Goal: Information Seeking & Learning: Learn about a topic

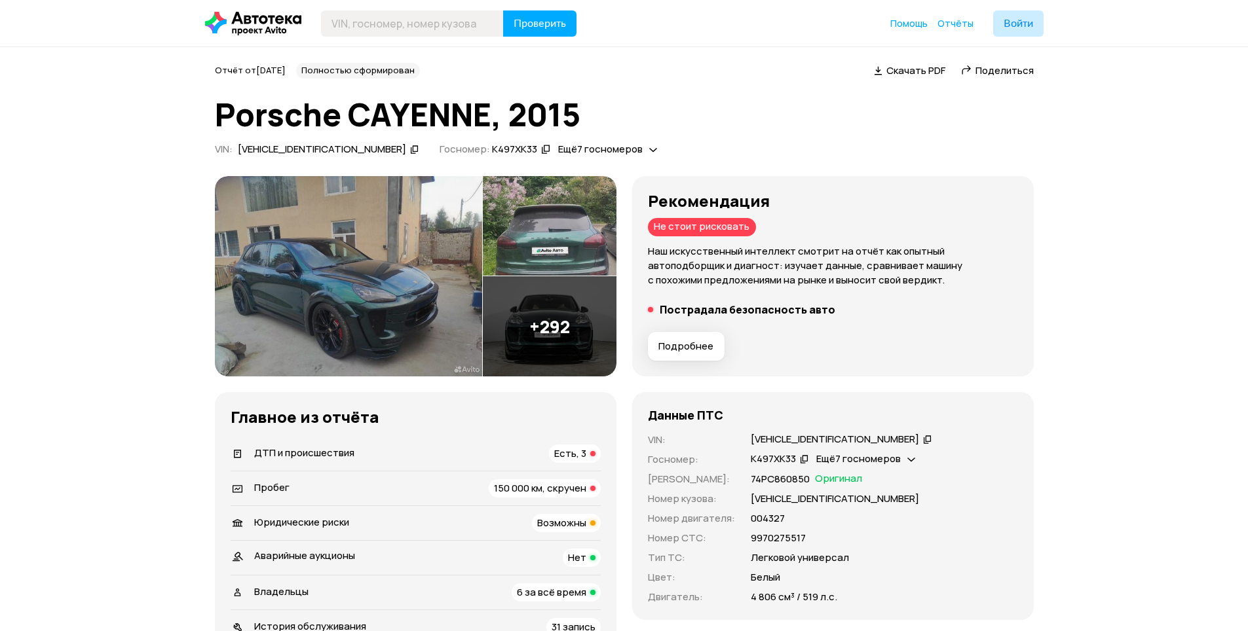
click at [581, 449] on span "Есть, 3" at bounding box center [570, 454] width 32 height 14
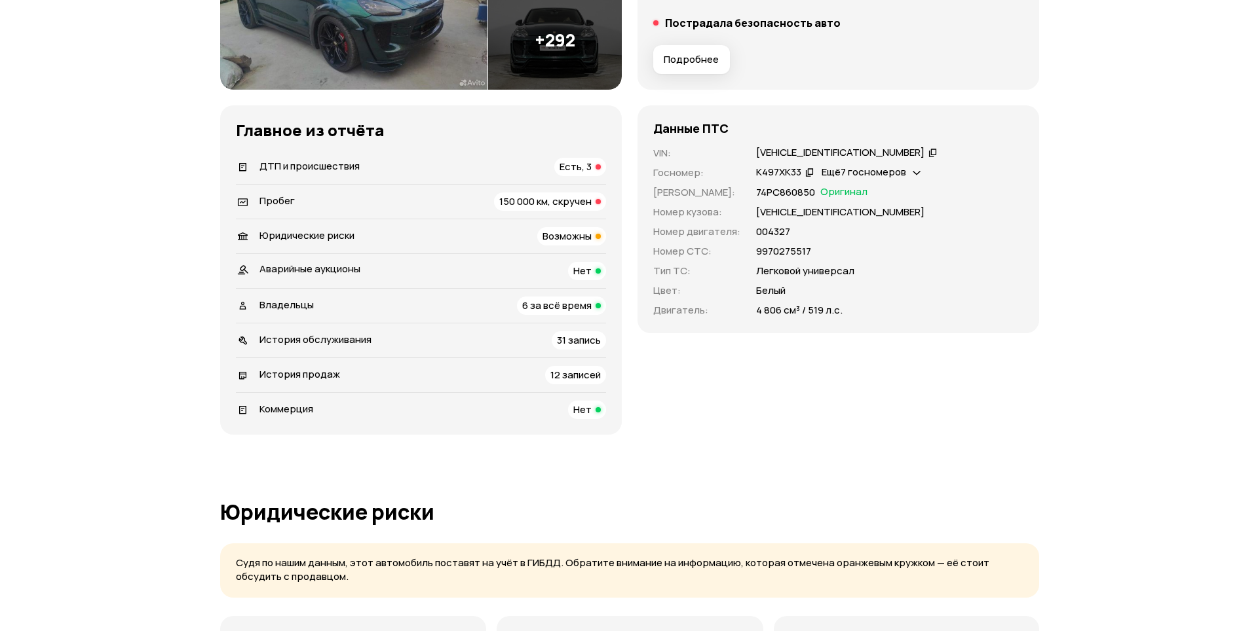
scroll to position [253, 0]
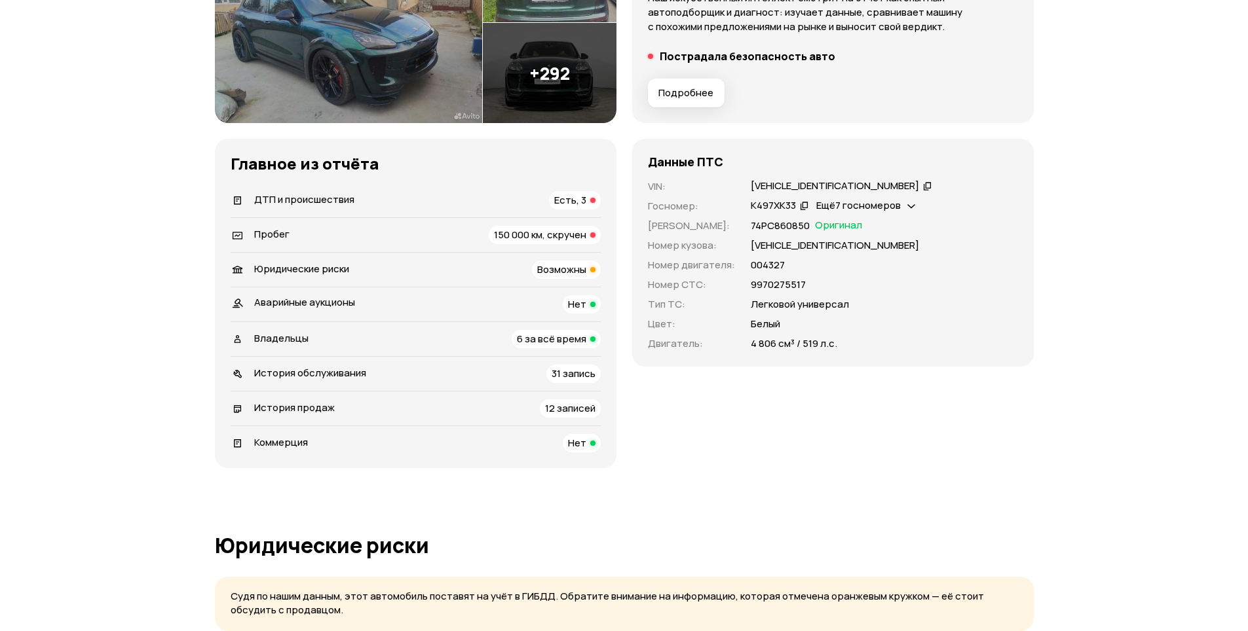
click at [702, 94] on span "Подробнее" at bounding box center [685, 92] width 55 height 13
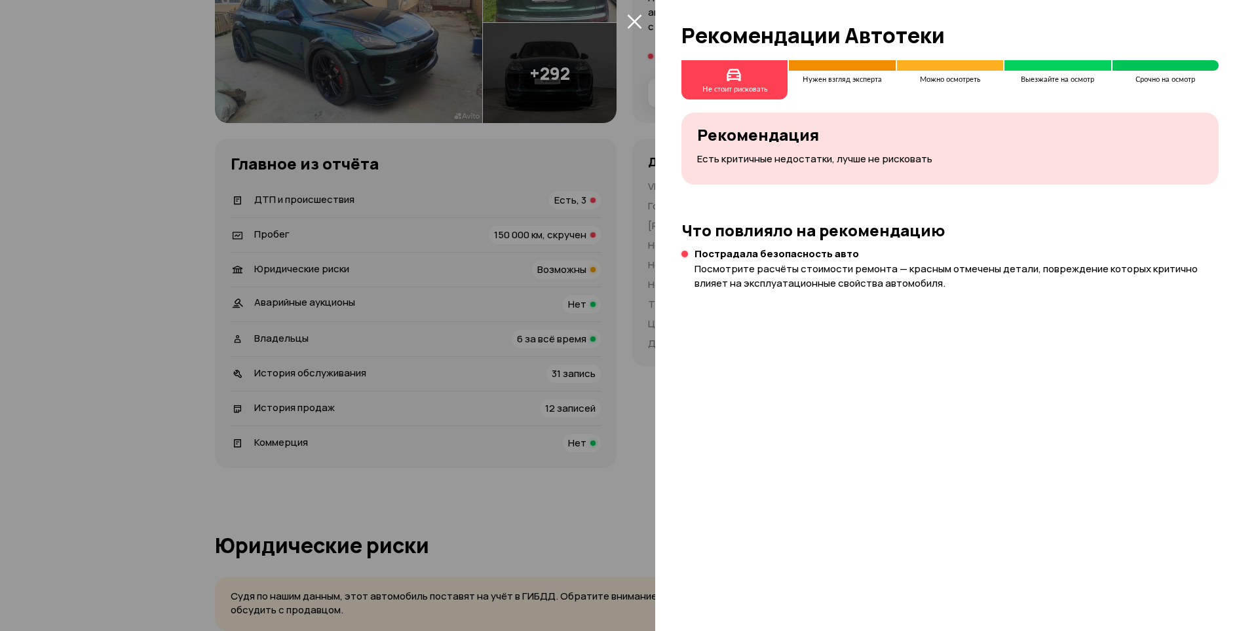
click at [641, 31] on span at bounding box center [634, 20] width 21 height 21
click at [632, 22] on icon "закрыть" at bounding box center [634, 21] width 14 height 14
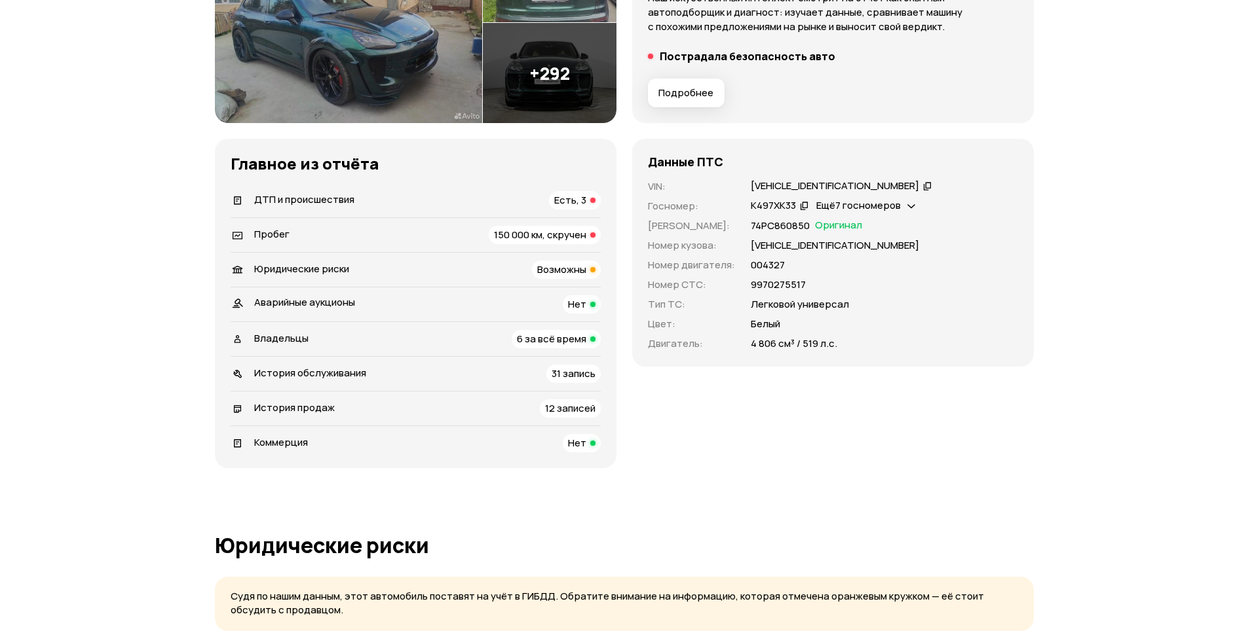
click at [581, 75] on img at bounding box center [550, 73] width 134 height 100
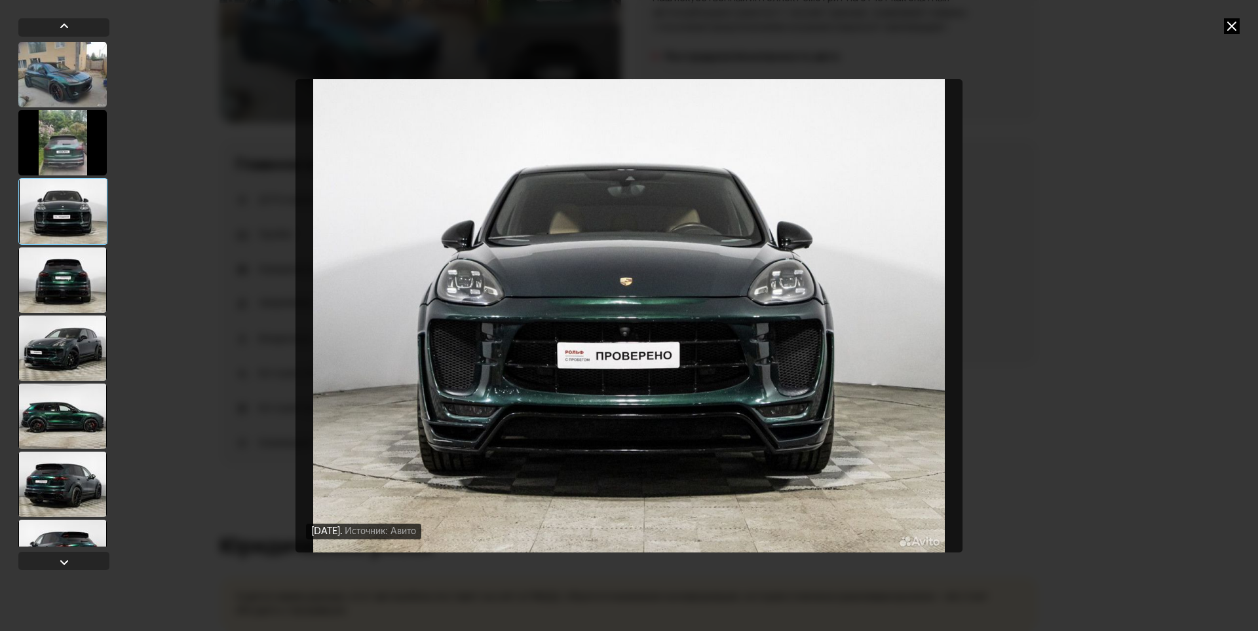
click at [77, 283] on div at bounding box center [62, 280] width 88 height 65
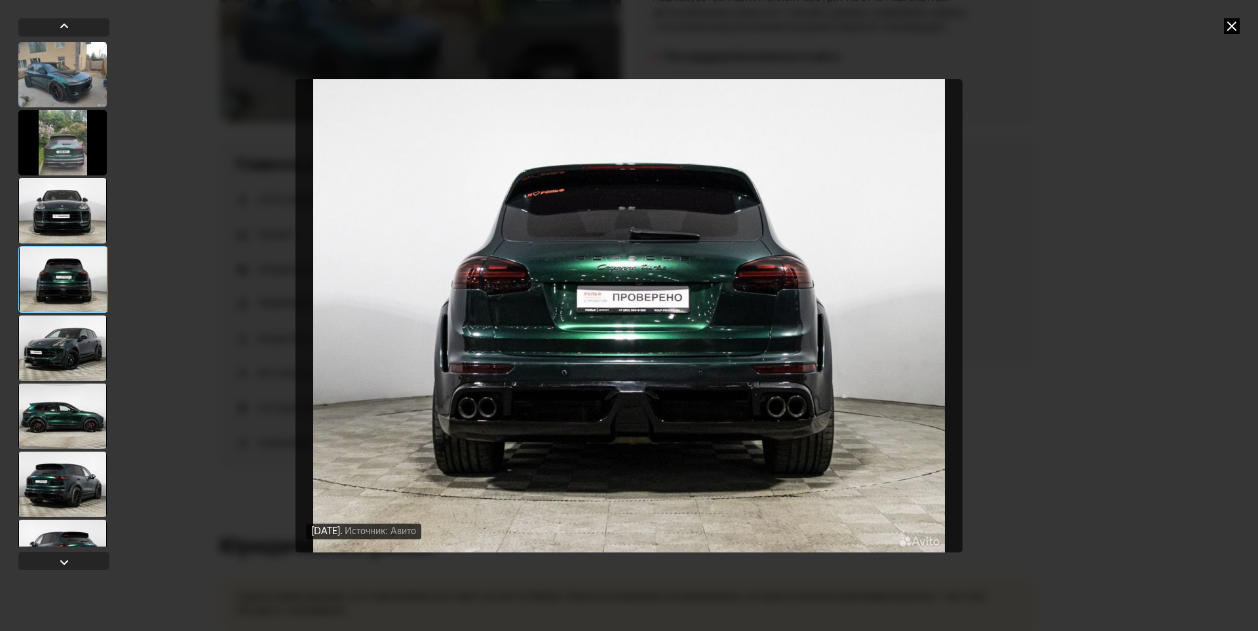
click at [80, 337] on div at bounding box center [62, 348] width 88 height 65
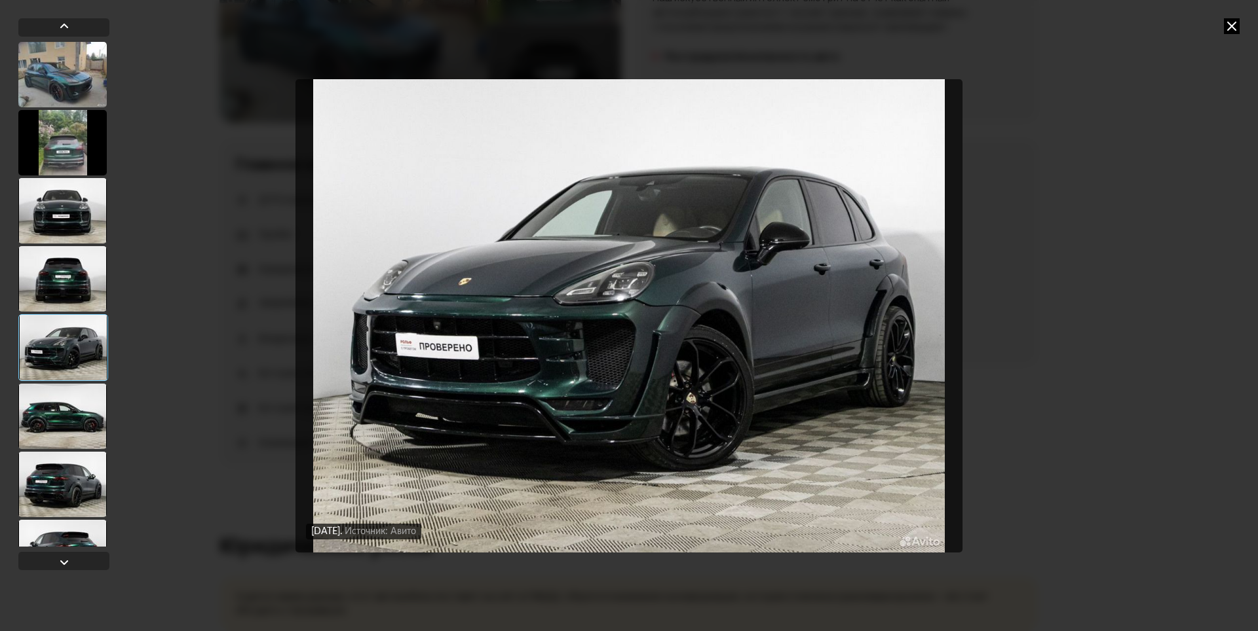
click at [90, 394] on div at bounding box center [62, 416] width 88 height 65
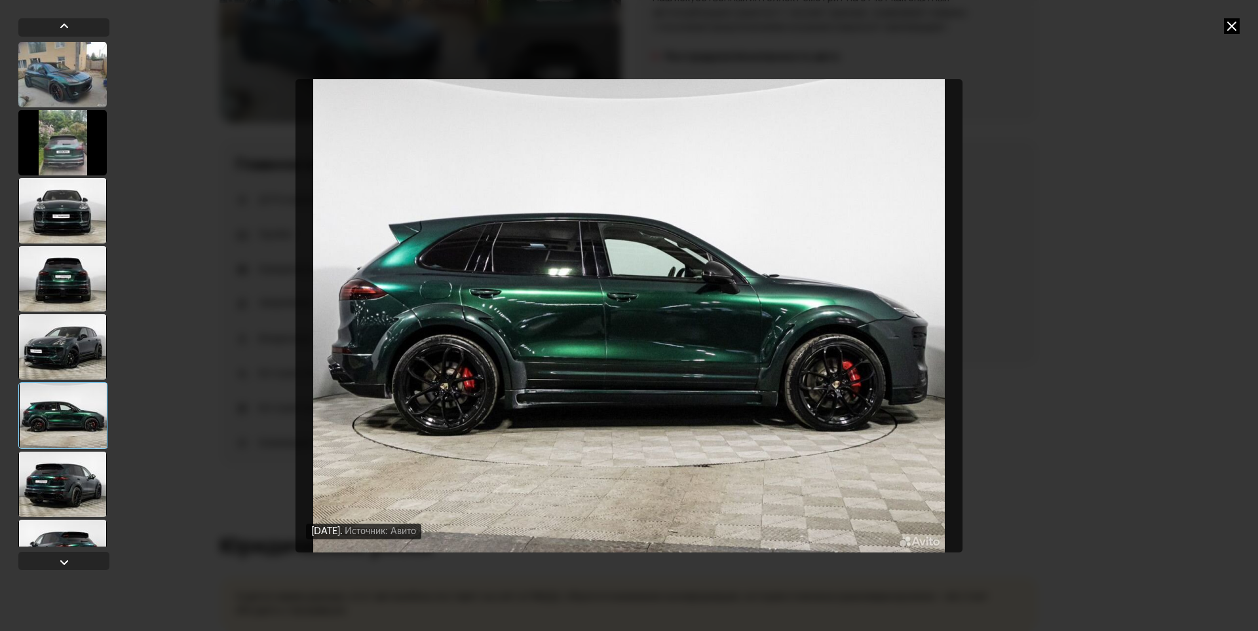
click at [78, 419] on div at bounding box center [63, 416] width 90 height 67
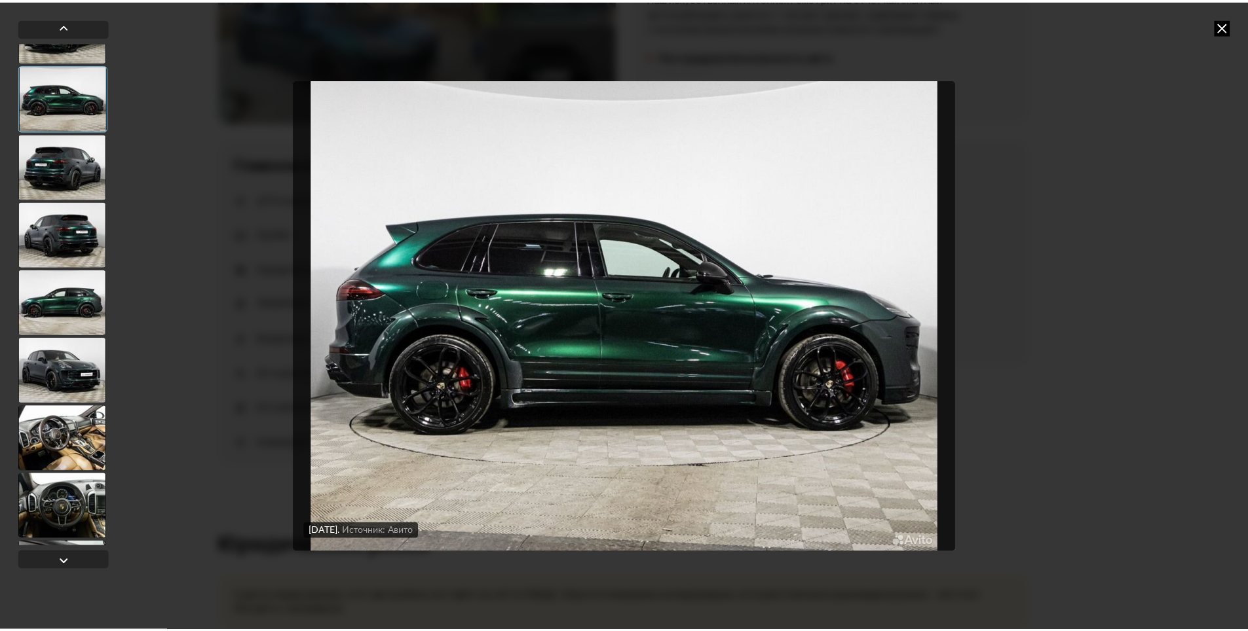
scroll to position [327, 0]
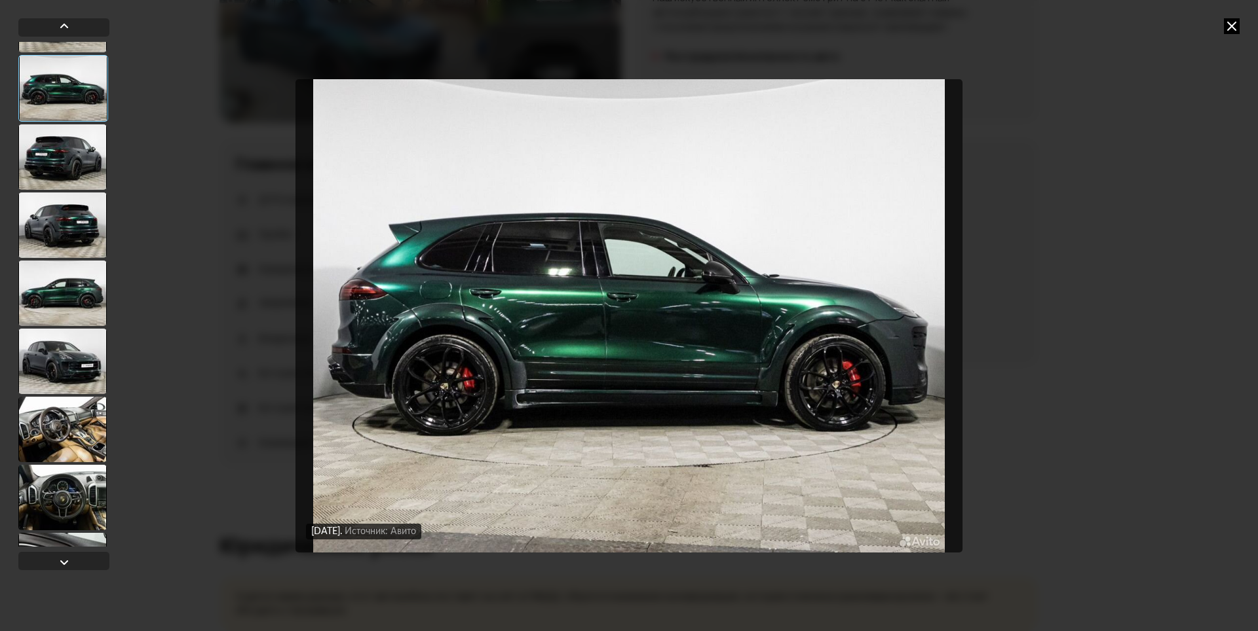
click at [73, 434] on div at bounding box center [62, 429] width 88 height 65
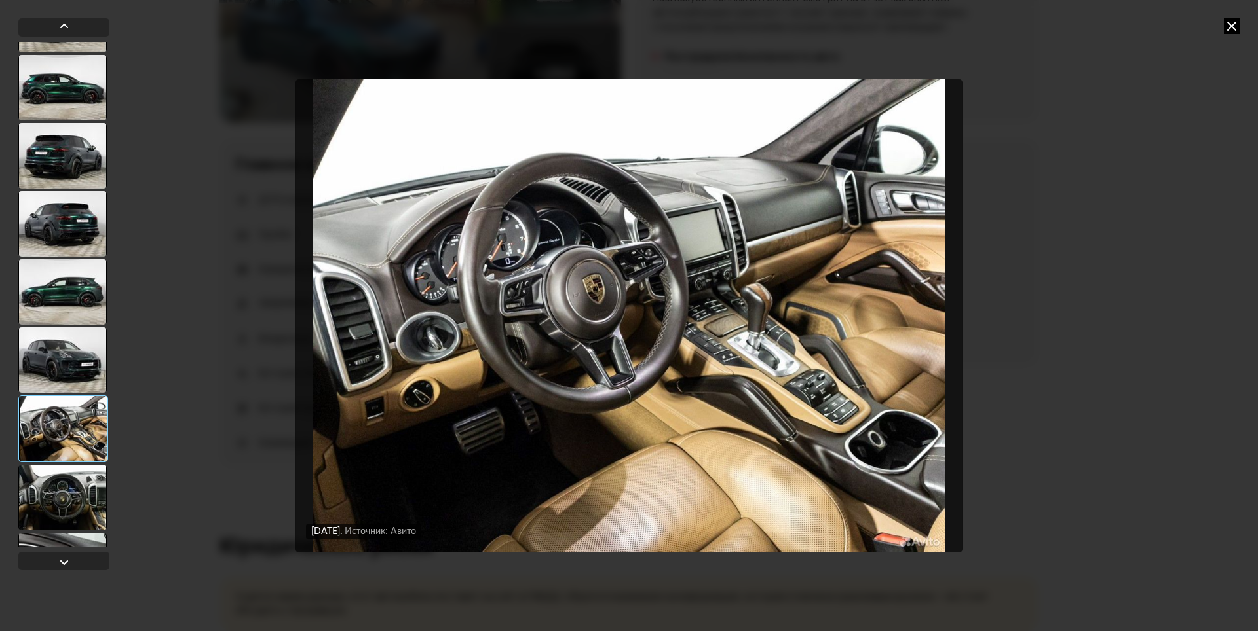
click at [1228, 28] on icon at bounding box center [1231, 26] width 16 height 16
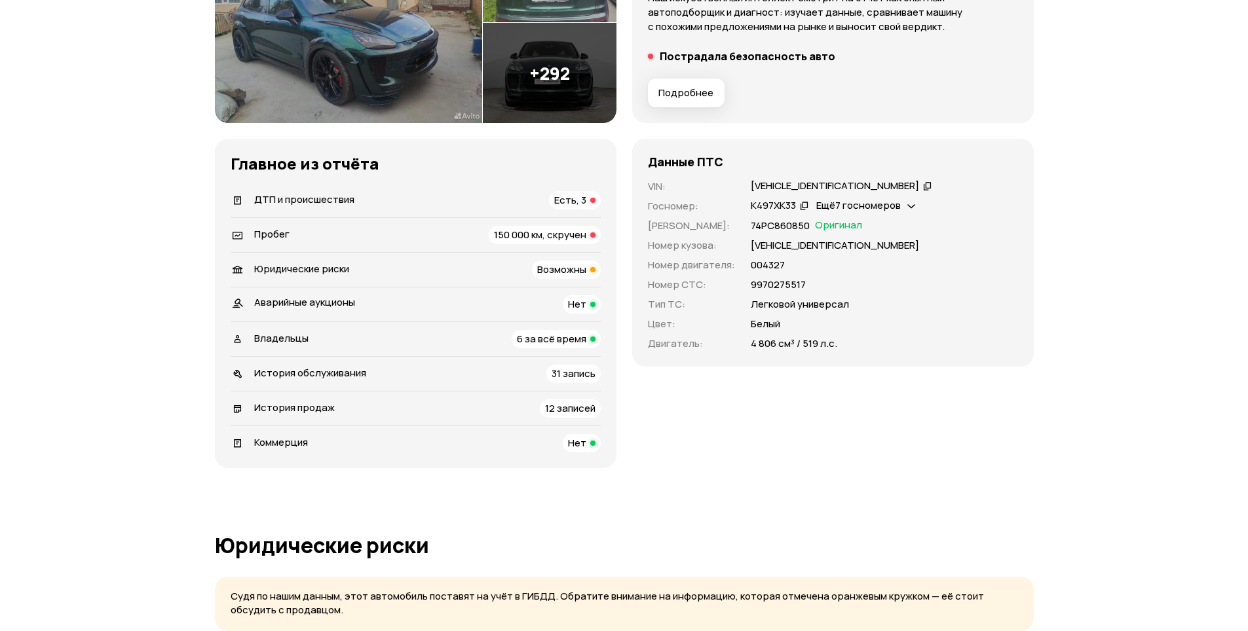
click at [472, 399] on li "История продаж 12 записей" at bounding box center [416, 408] width 370 height 35
click at [333, 414] on div "История продаж" at bounding box center [282, 409] width 113 height 14
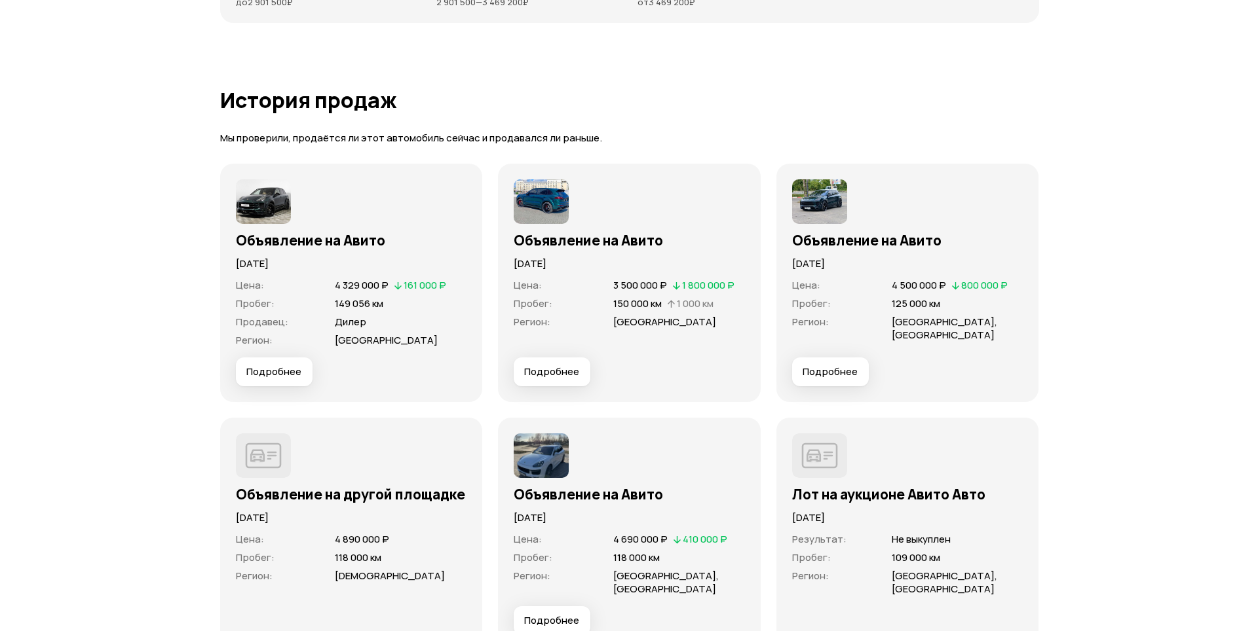
scroll to position [3975, 0]
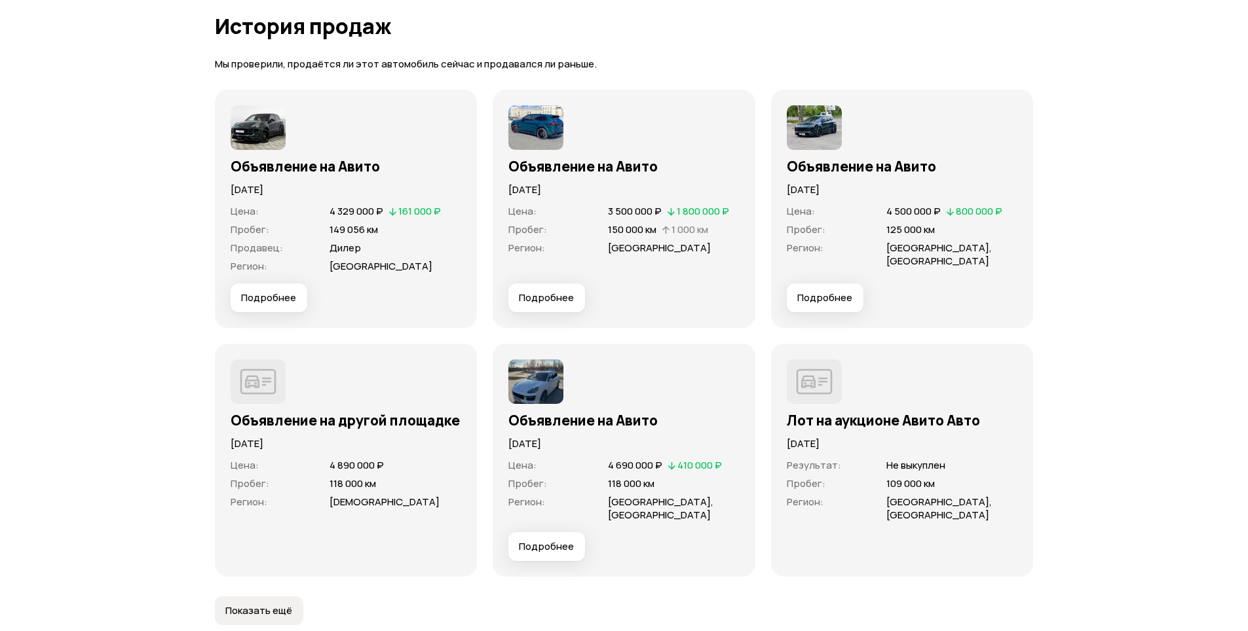
click at [538, 291] on span "Подробнее" at bounding box center [546, 297] width 55 height 13
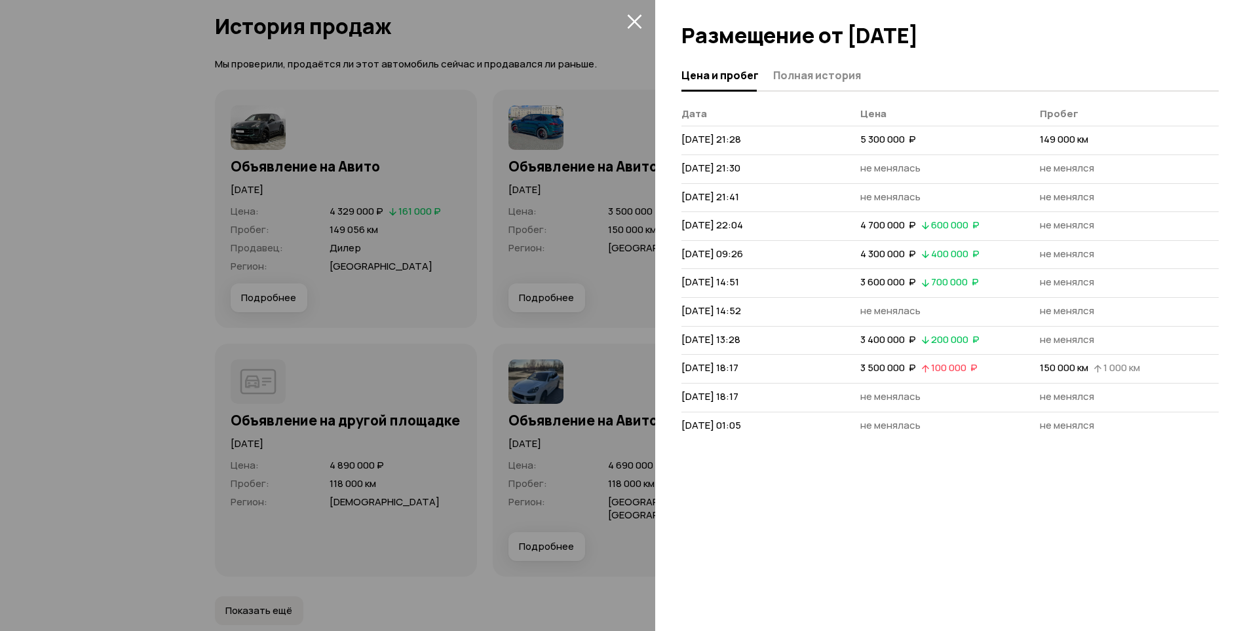
click at [515, 198] on div at bounding box center [629, 315] width 1258 height 631
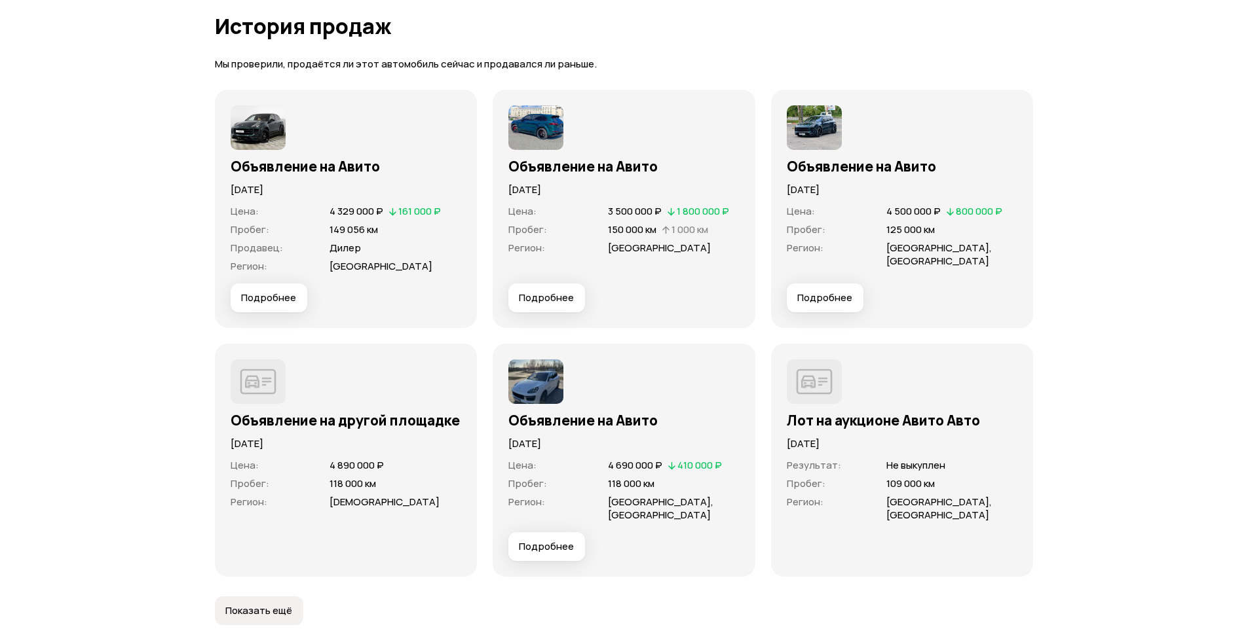
click at [250, 124] on img at bounding box center [258, 127] width 55 height 45
click at [284, 291] on span "Подробнее" at bounding box center [268, 297] width 55 height 13
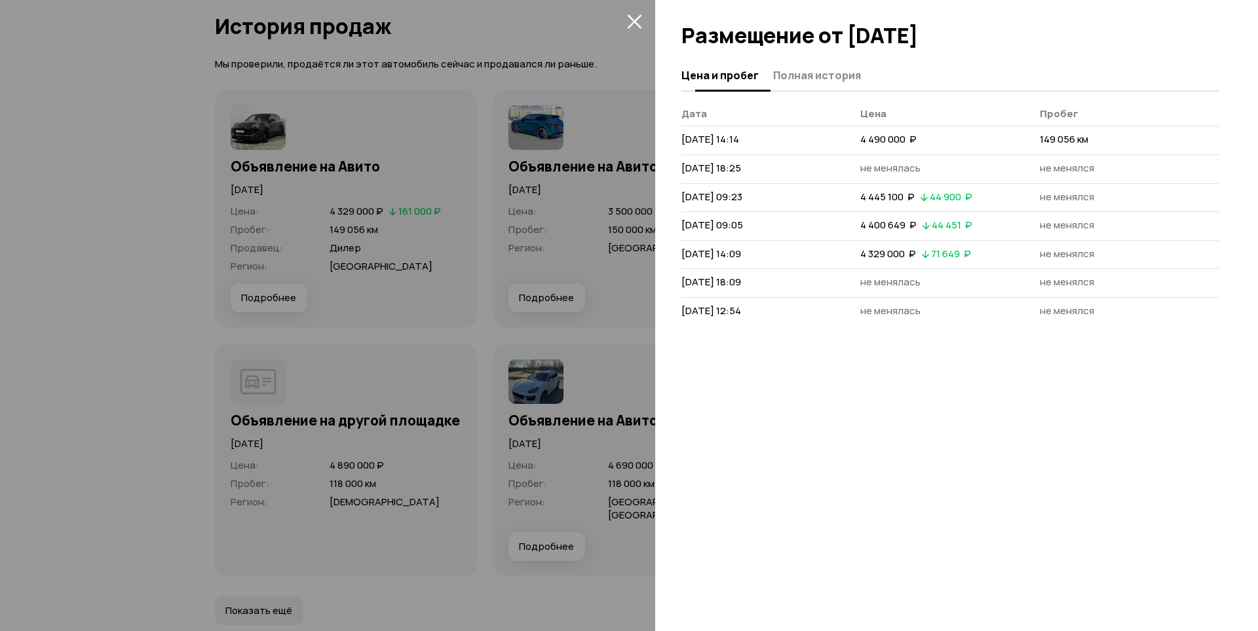
click at [798, 78] on span "Полная история" at bounding box center [817, 75] width 88 height 13
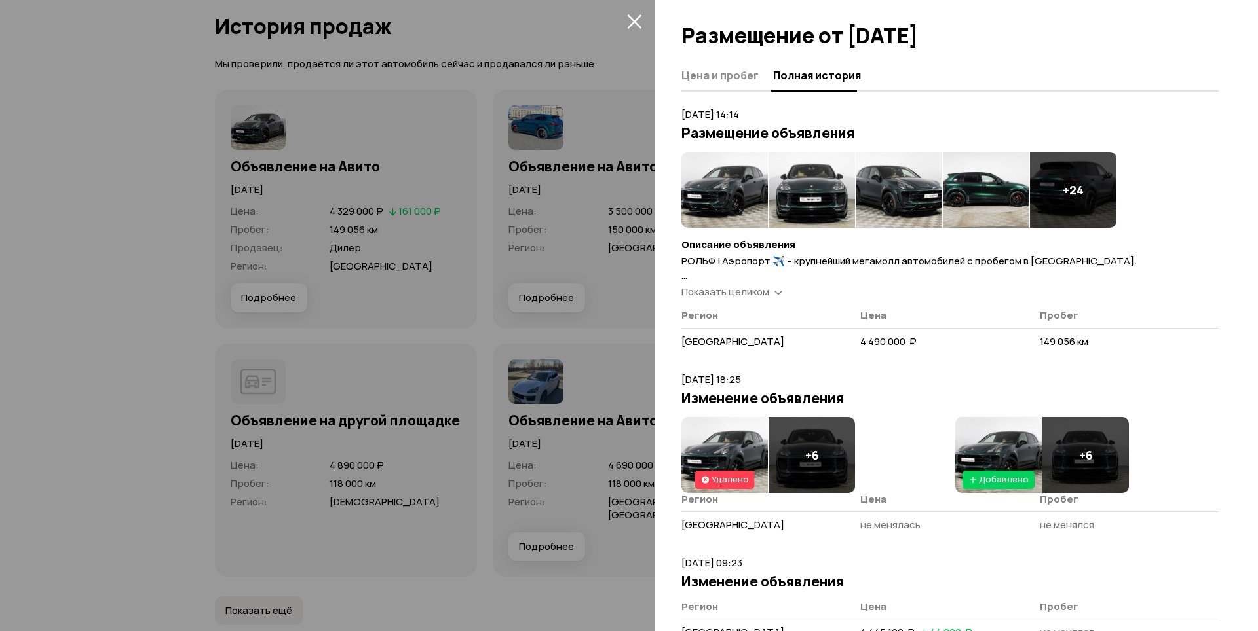
click at [706, 292] on span "Показать целиком" at bounding box center [725, 292] width 88 height 14
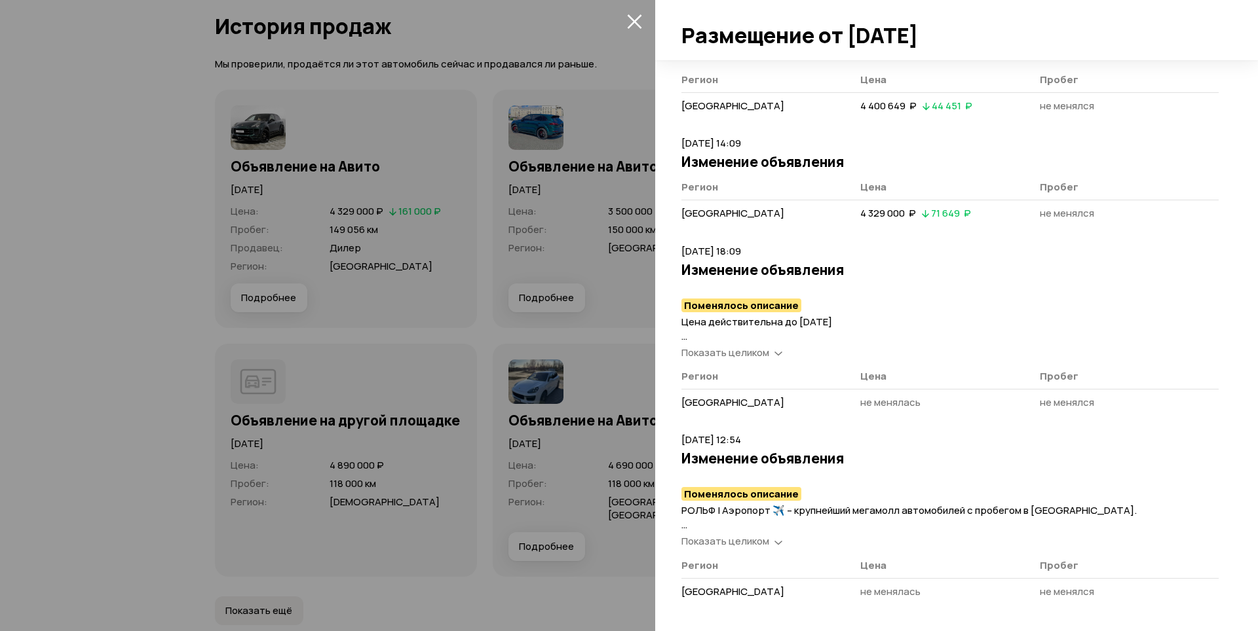
scroll to position [1083, 0]
click at [628, 23] on icon "закрыть" at bounding box center [634, 21] width 15 height 15
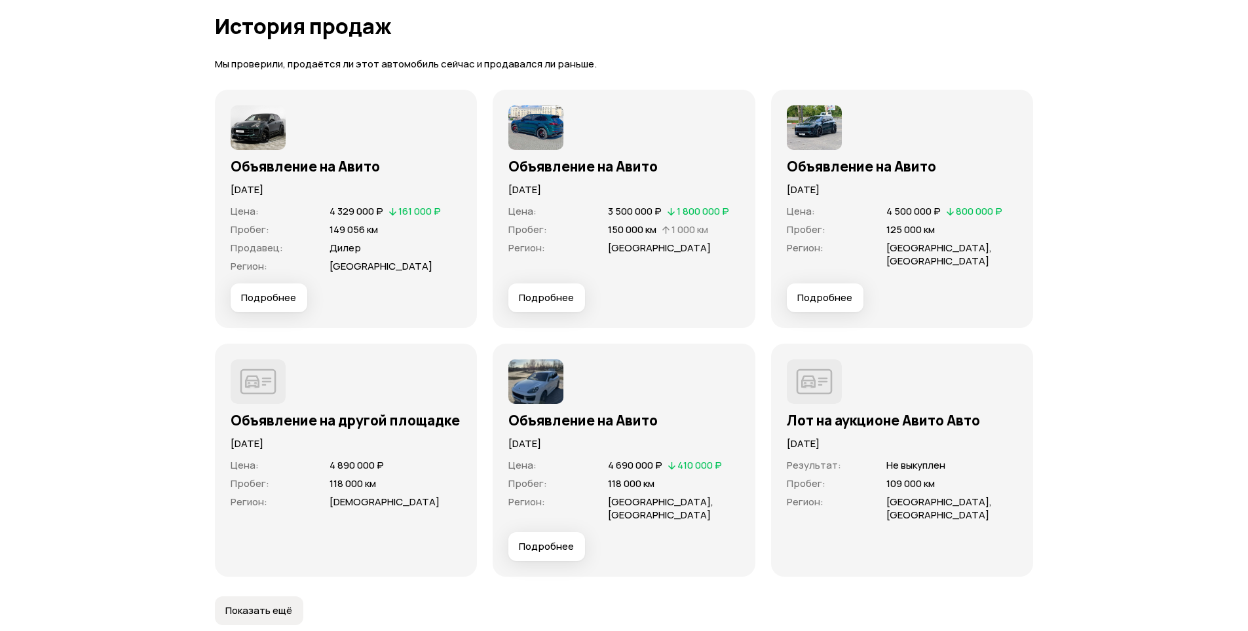
click at [551, 284] on button "Подробнее" at bounding box center [546, 298] width 77 height 29
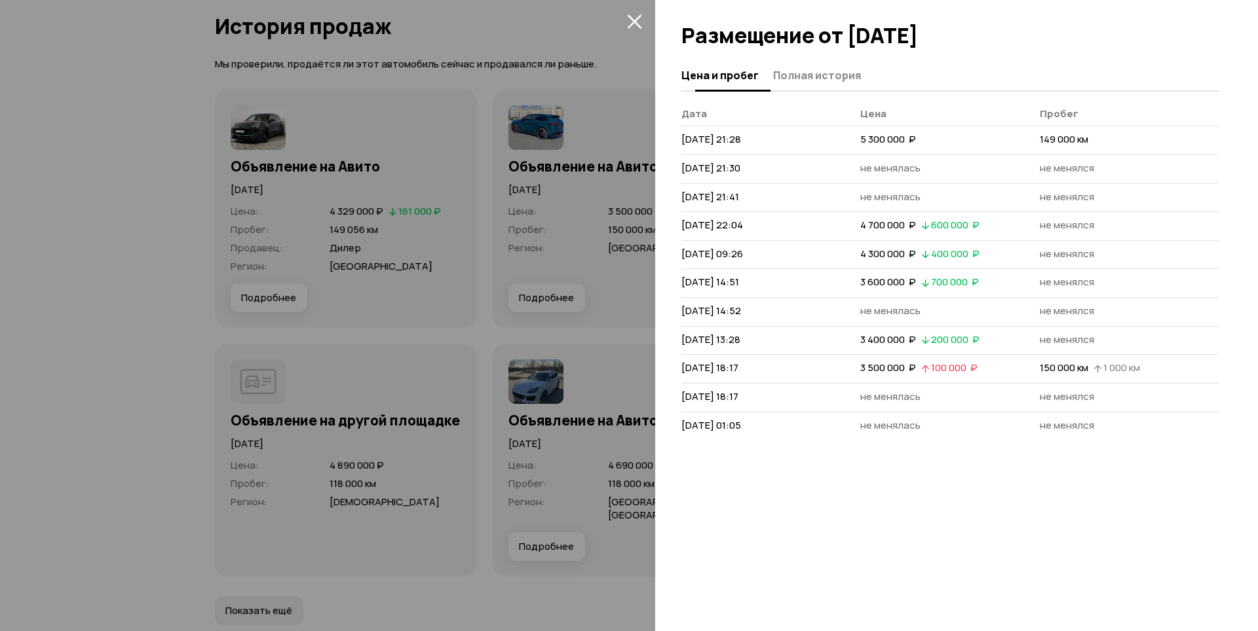
click at [785, 77] on span "Полная история" at bounding box center [817, 75] width 88 height 13
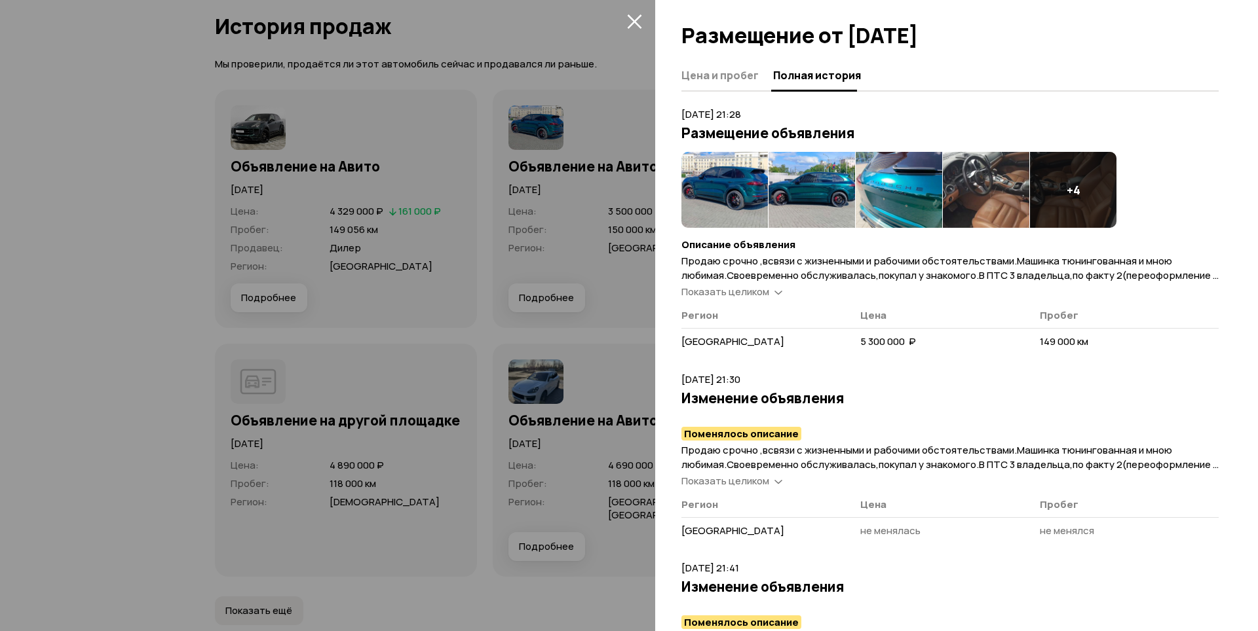
click at [768, 286] on span "Показать целиком" at bounding box center [725, 292] width 88 height 14
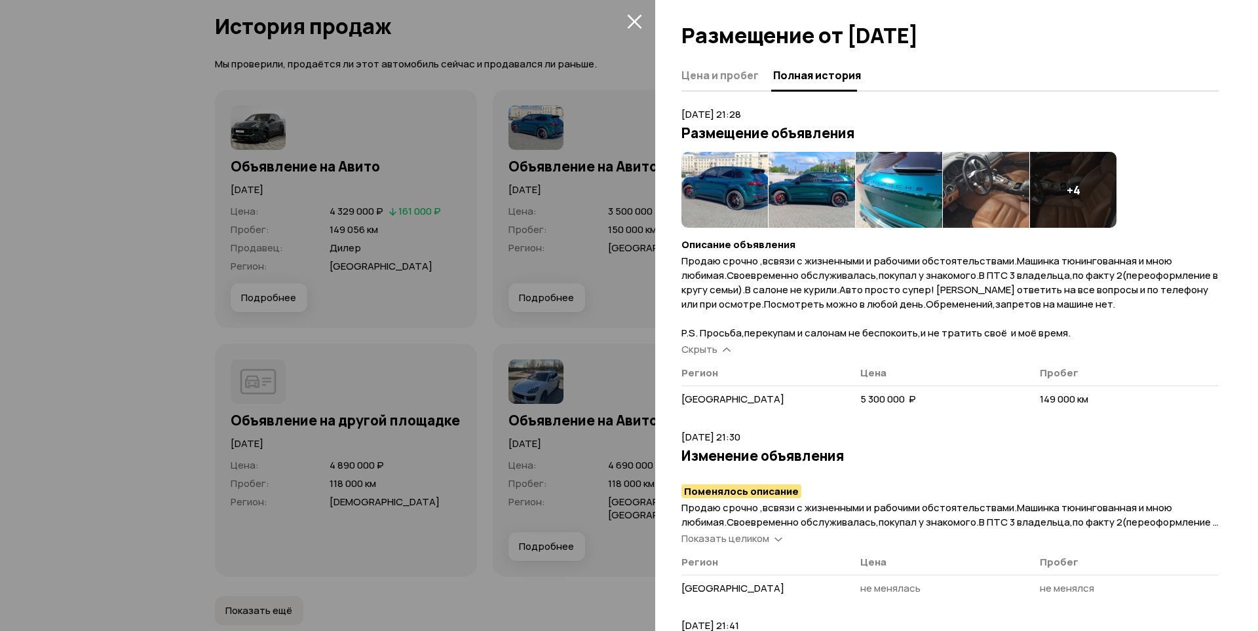
click at [633, 26] on icon "закрыть" at bounding box center [634, 21] width 15 height 15
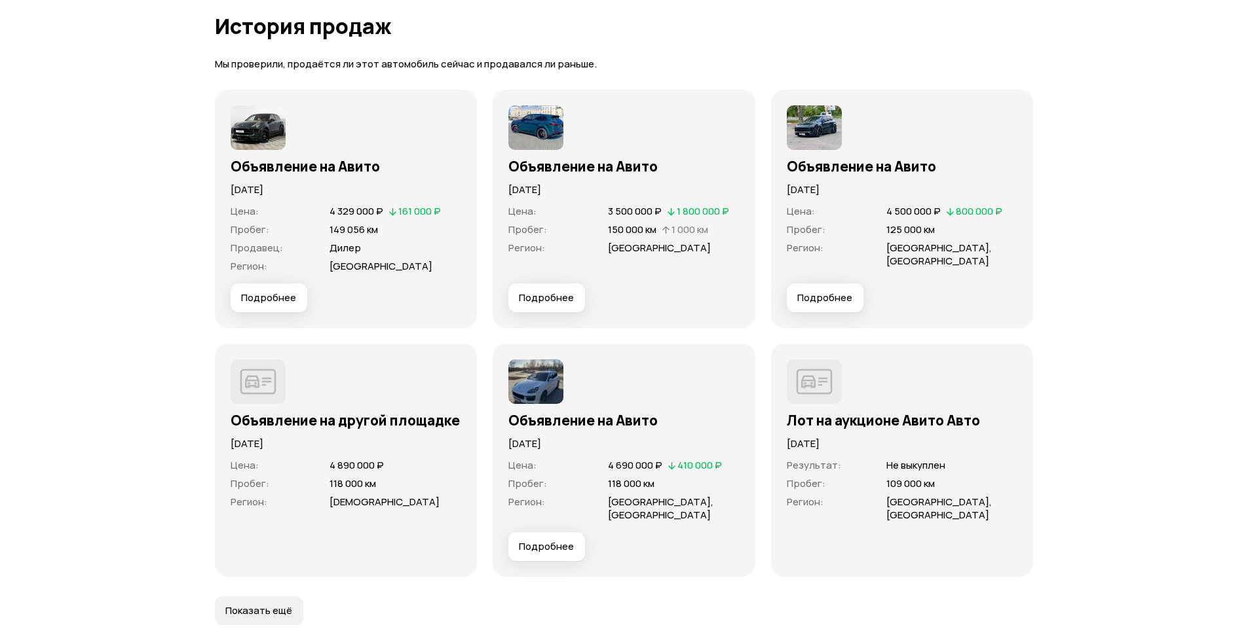
click at [841, 291] on span "Подробнее" at bounding box center [824, 297] width 55 height 13
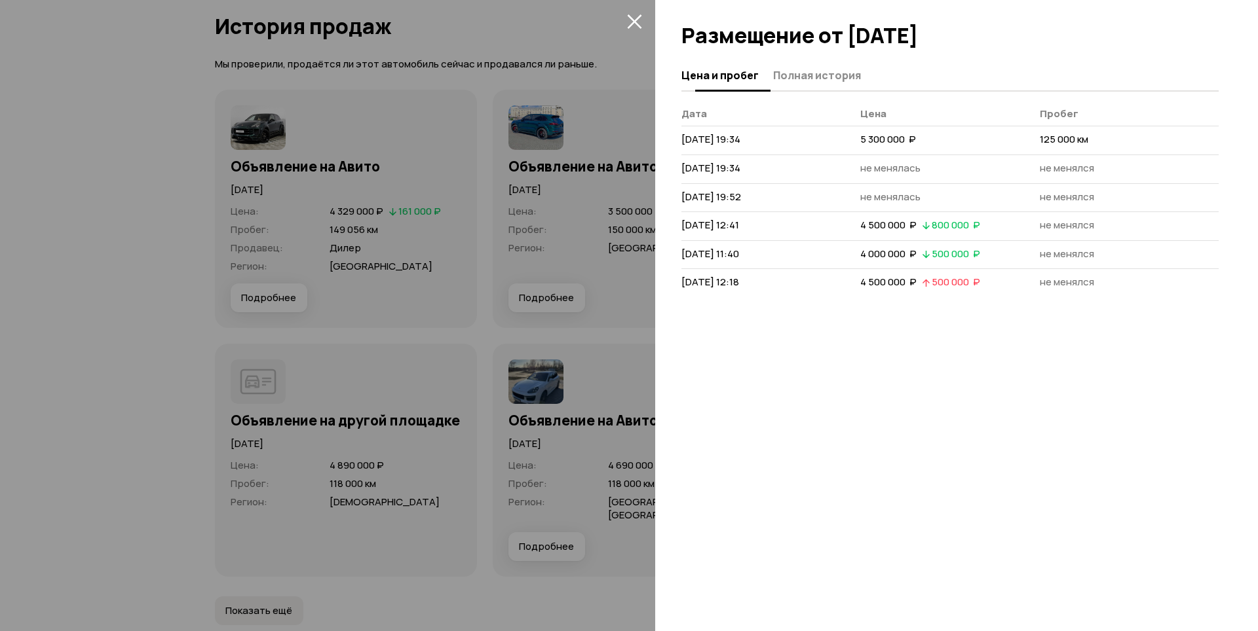
click at [827, 69] on span "Полная история" at bounding box center [817, 75] width 88 height 13
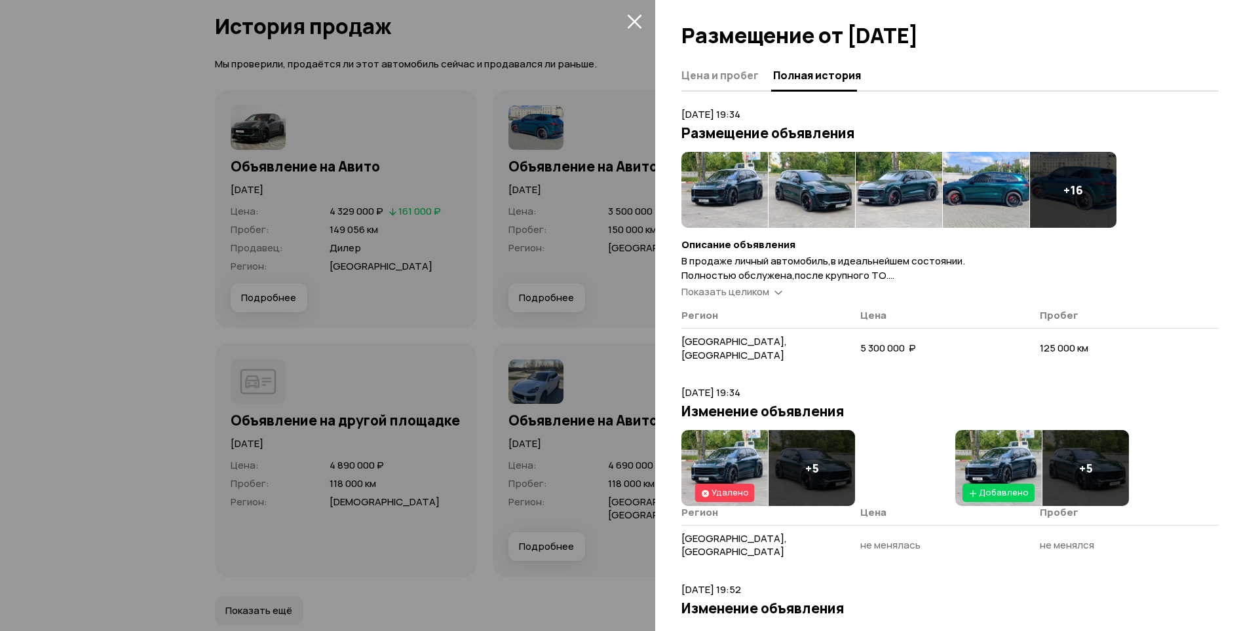
click at [747, 291] on span "Показать целиком" at bounding box center [725, 292] width 88 height 14
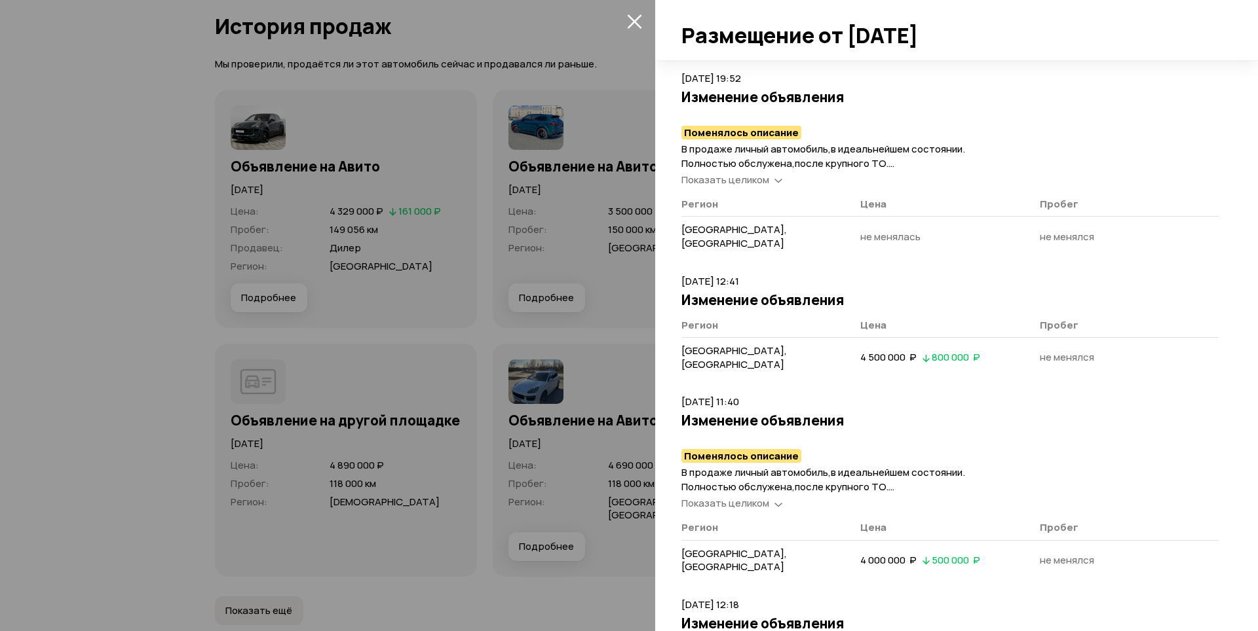
scroll to position [903, 0]
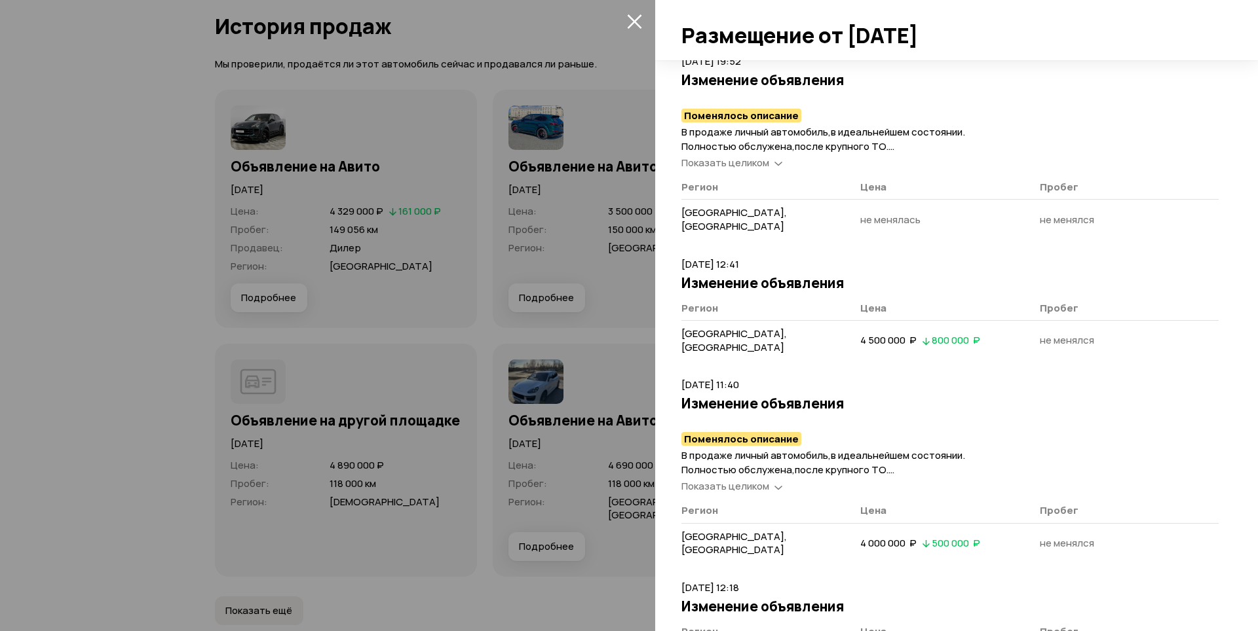
click at [740, 479] on span "Показать целиком" at bounding box center [725, 486] width 88 height 14
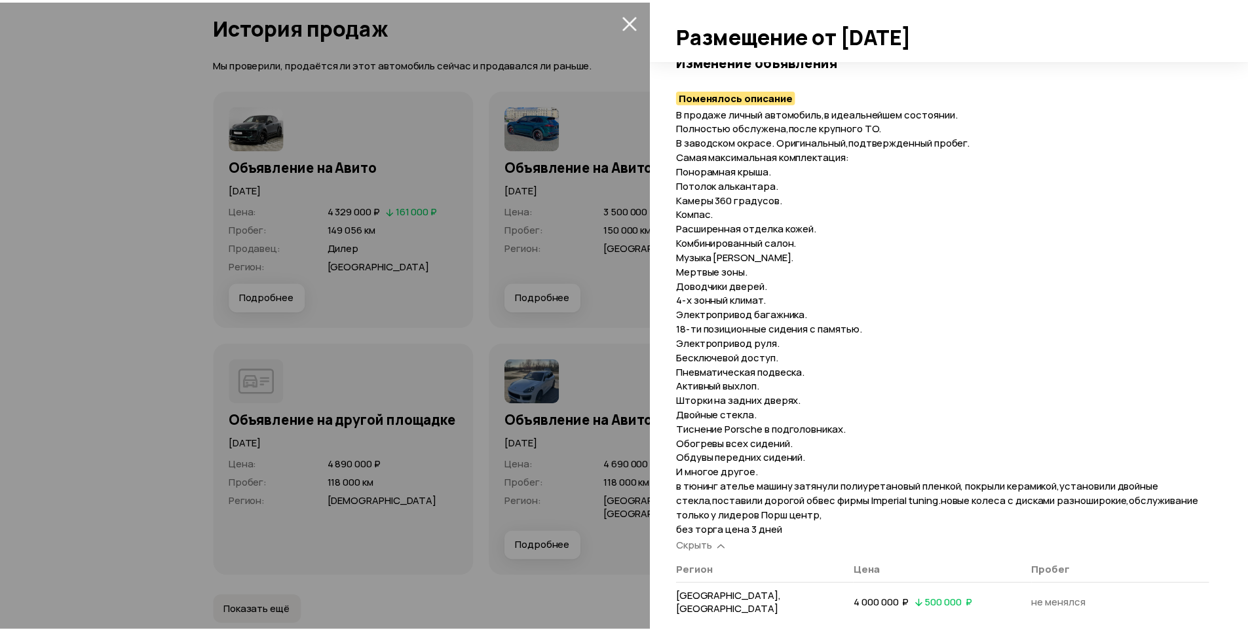
scroll to position [1307, 0]
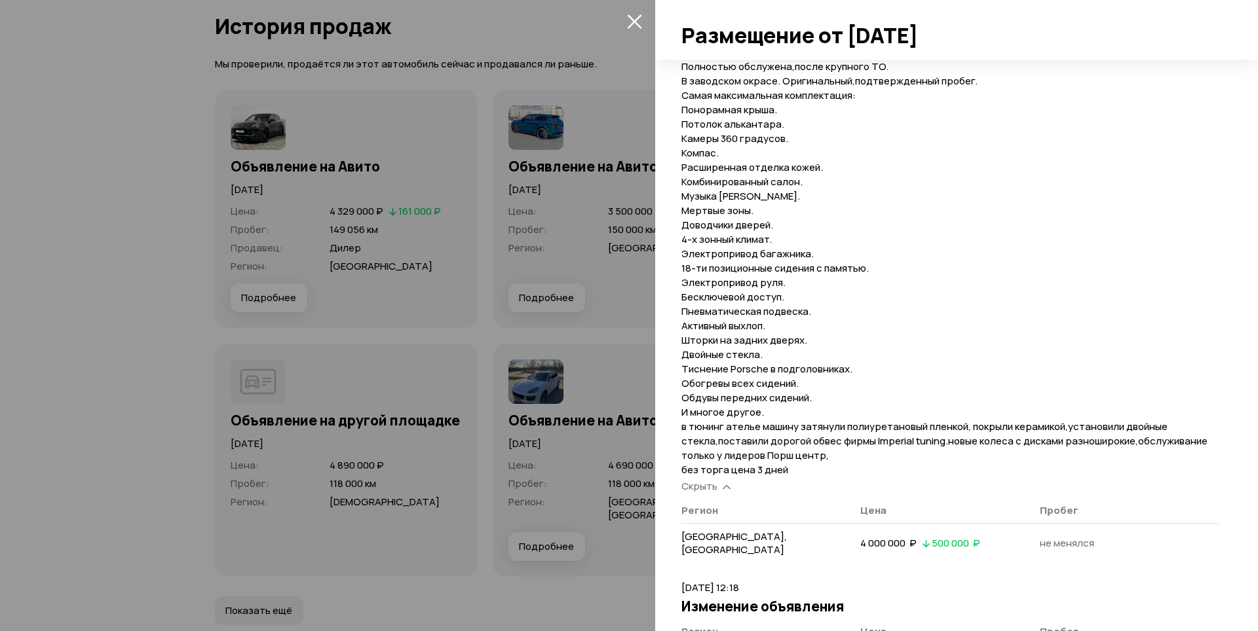
click at [634, 22] on icon "закрыть" at bounding box center [634, 21] width 14 height 14
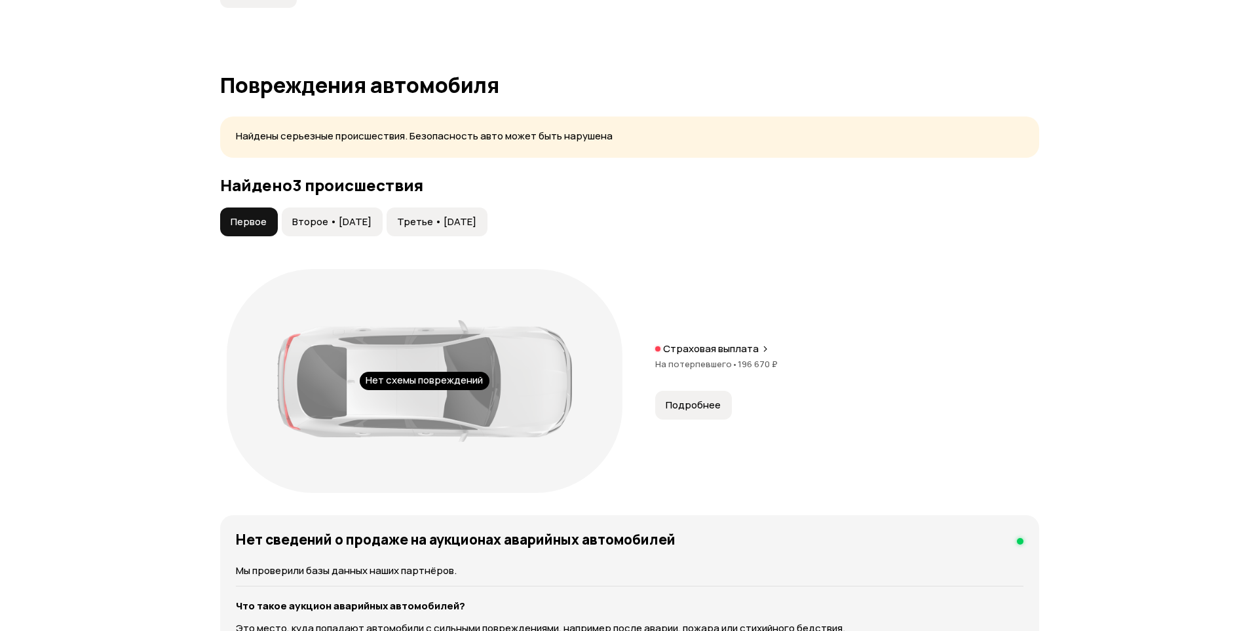
scroll to position [1241, 0]
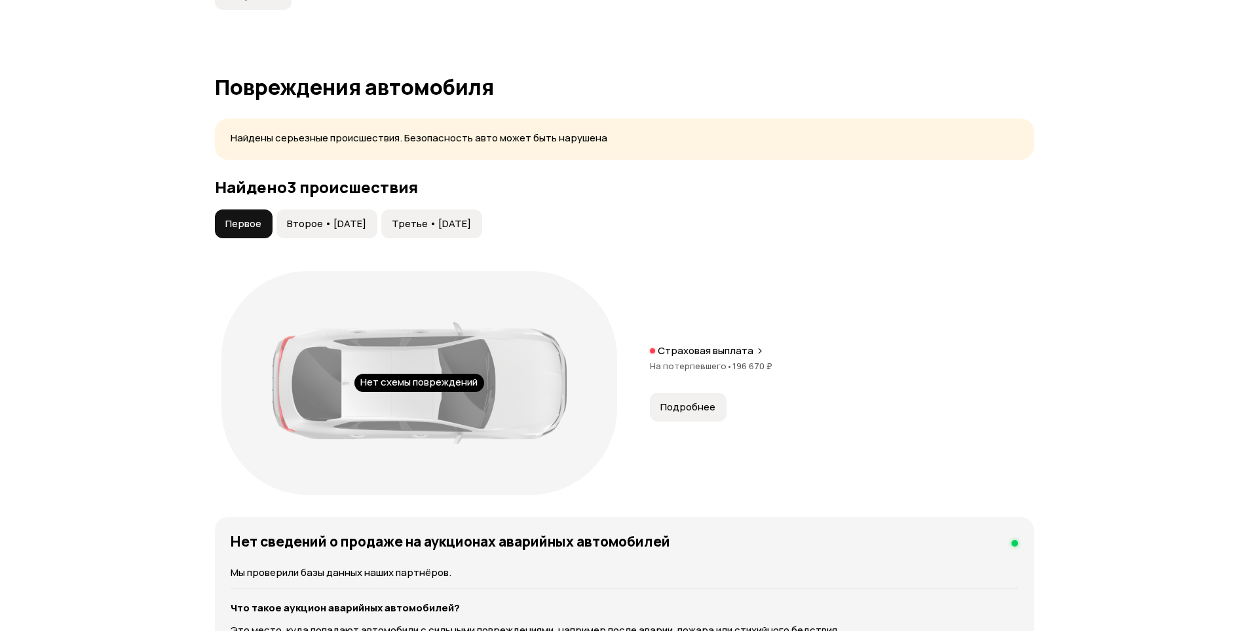
click at [323, 217] on button "Второе • [DATE]" at bounding box center [326, 224] width 101 height 29
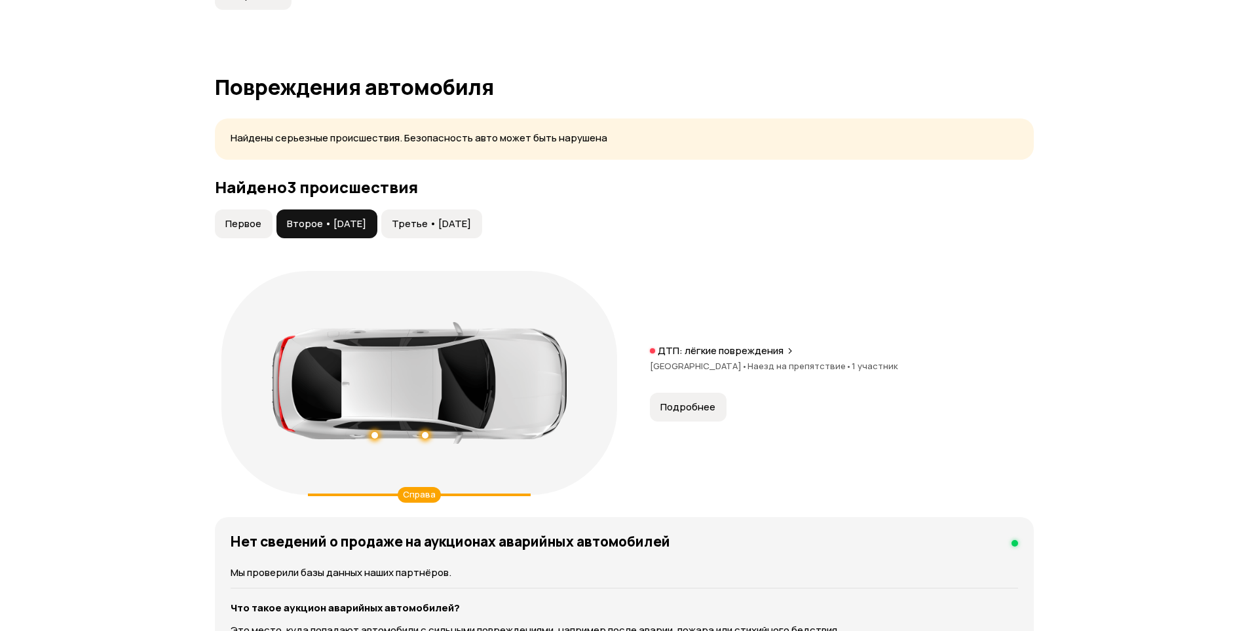
click at [420, 217] on span "Третье • [DATE]" at bounding box center [431, 223] width 79 height 13
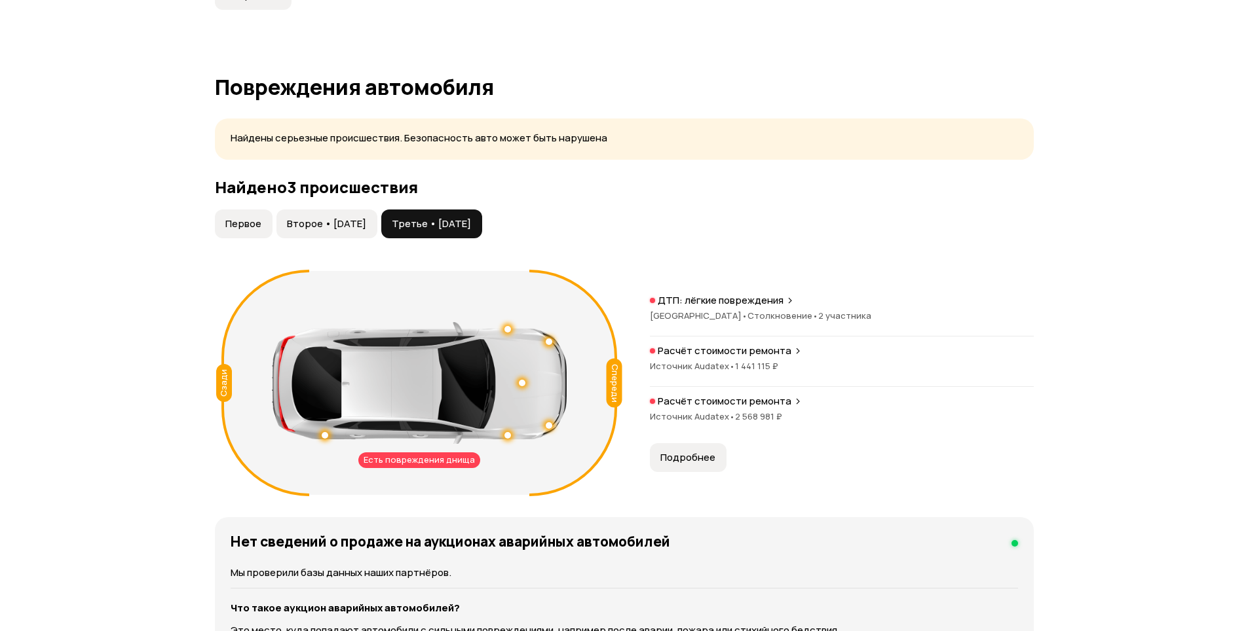
click at [774, 411] on span "2 568 981 ₽" at bounding box center [758, 417] width 47 height 12
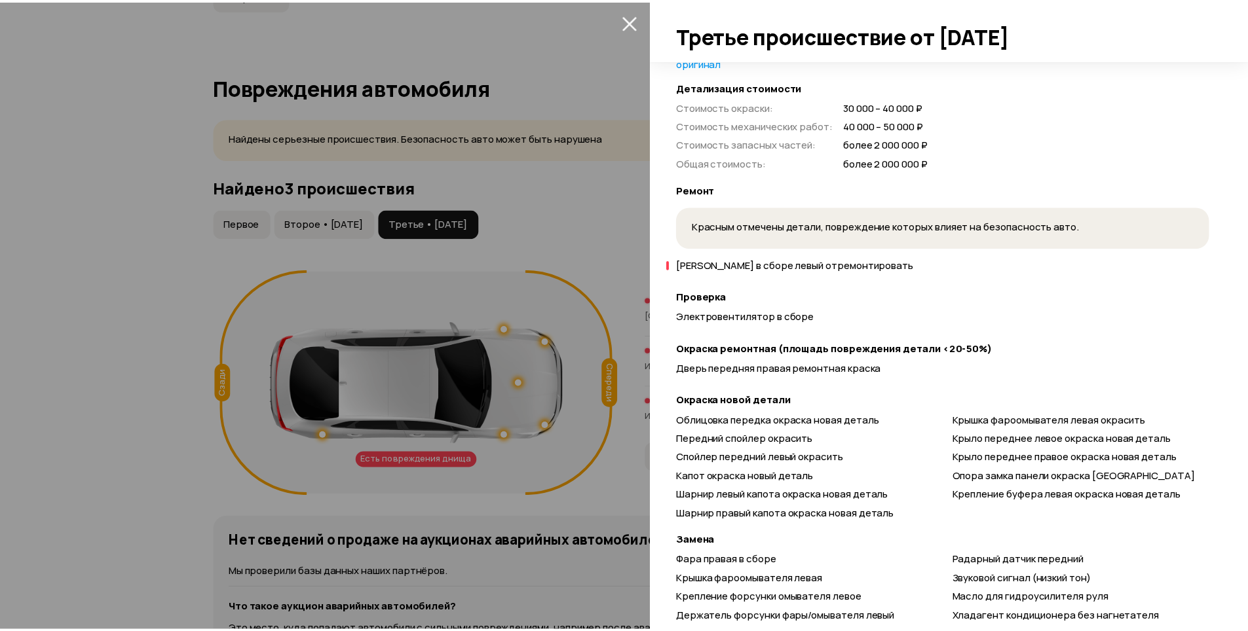
scroll to position [196, 0]
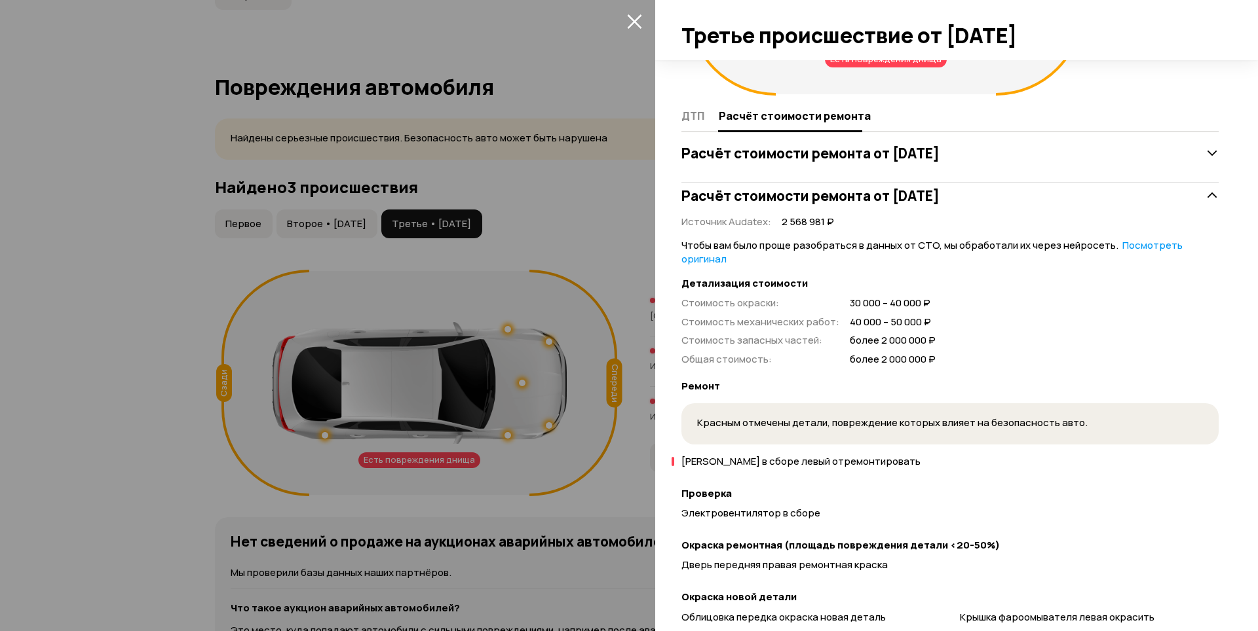
click at [534, 257] on div at bounding box center [629, 315] width 1258 height 631
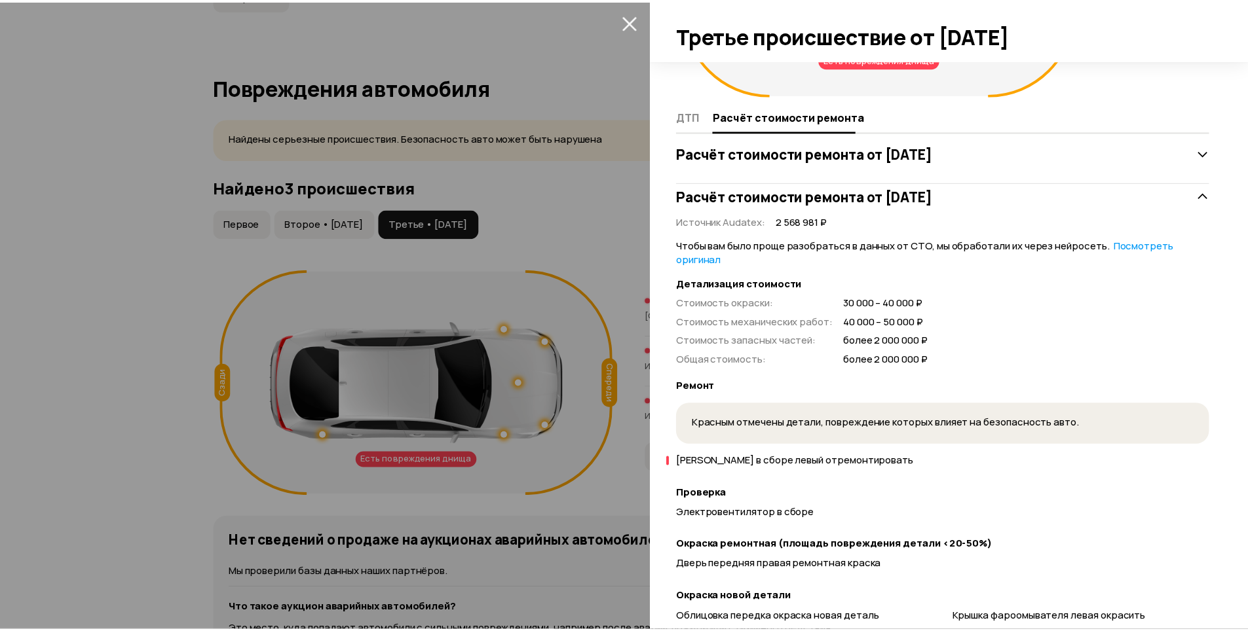
scroll to position [25, 0]
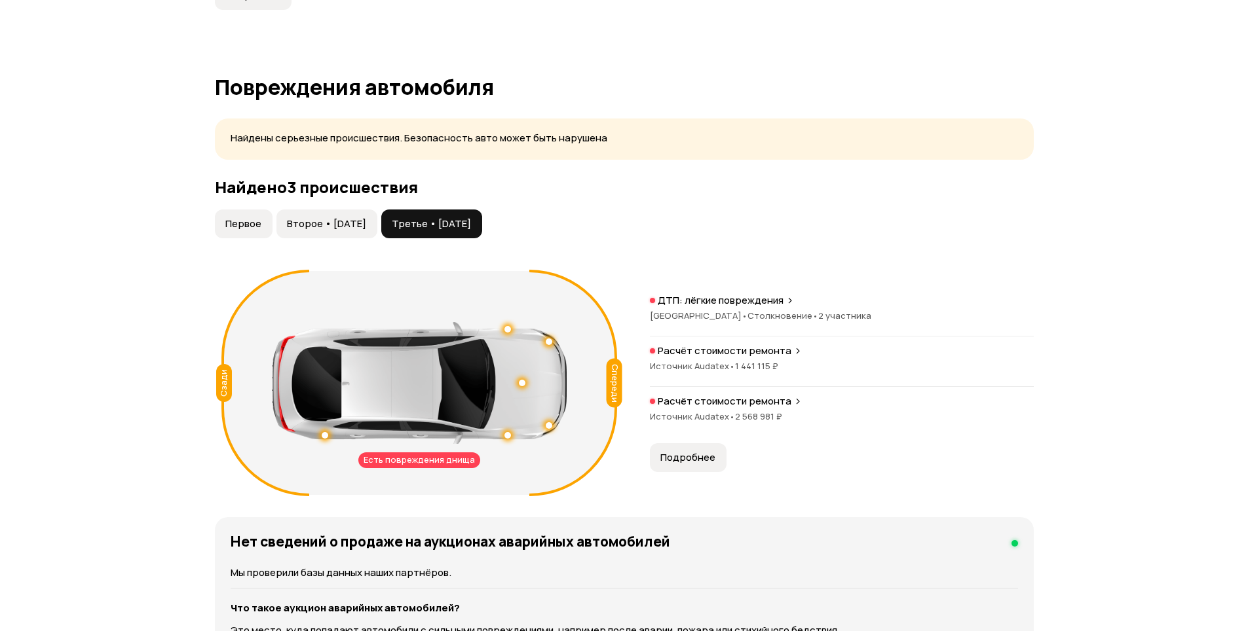
click at [241, 217] on span "Первое" at bounding box center [243, 223] width 36 height 13
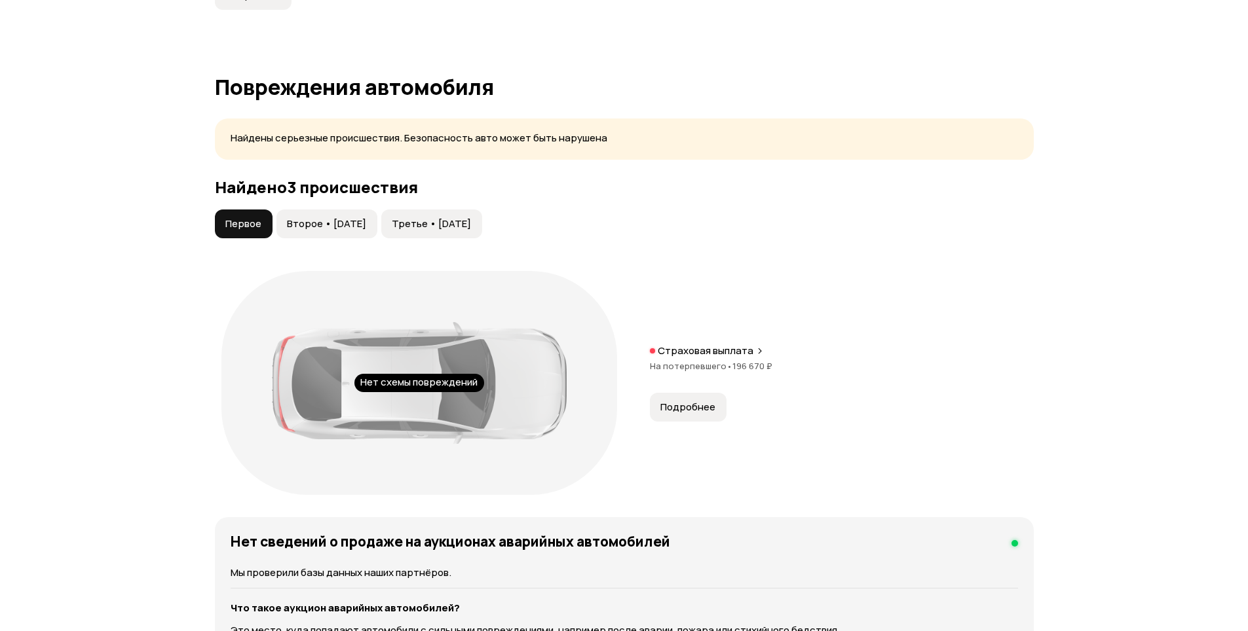
click at [366, 217] on span "Второе • [DATE]" at bounding box center [326, 223] width 79 height 13
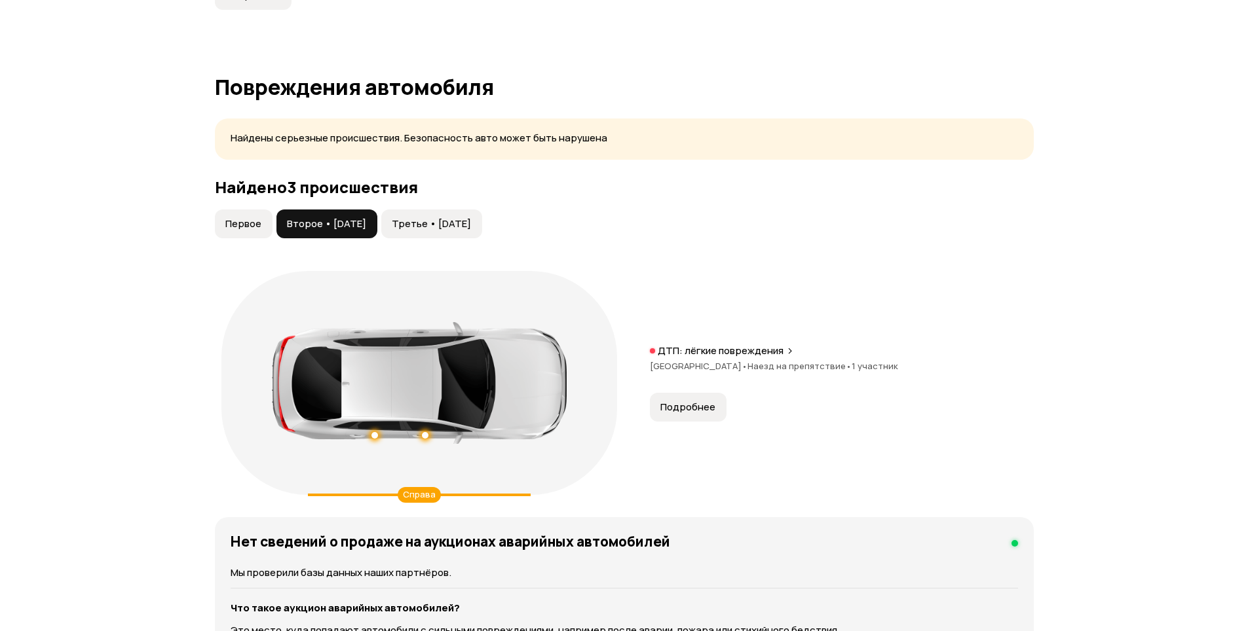
click at [470, 221] on button "Третье • [DATE]" at bounding box center [431, 224] width 101 height 29
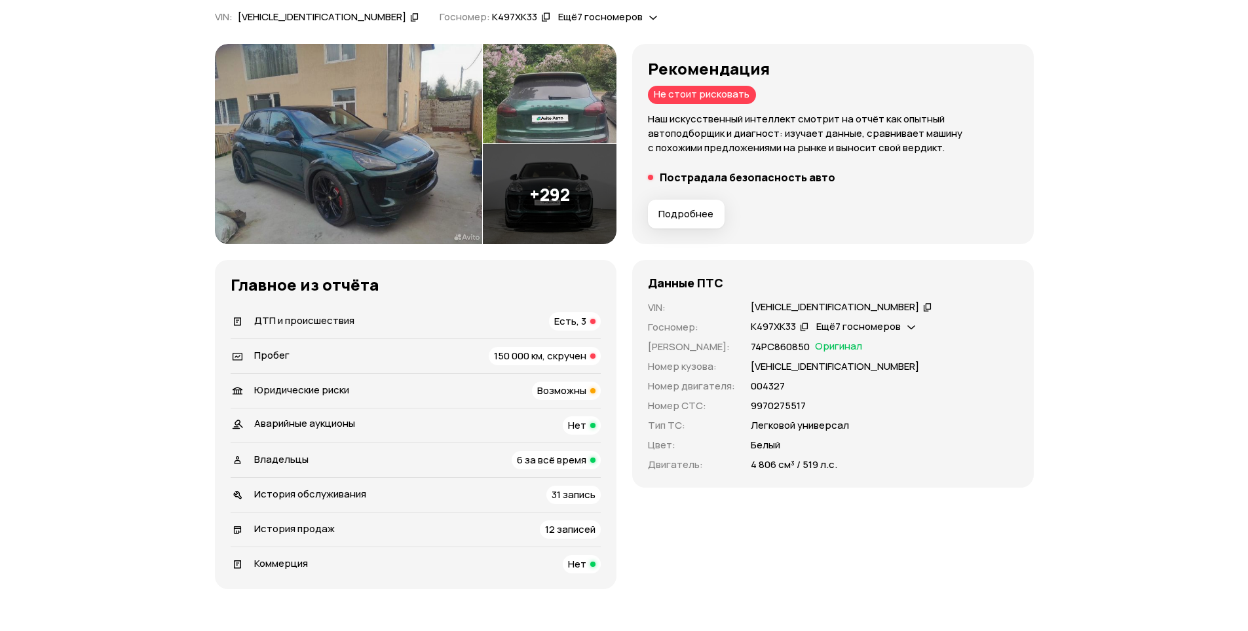
scroll to position [127, 0]
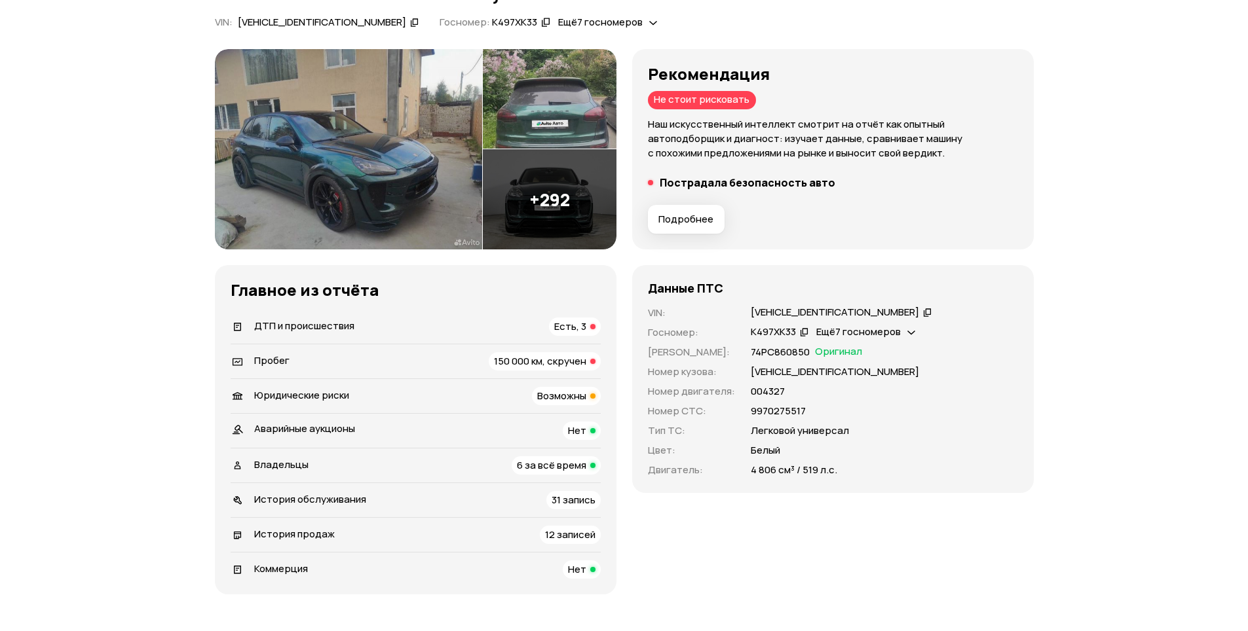
click at [467, 504] on div "История обслуживания 31 запись" at bounding box center [416, 500] width 370 height 18
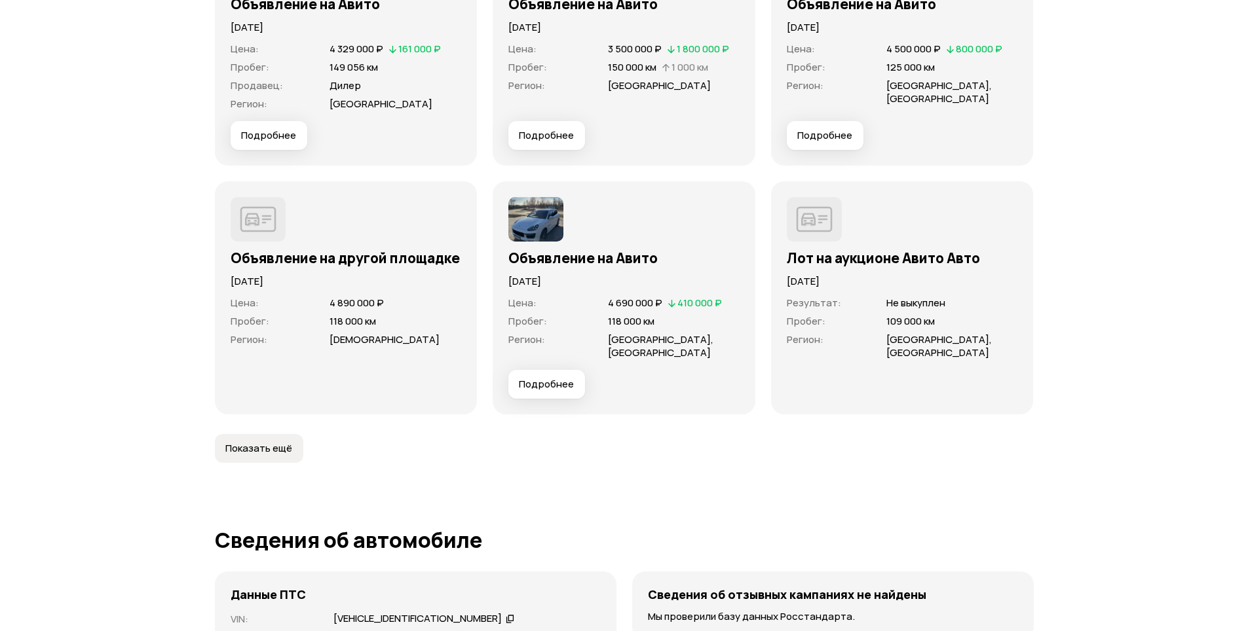
scroll to position [4143, 0]
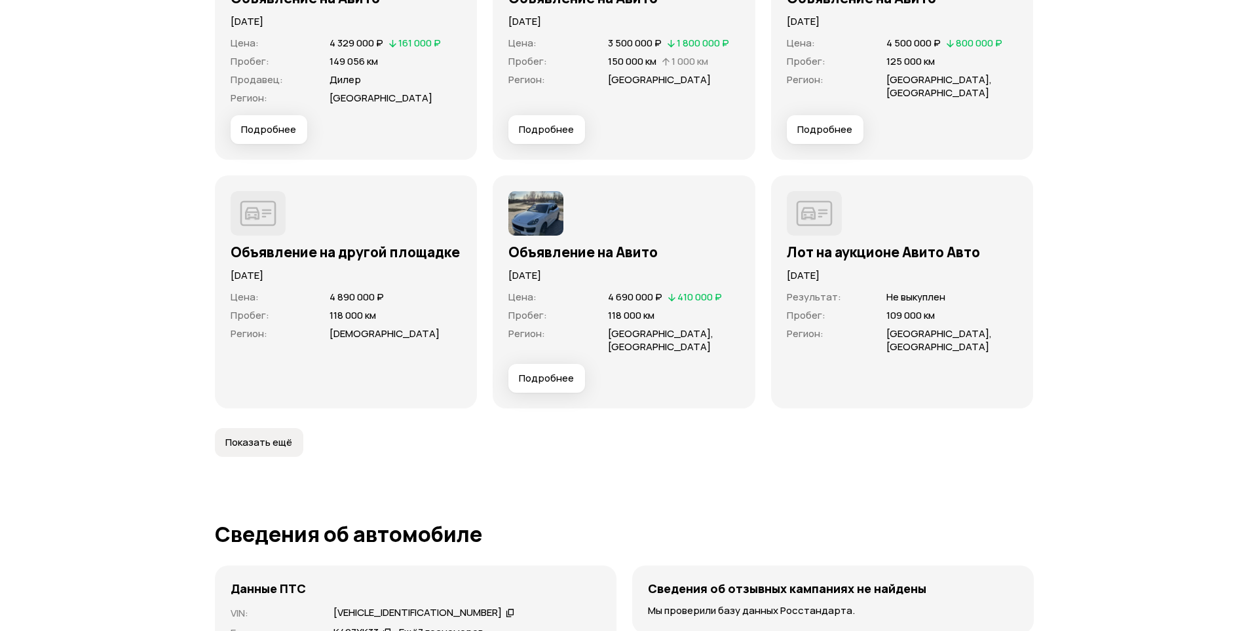
click at [231, 428] on button "Показать ещё" at bounding box center [259, 442] width 88 height 29
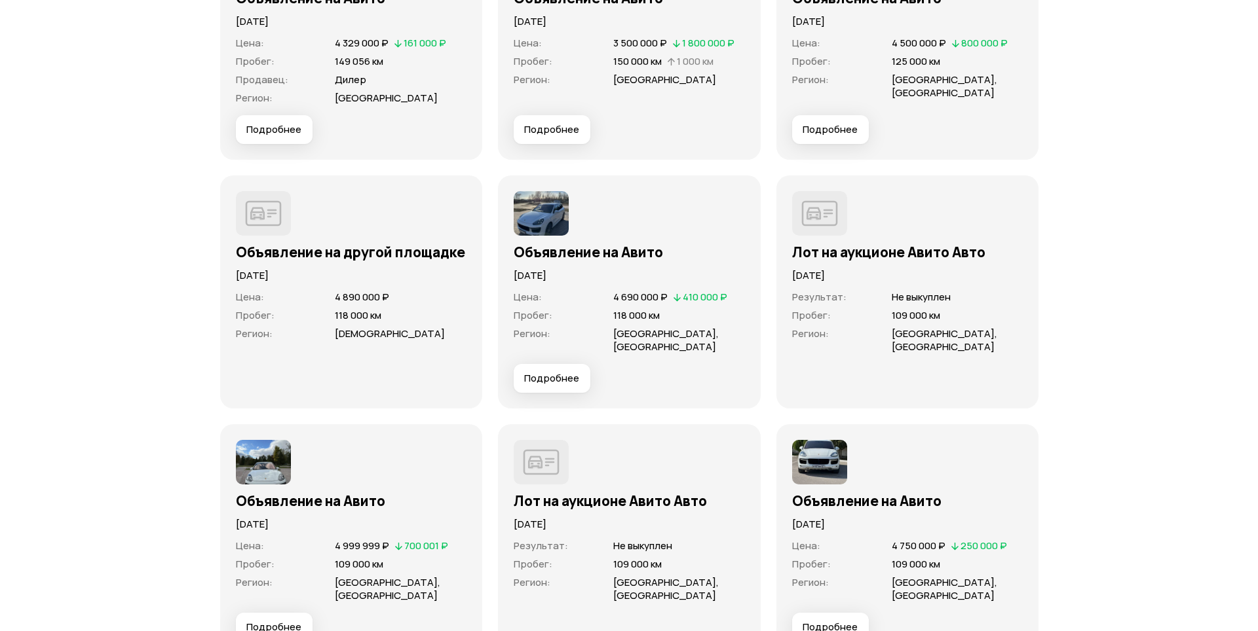
scroll to position [4405, 0]
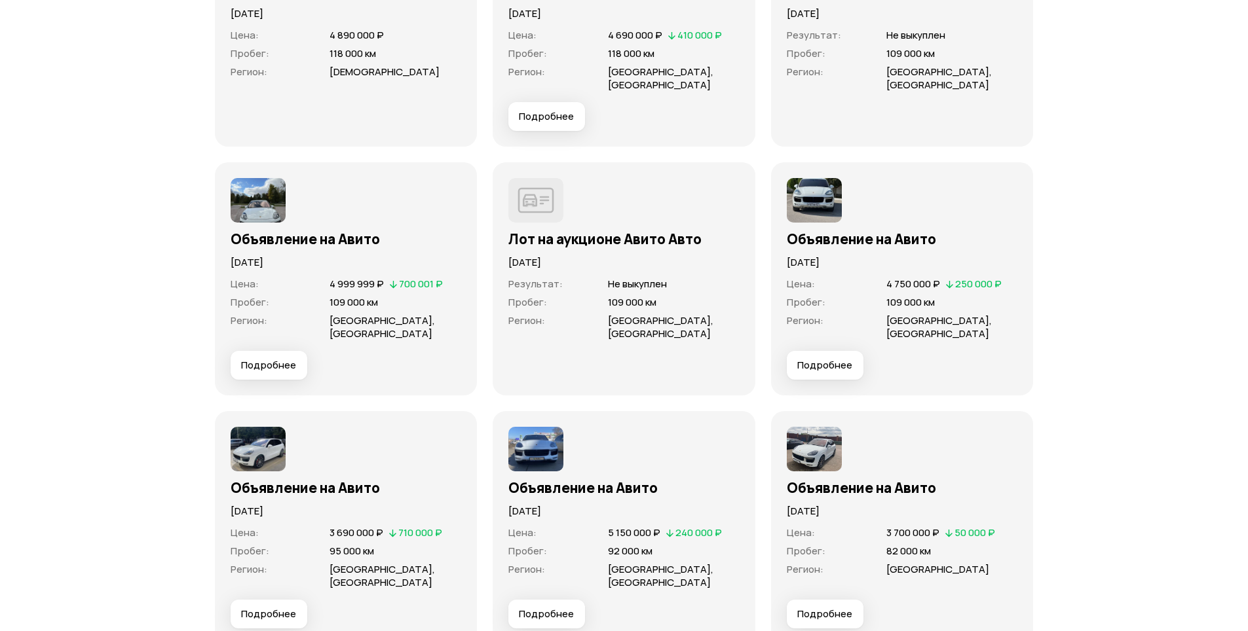
click at [543, 608] on span "Подробнее" at bounding box center [546, 614] width 55 height 13
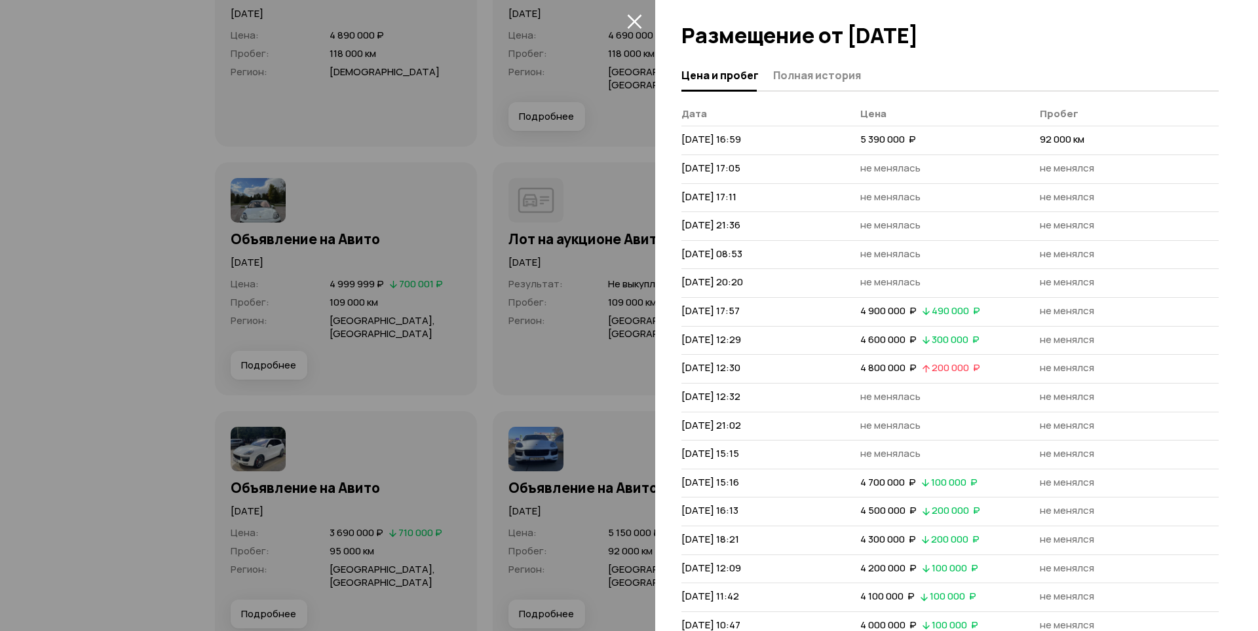
click at [783, 61] on div "Цена и пробег Полная история" at bounding box center [949, 75] width 537 height 31
click at [787, 73] on span "Полная история" at bounding box center [817, 75] width 88 height 13
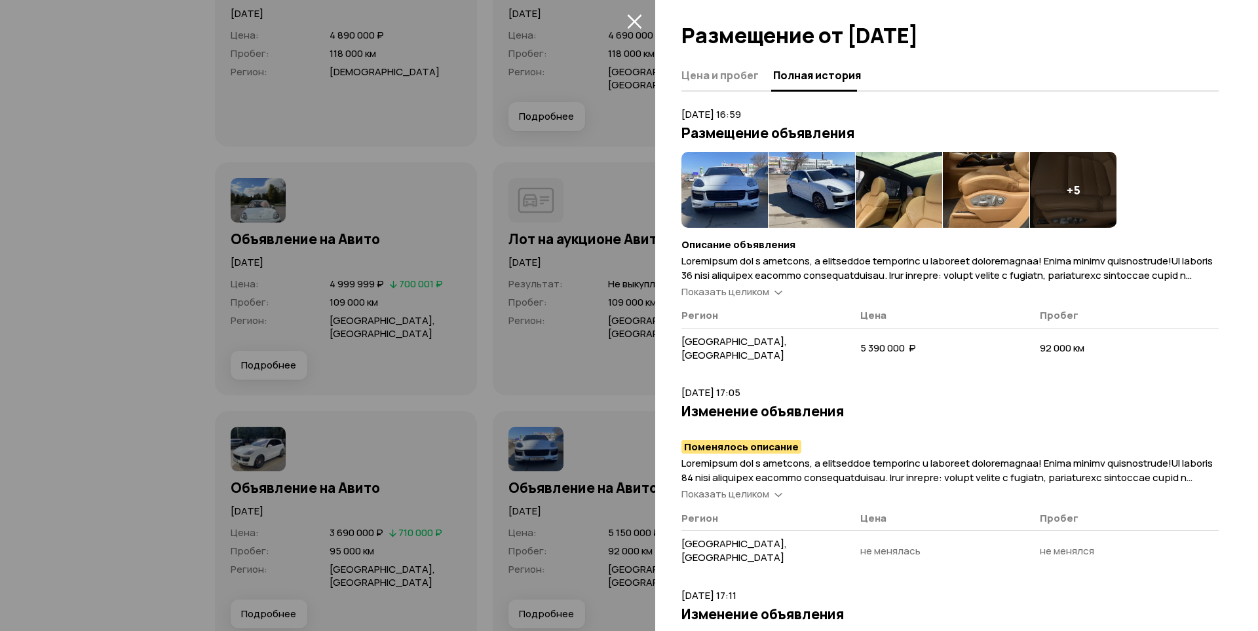
click at [755, 291] on span "Показать целиком" at bounding box center [725, 292] width 88 height 14
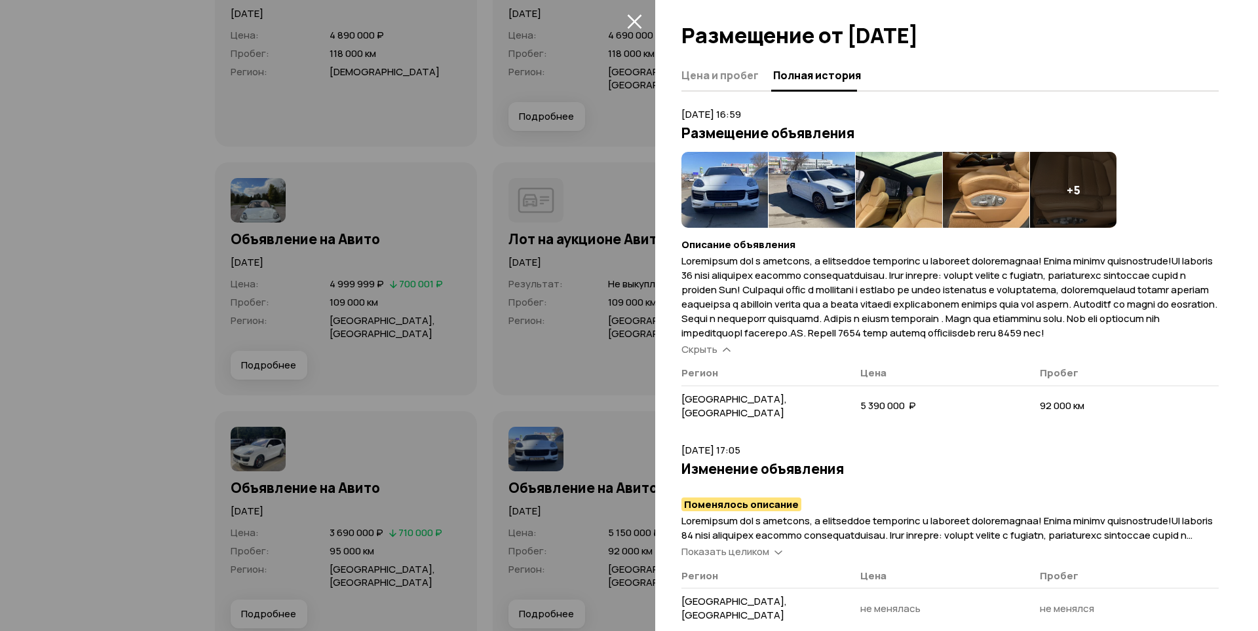
click at [1050, 202] on div "+ 5" at bounding box center [1073, 190] width 86 height 76
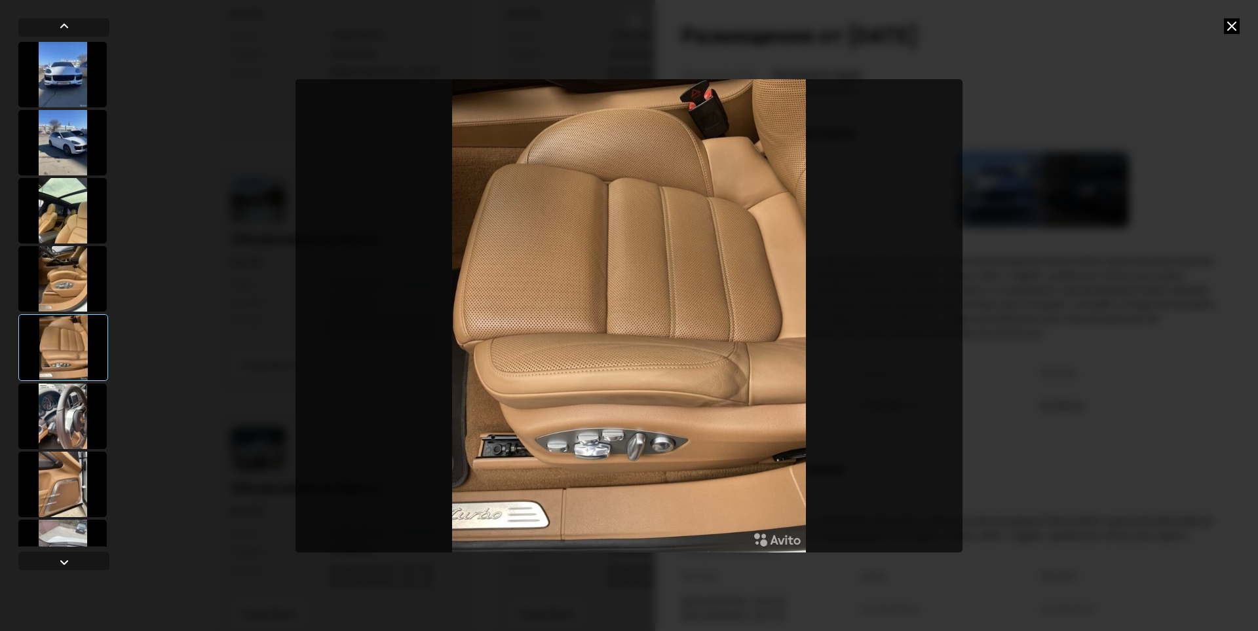
click at [71, 483] on div at bounding box center [62, 484] width 88 height 65
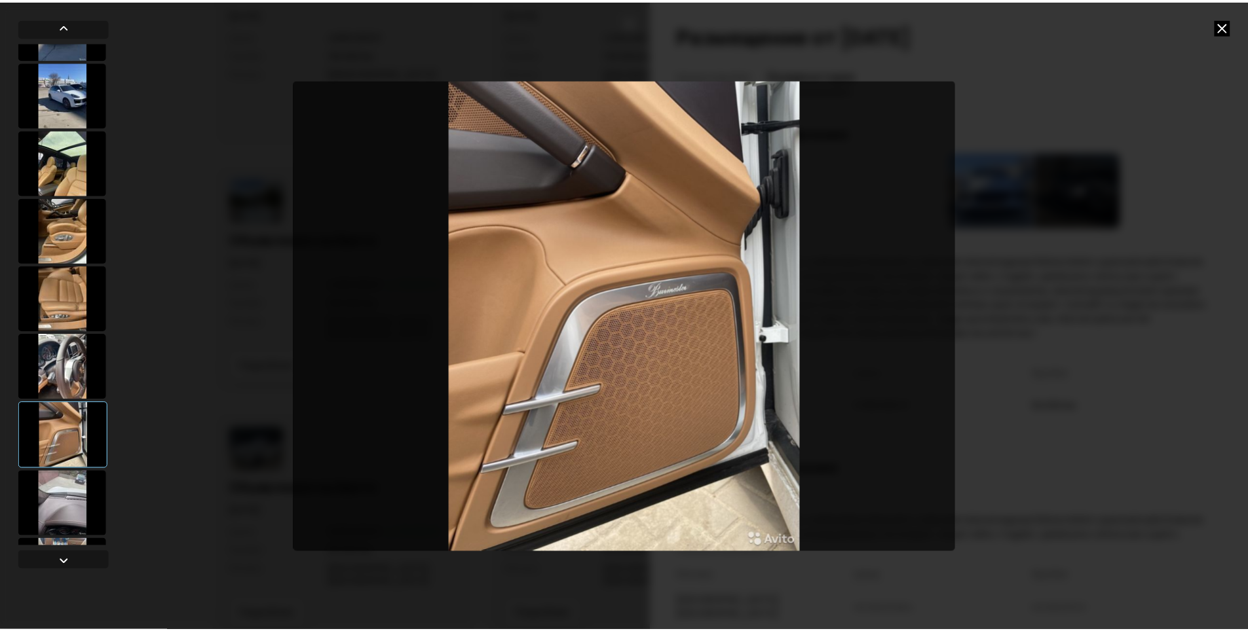
scroll to position [177, 0]
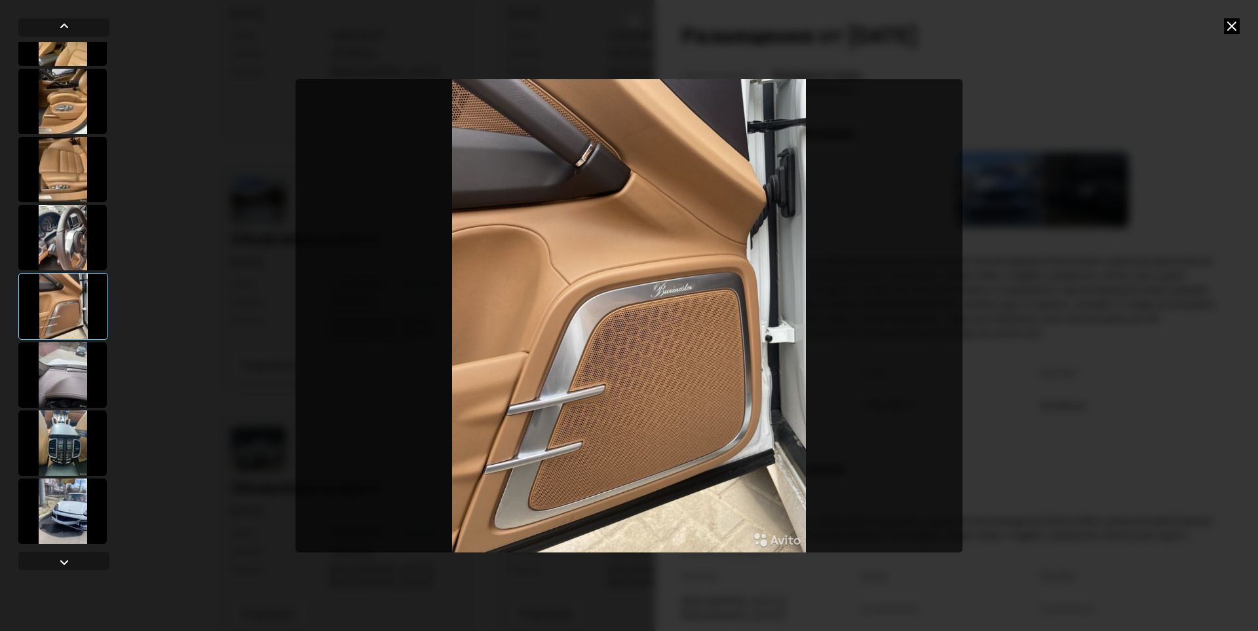
click at [47, 514] on div at bounding box center [62, 511] width 88 height 65
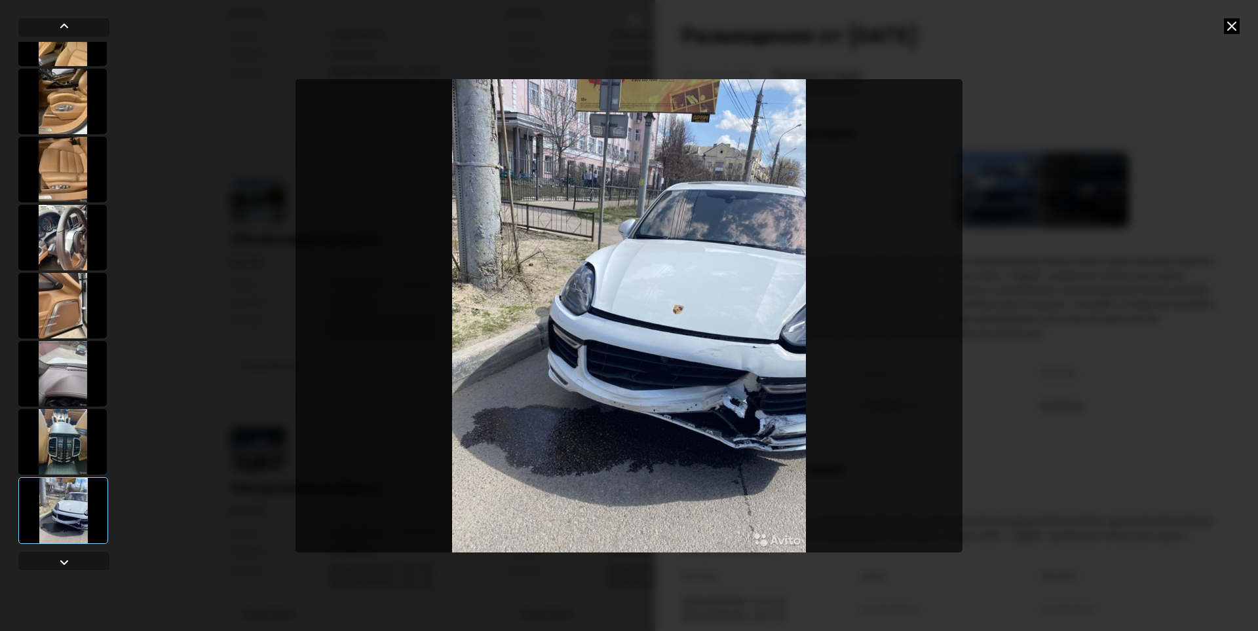
click at [1229, 24] on icon at bounding box center [1231, 26] width 16 height 16
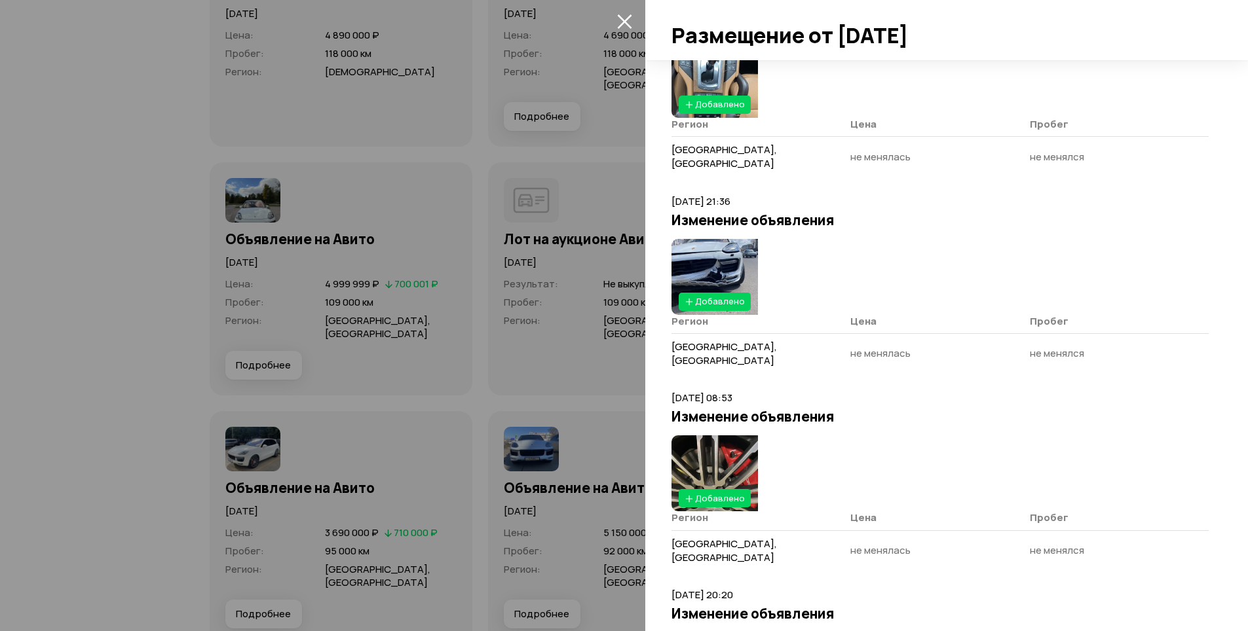
scroll to position [655, 0]
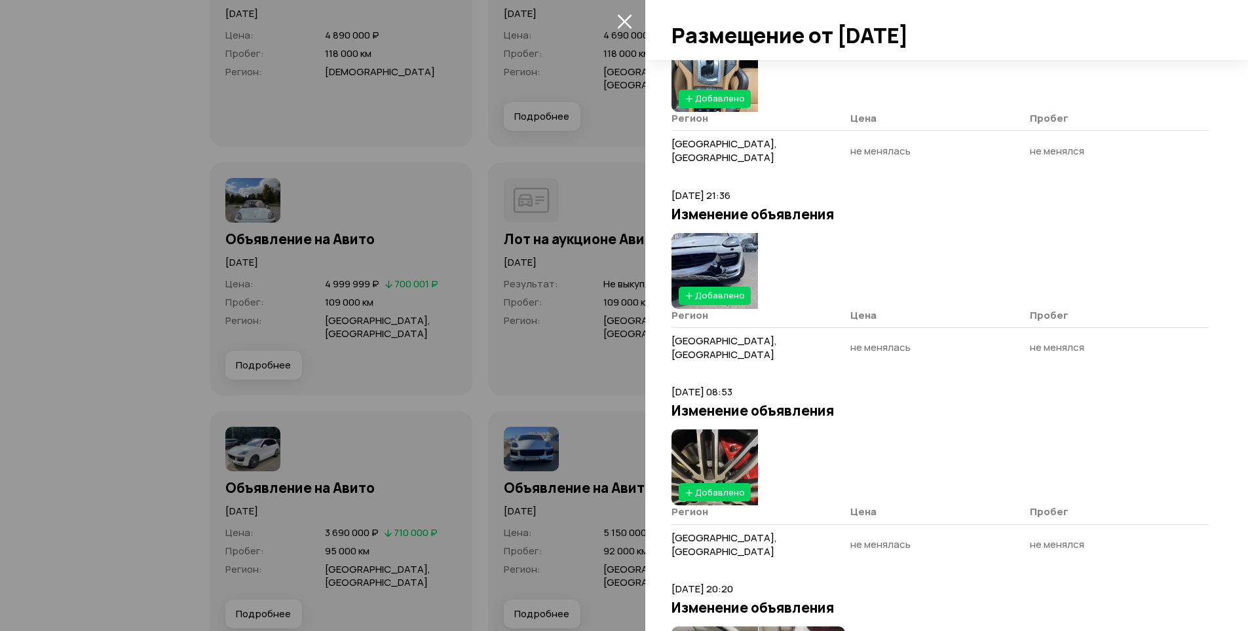
click at [721, 233] on img at bounding box center [714, 271] width 86 height 76
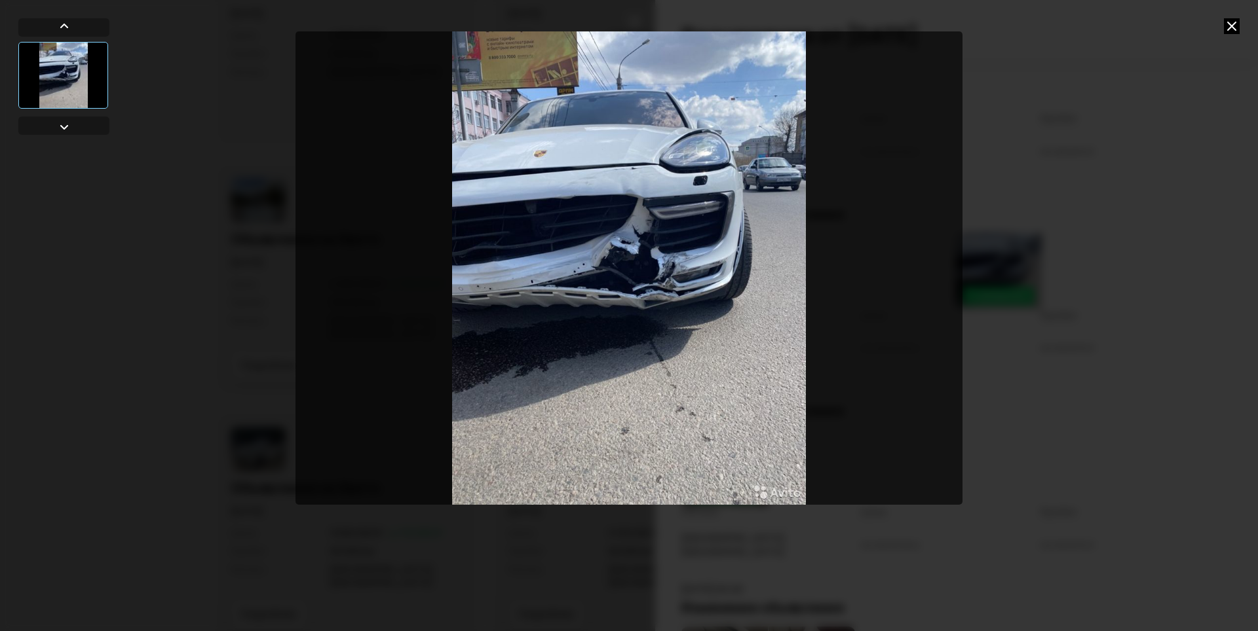
click at [1226, 25] on icon at bounding box center [1231, 26] width 16 height 16
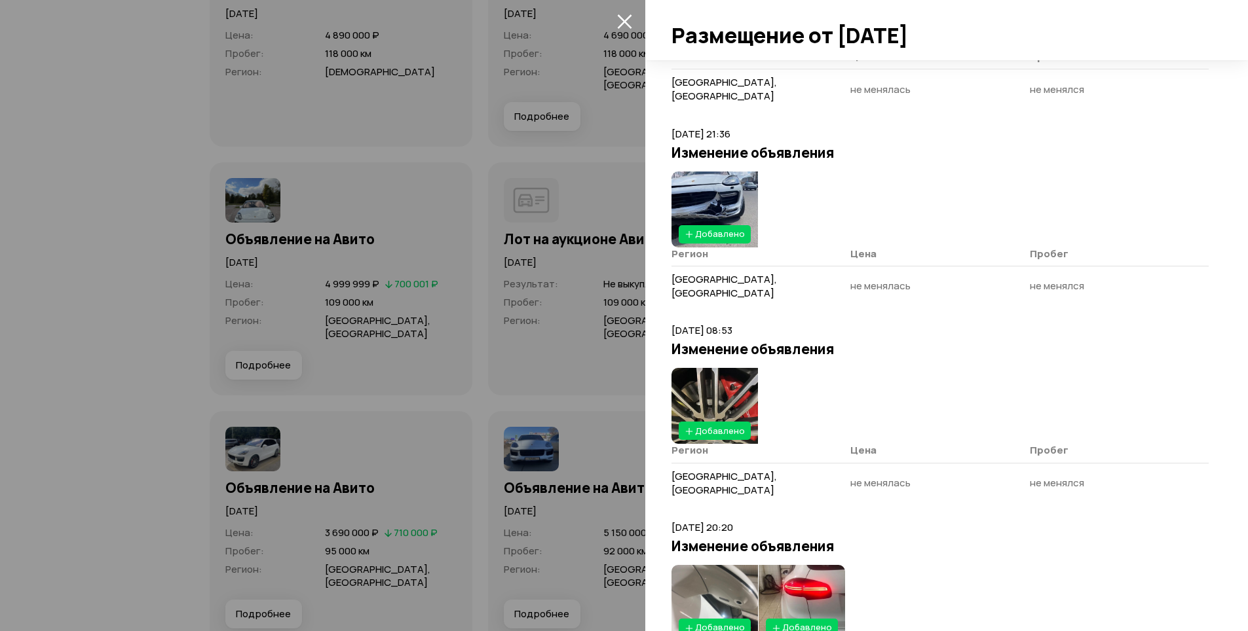
scroll to position [786, 0]
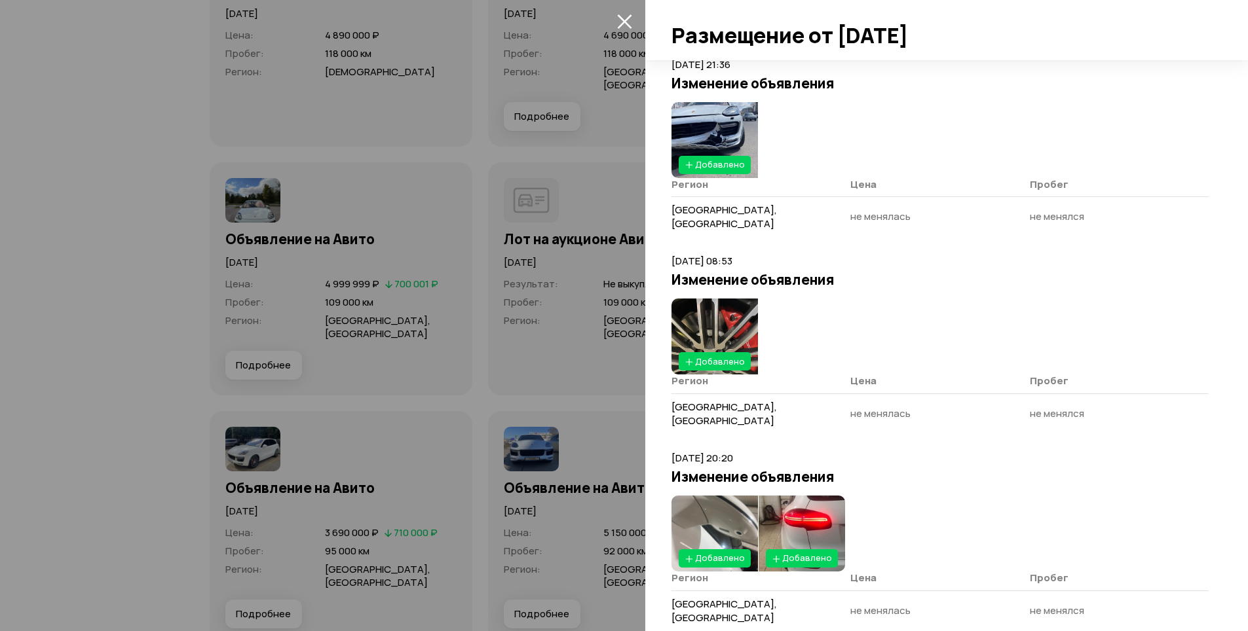
click at [732, 299] on img at bounding box center [714, 337] width 86 height 76
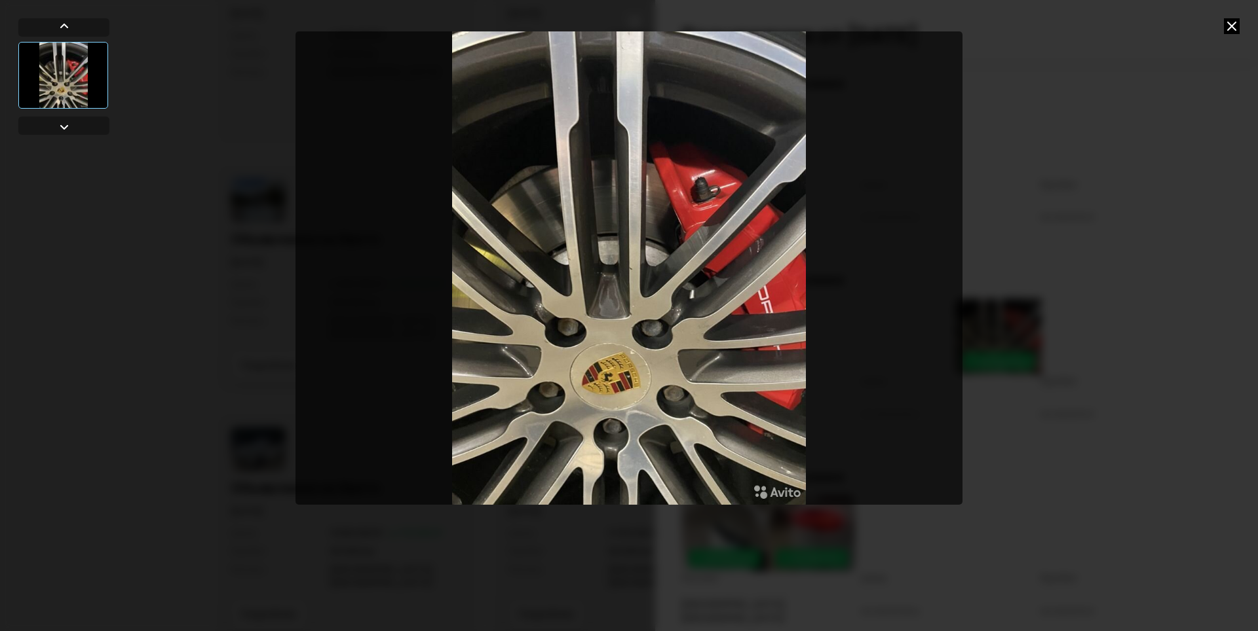
click at [1226, 24] on icon at bounding box center [1231, 26] width 16 height 16
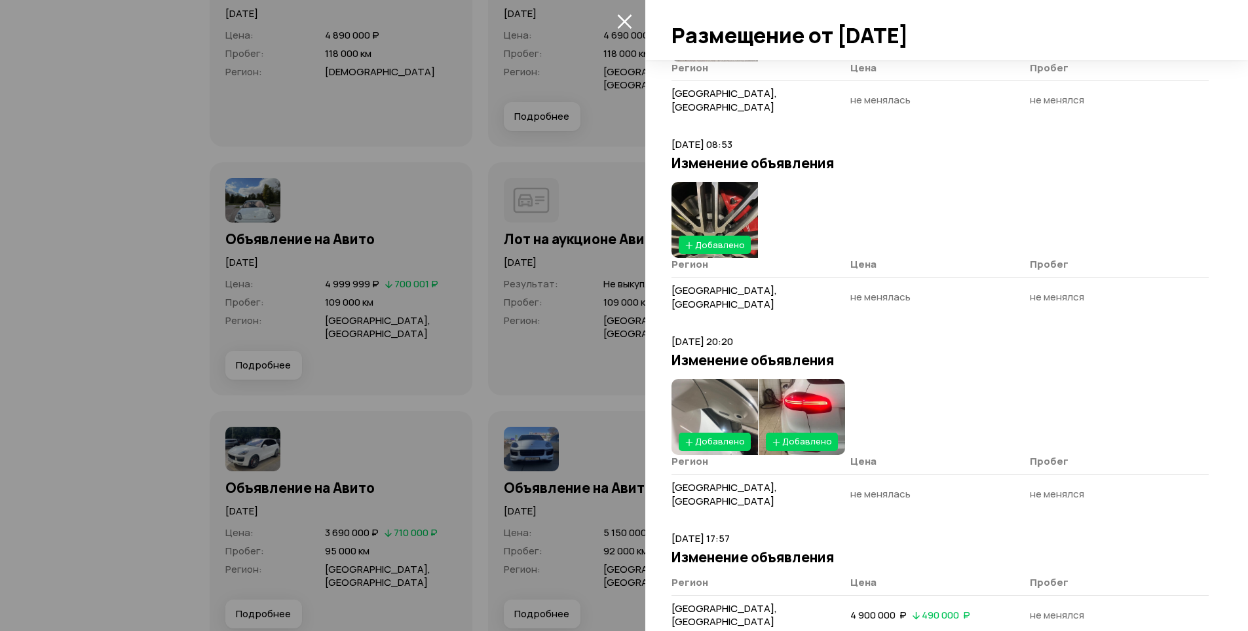
scroll to position [917, 0]
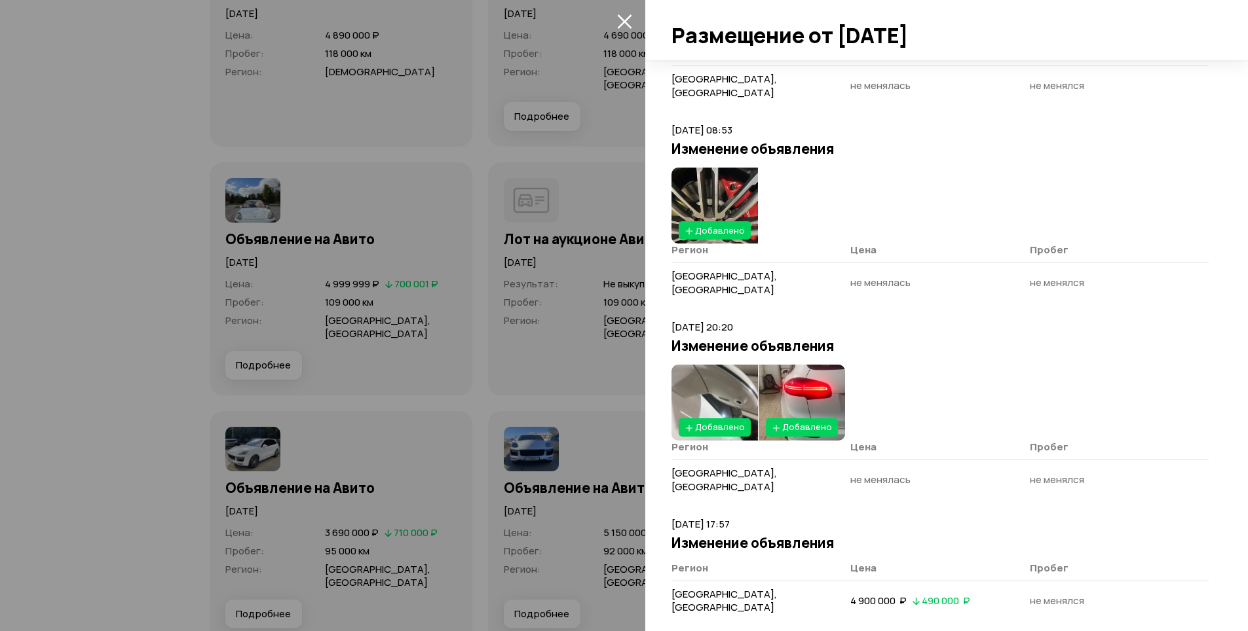
click at [744, 365] on img at bounding box center [714, 403] width 86 height 76
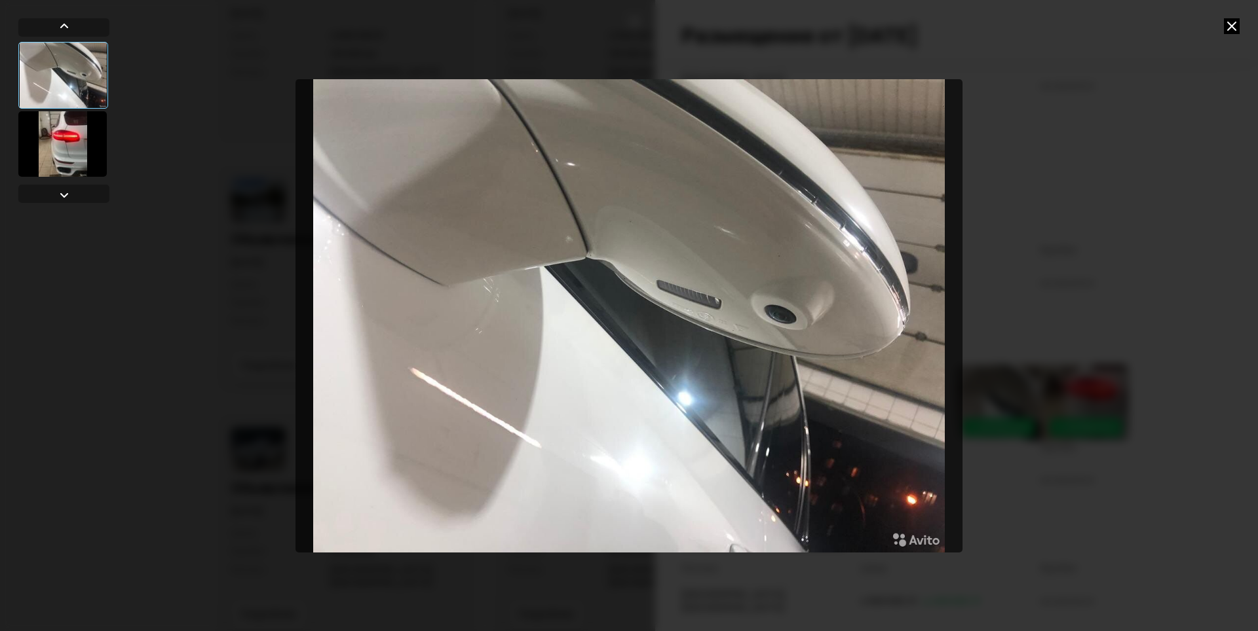
click at [1233, 24] on icon at bounding box center [1231, 26] width 16 height 16
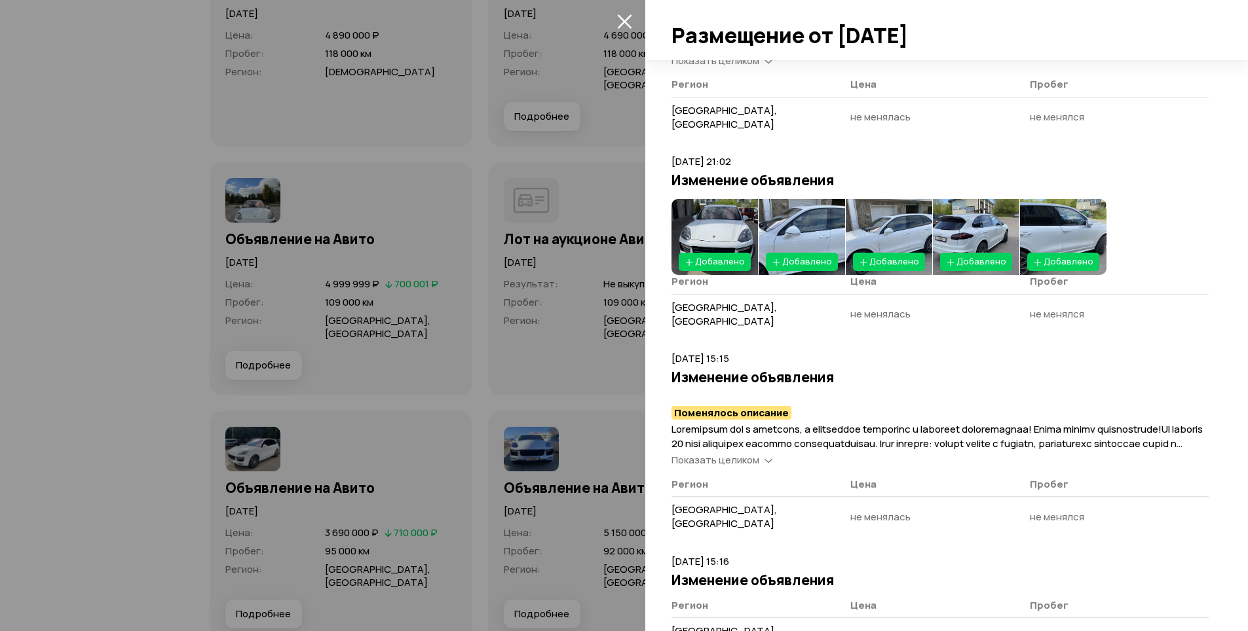
scroll to position [1834, 0]
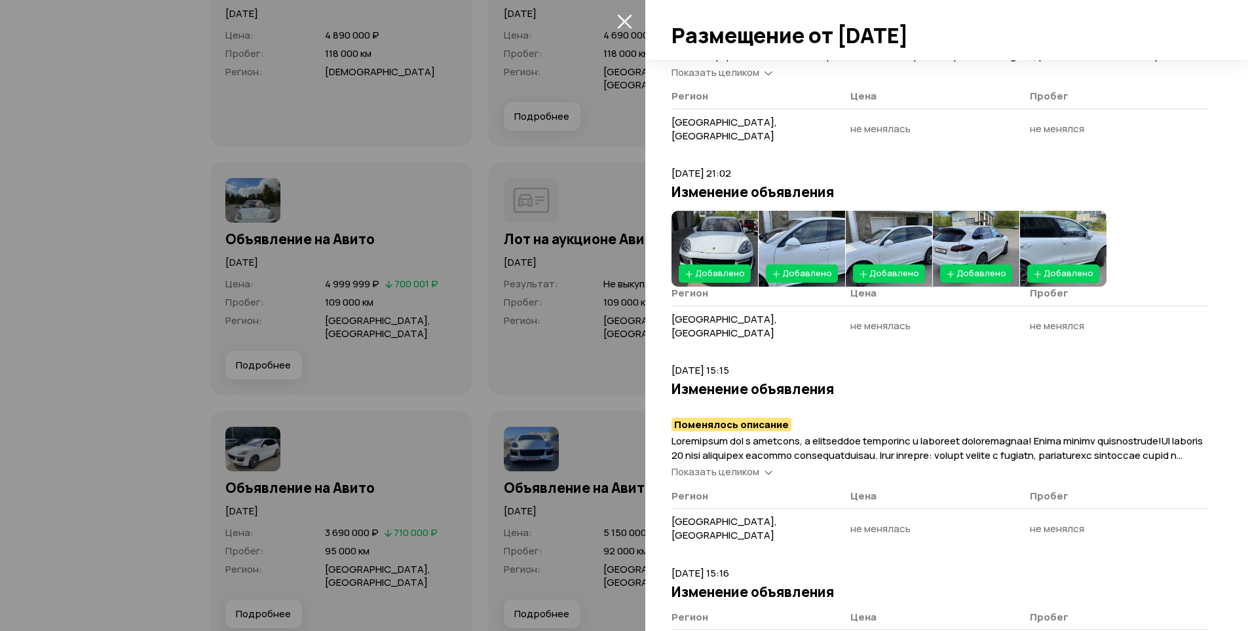
click at [713, 267] on span "Добавлено" at bounding box center [720, 273] width 50 height 12
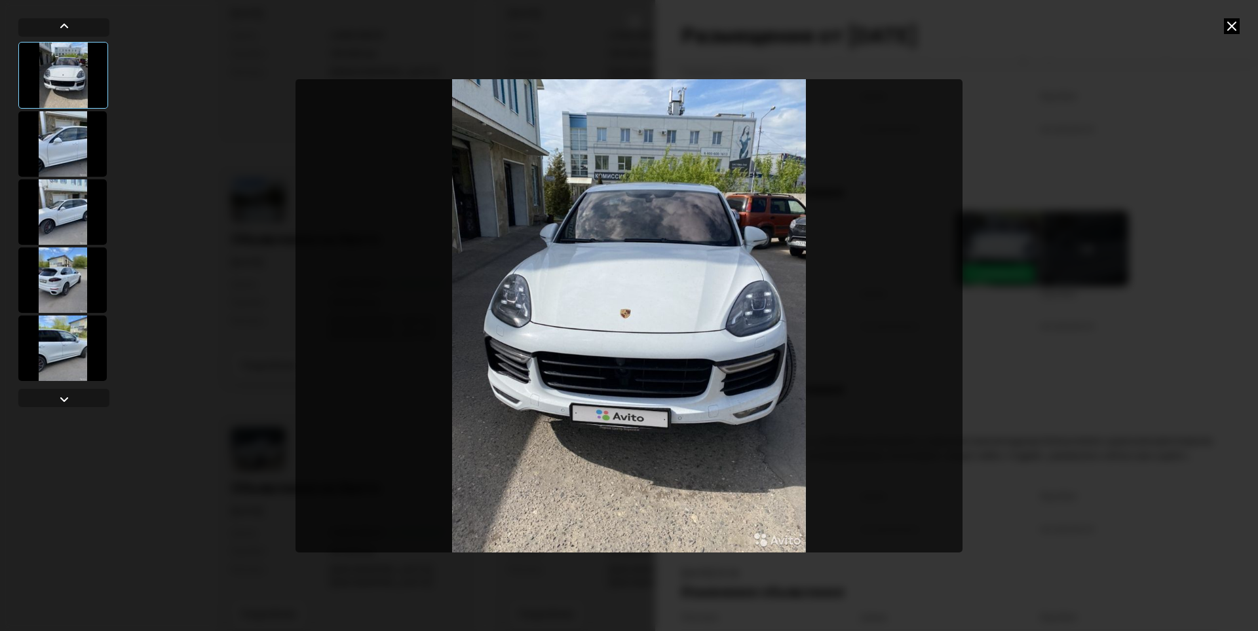
click at [1012, 166] on div at bounding box center [629, 315] width 1258 height 631
click at [1226, 24] on icon at bounding box center [1231, 26] width 16 height 16
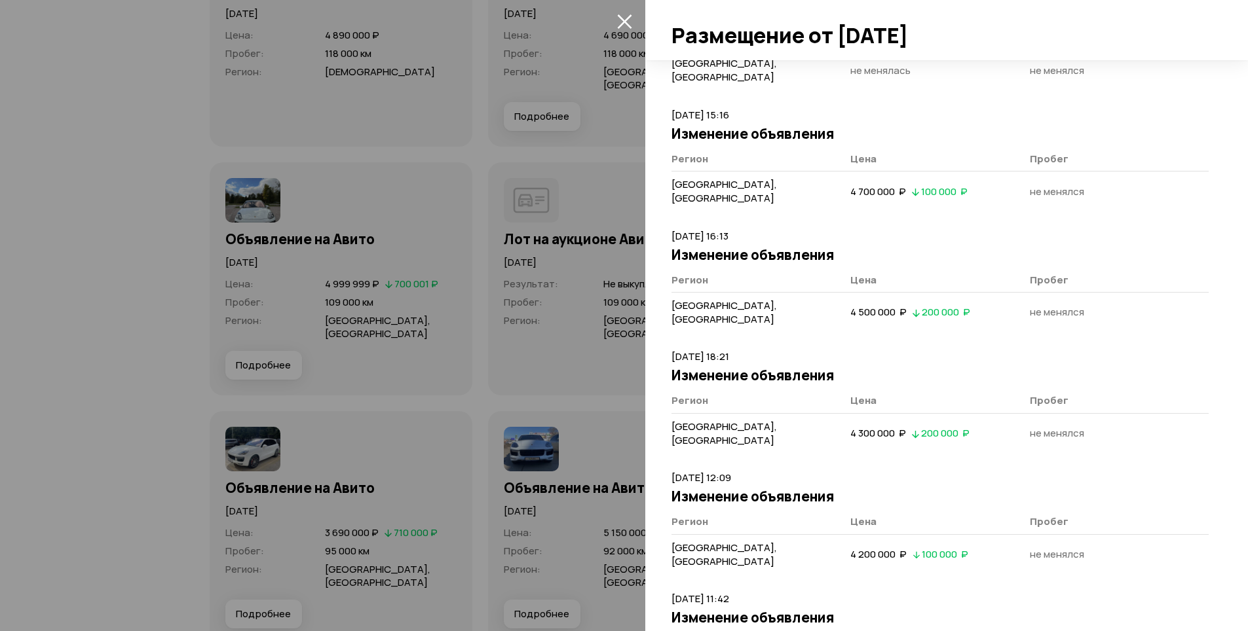
scroll to position [2492, 0]
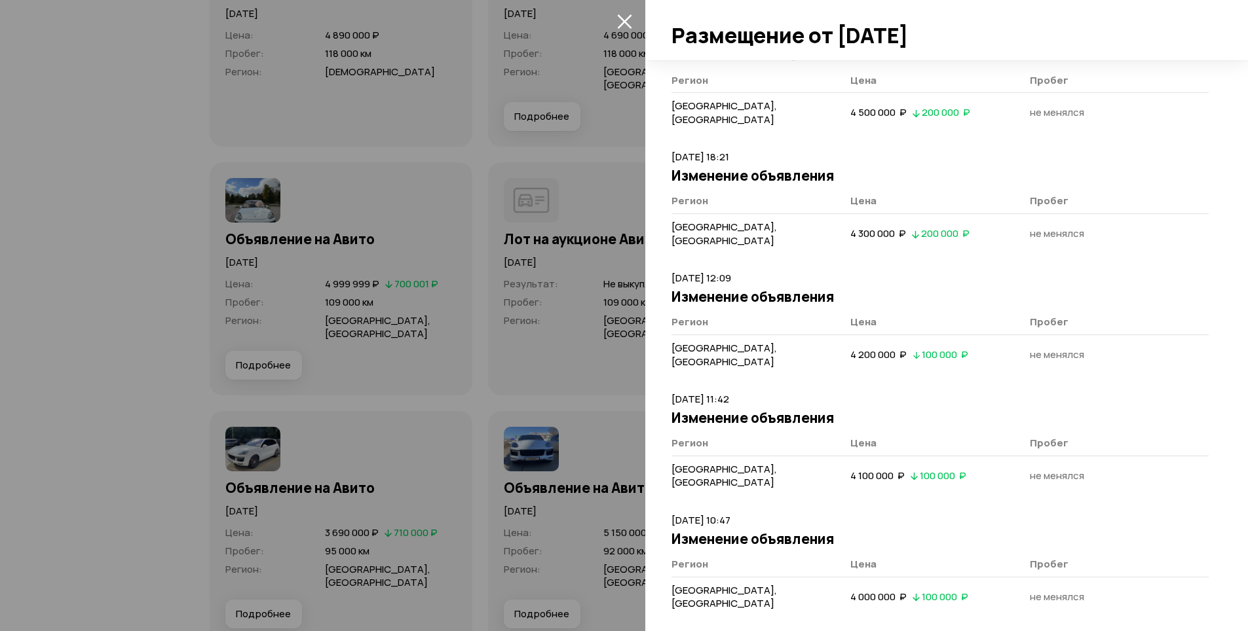
click at [618, 22] on icon "закрыть" at bounding box center [624, 21] width 15 height 15
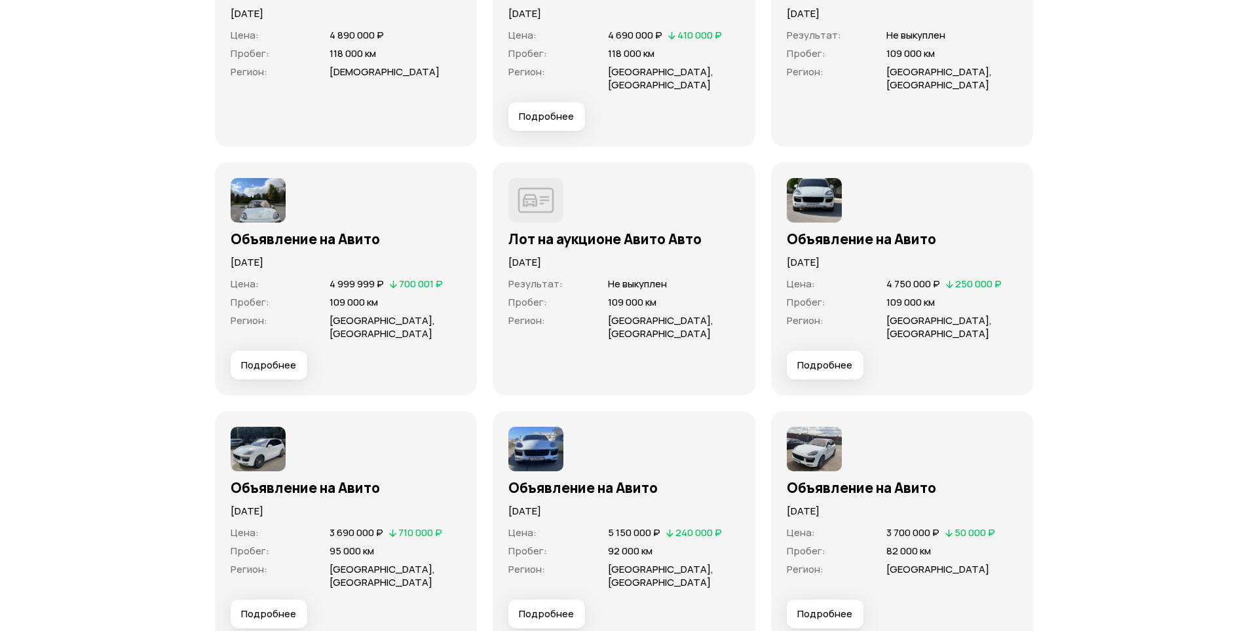
click at [825, 427] on img at bounding box center [814, 449] width 55 height 45
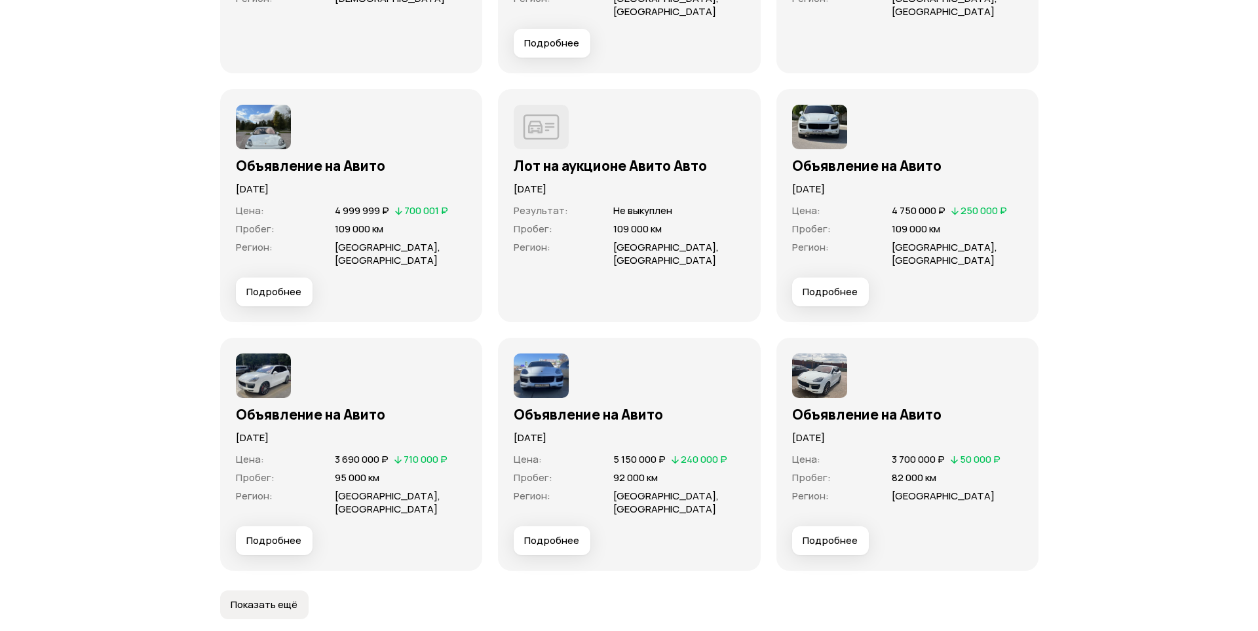
scroll to position [4667, 0]
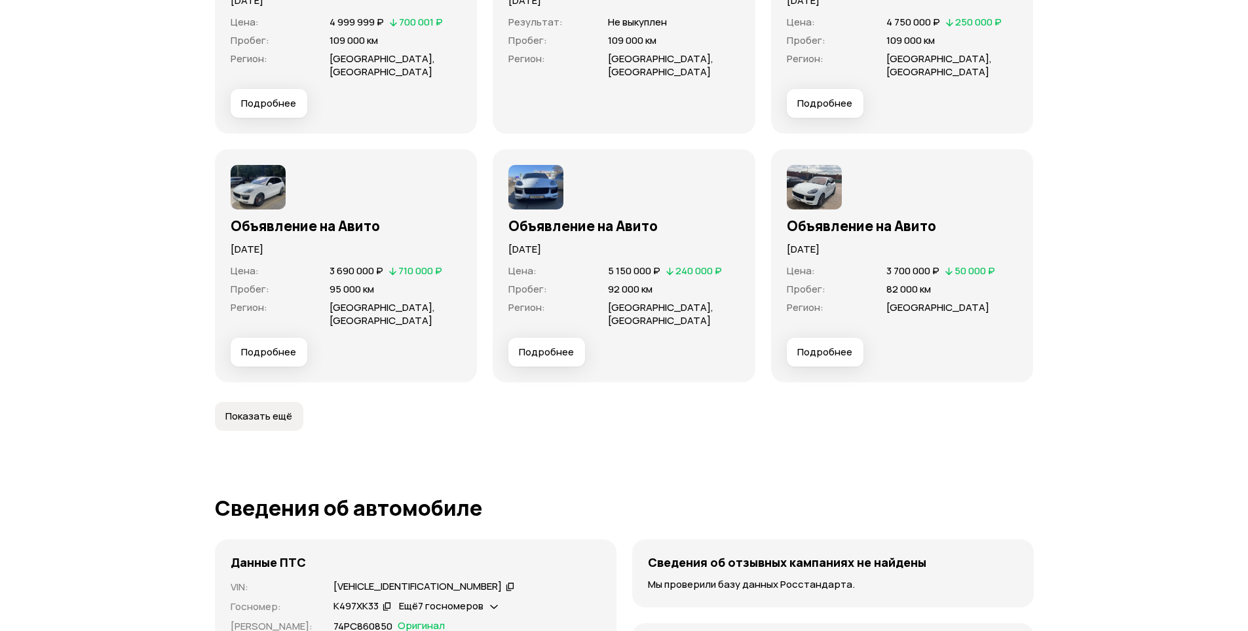
click at [266, 341] on div "Объявление на Авито [DATE] Цена : 3 690 000 ₽   710 000 ₽ Пробег : 95 000 км Ре…" at bounding box center [346, 265] width 263 height 233
click at [263, 346] on span "Подробнее" at bounding box center [268, 352] width 55 height 13
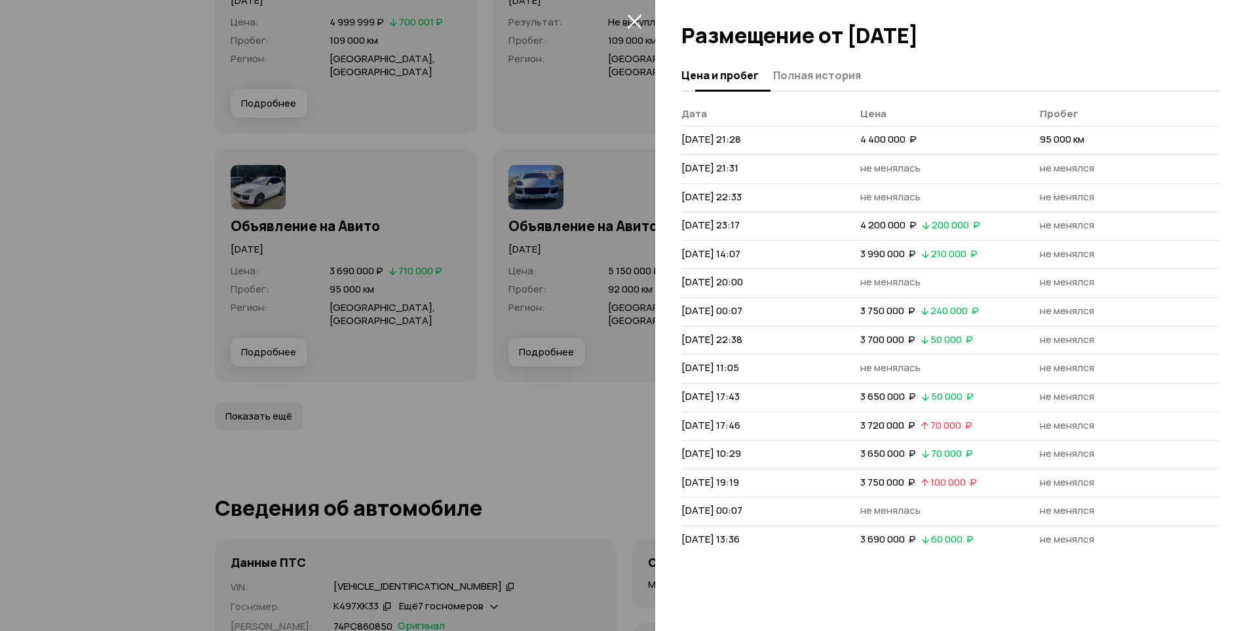
click at [775, 69] on span "Полная история" at bounding box center [817, 75] width 88 height 13
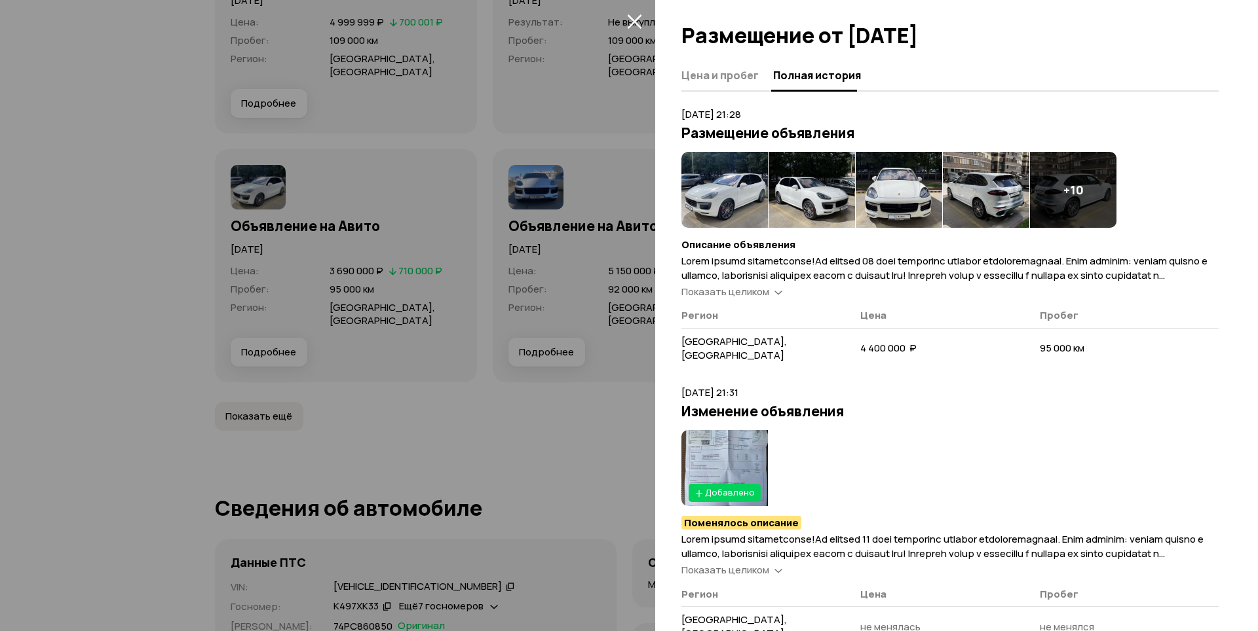
click at [1066, 202] on div "+ 10" at bounding box center [1073, 190] width 86 height 76
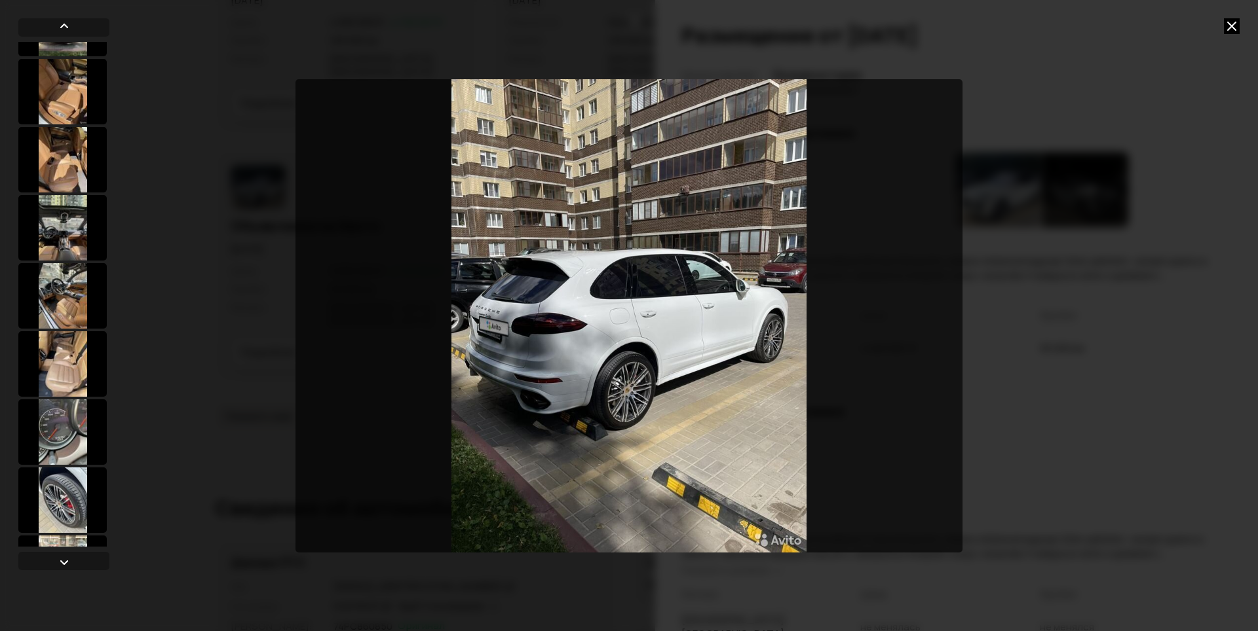
scroll to position [518, 0]
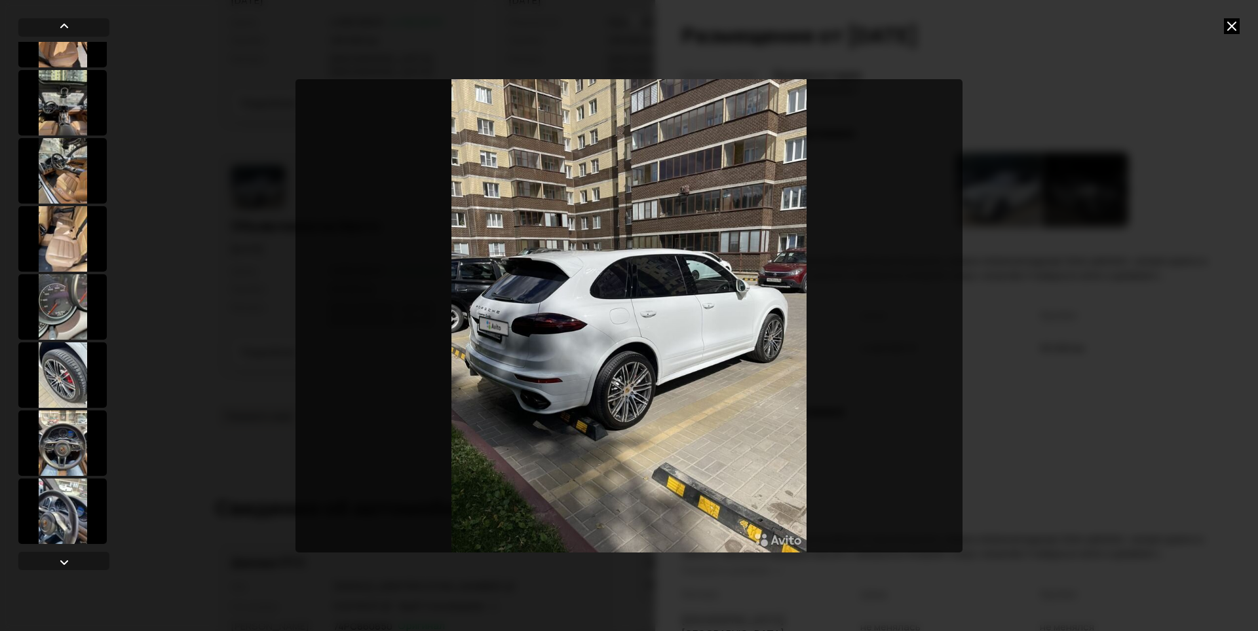
click at [69, 323] on div at bounding box center [62, 306] width 88 height 65
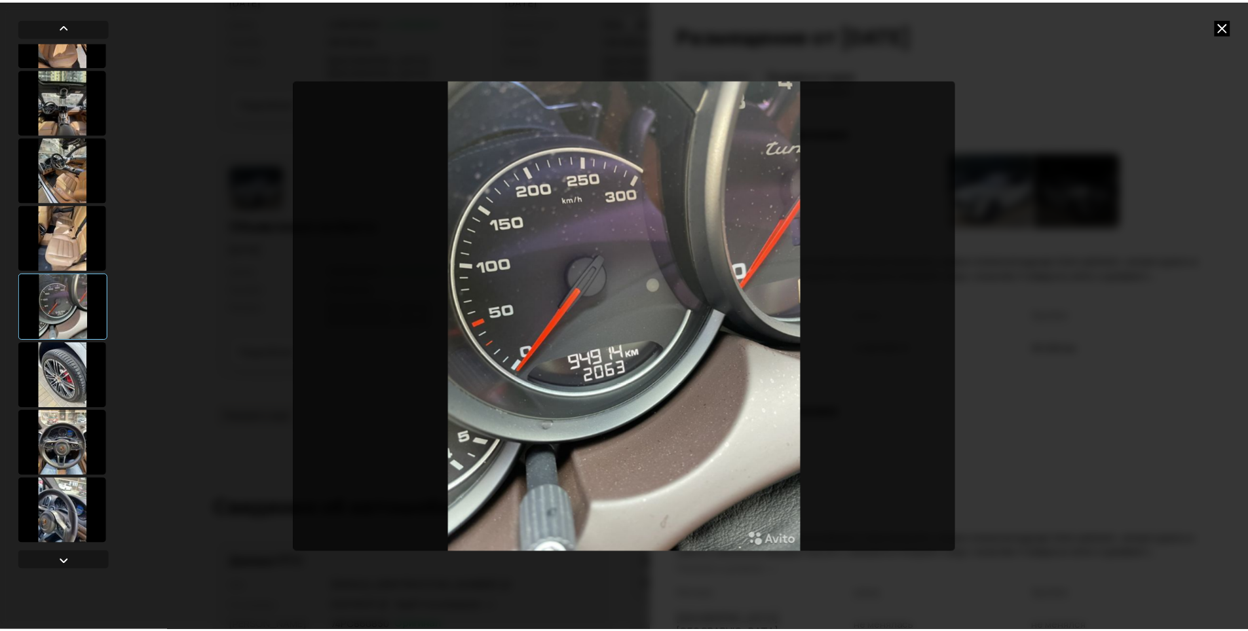
scroll to position [517, 0]
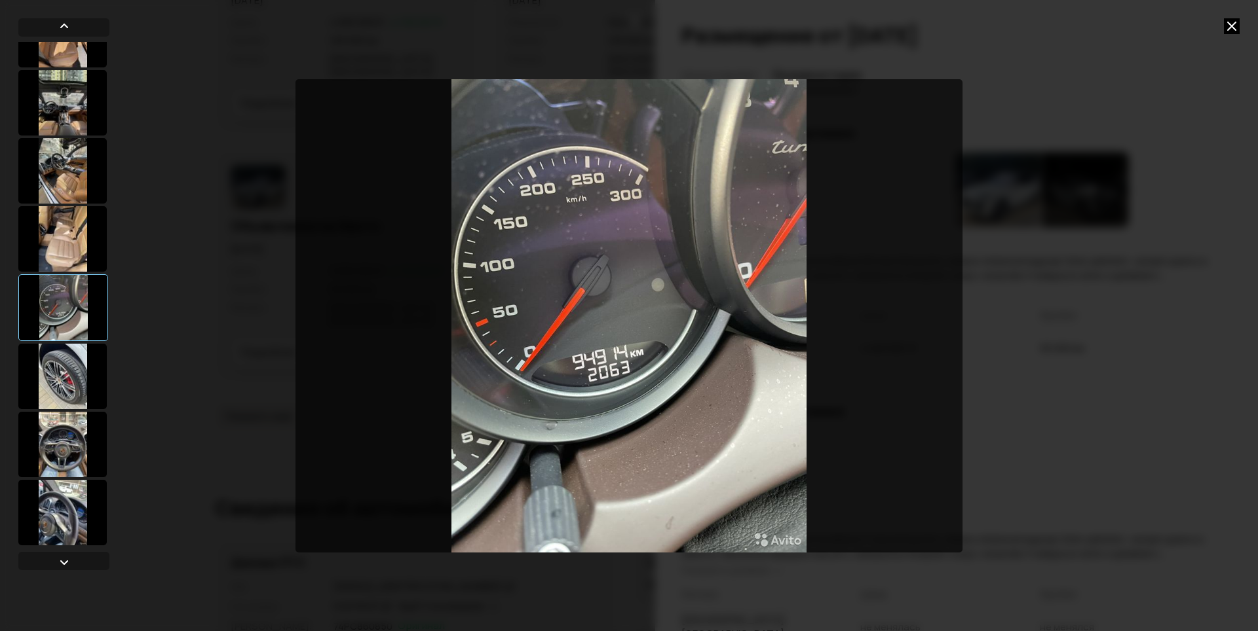
click at [1233, 36] on div at bounding box center [629, 315] width 1258 height 631
click at [1231, 28] on icon at bounding box center [1231, 26] width 16 height 16
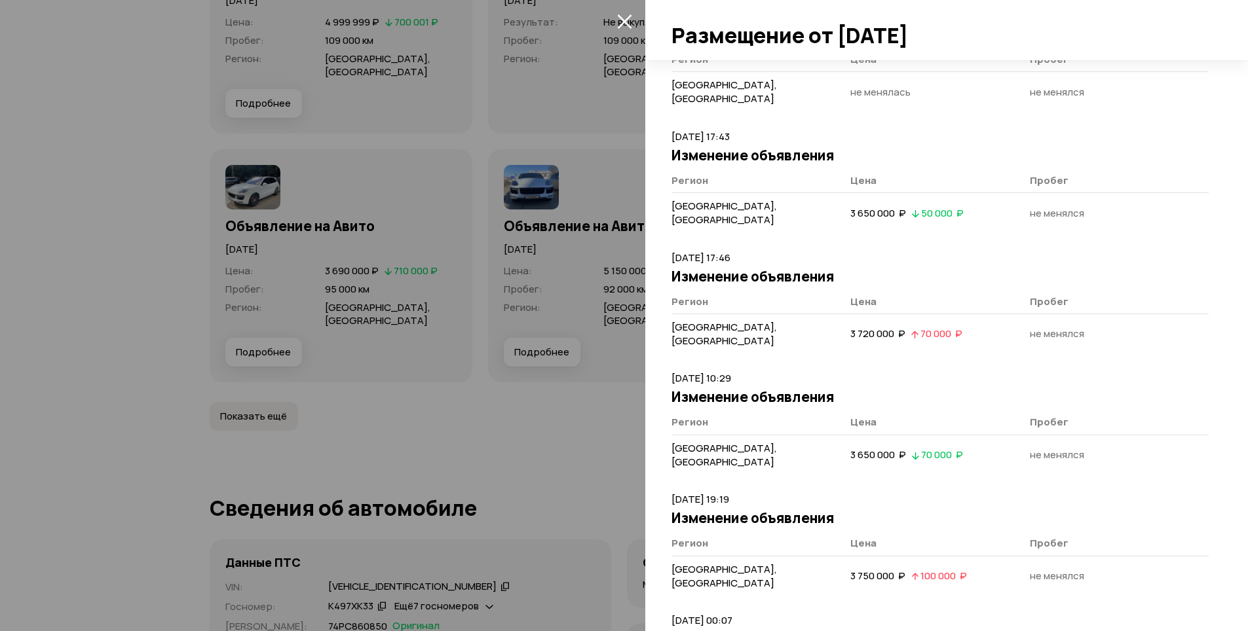
scroll to position [1742, 0]
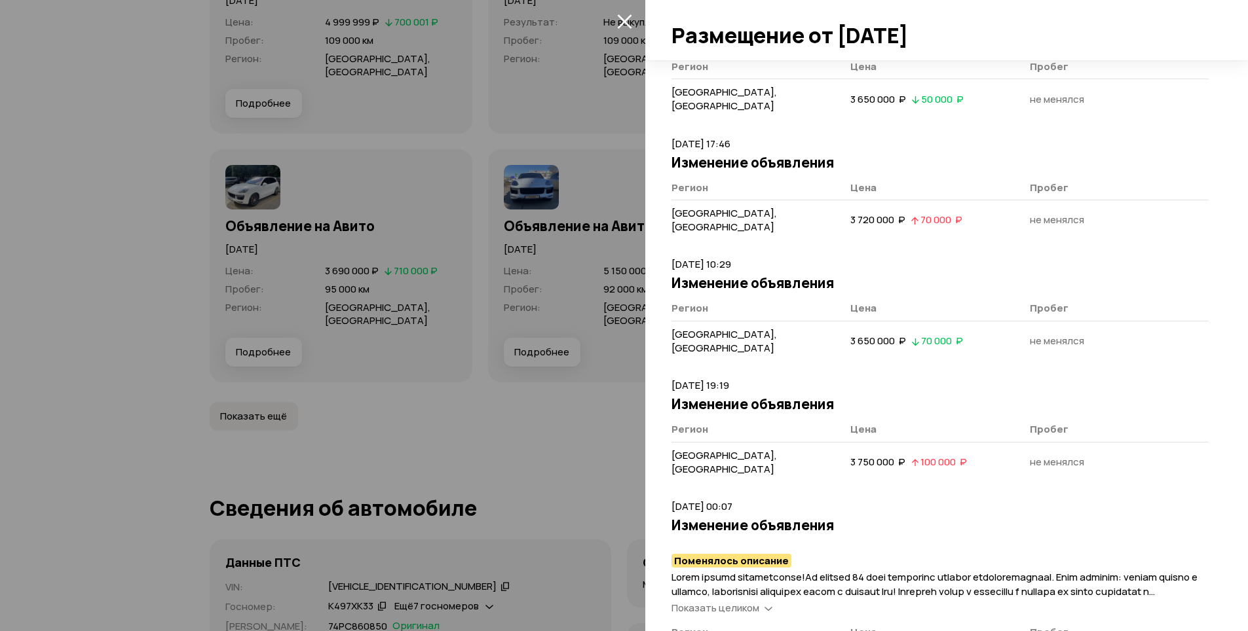
click at [630, 26] on icon "закрыть" at bounding box center [624, 21] width 14 height 14
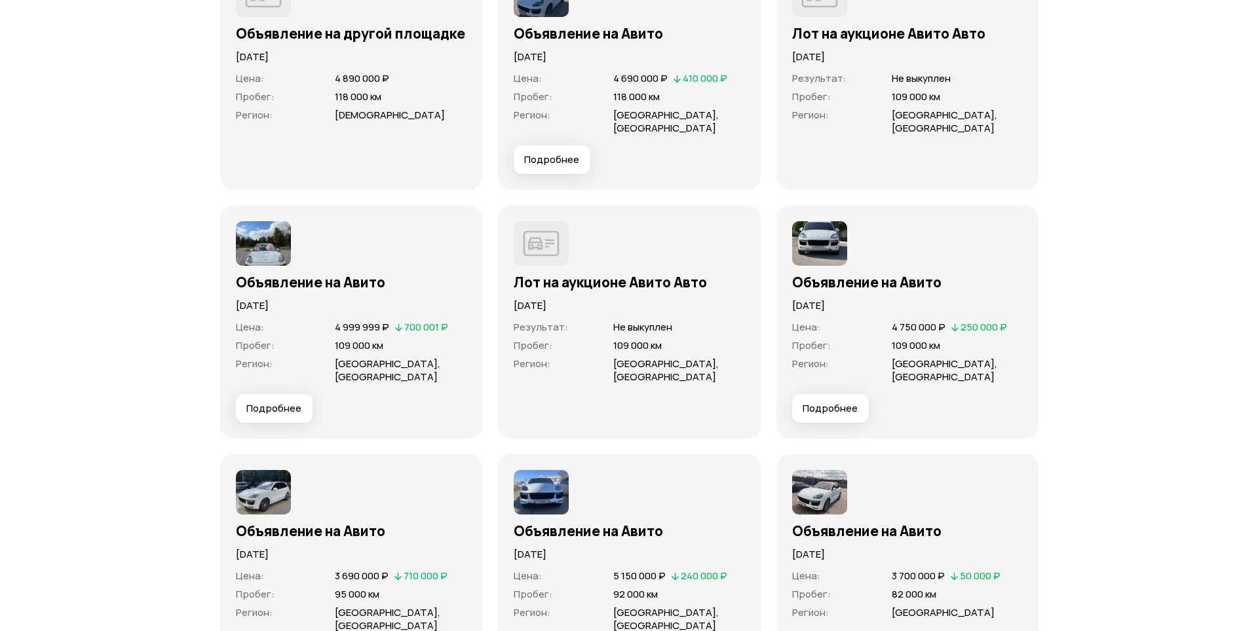
scroll to position [4340, 0]
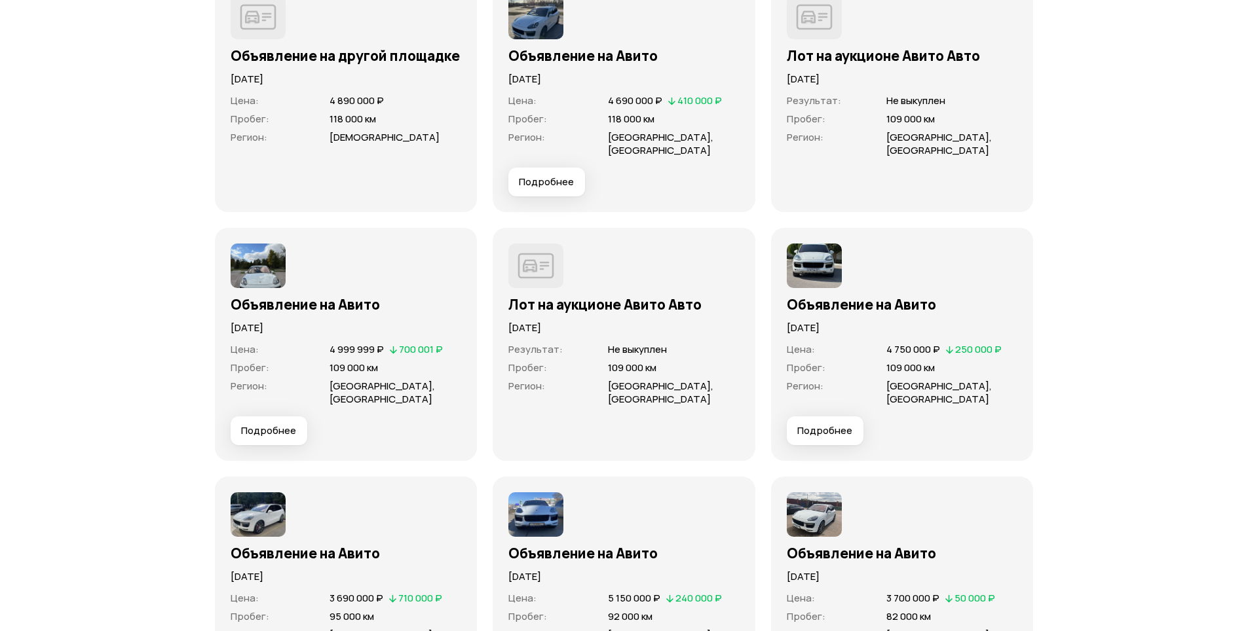
click at [847, 424] on span "Подробнее" at bounding box center [824, 430] width 55 height 13
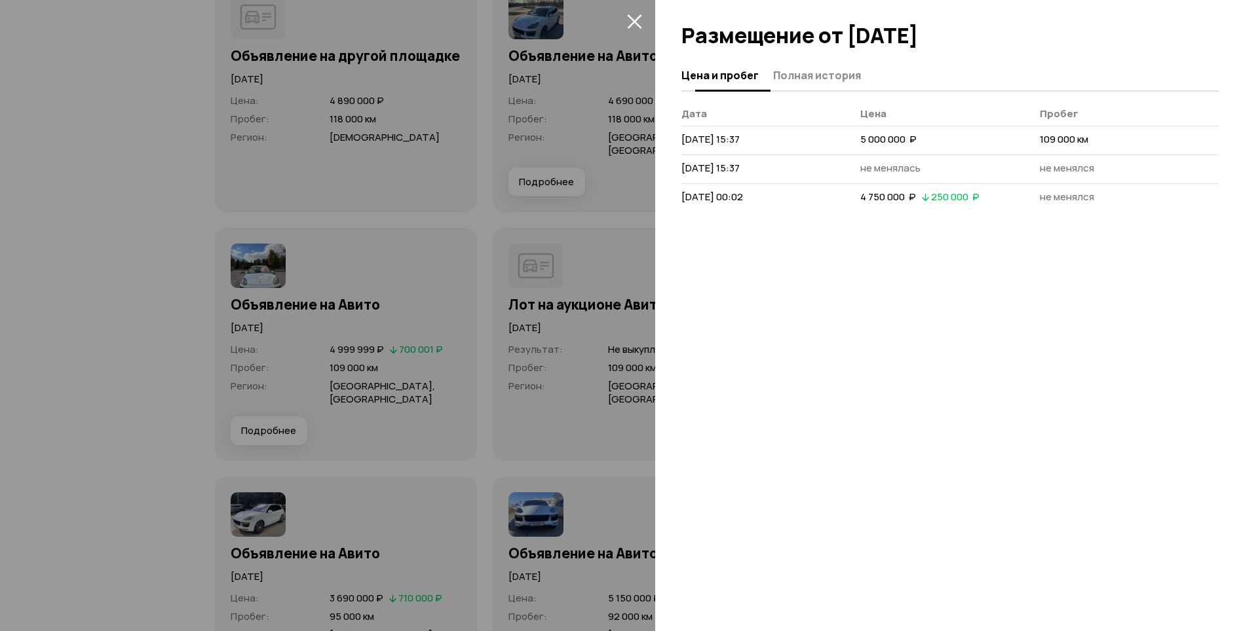
click at [836, 74] on span "Полная история" at bounding box center [817, 75] width 88 height 13
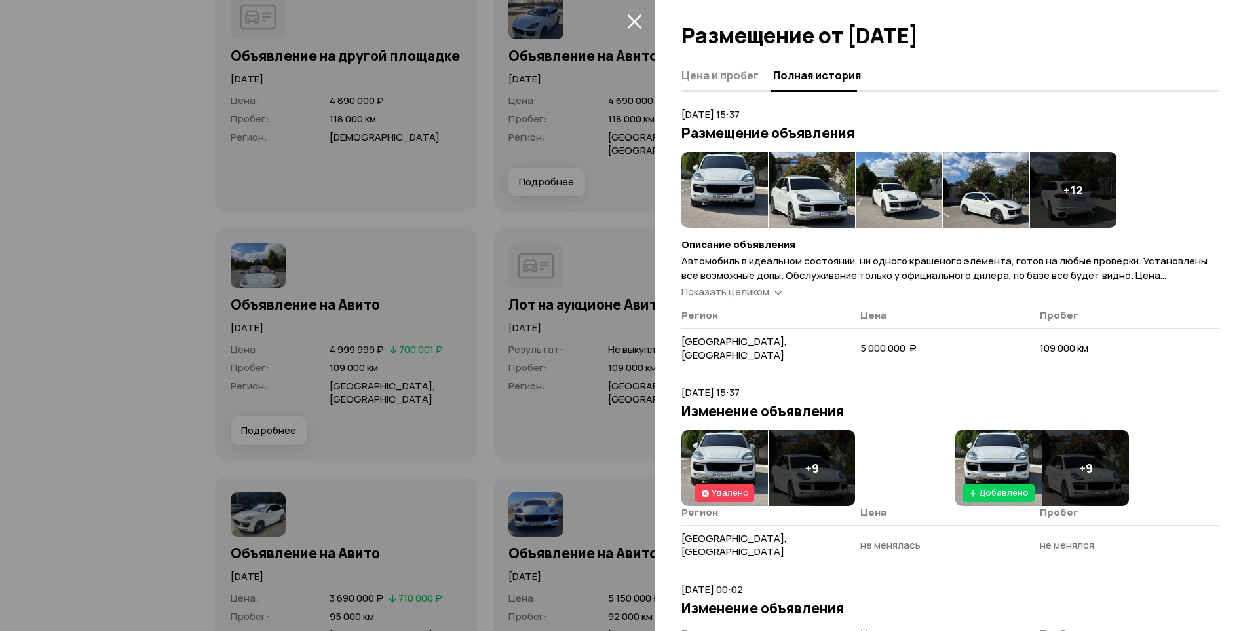
click at [1072, 189] on h4 "+ 12" at bounding box center [1073, 190] width 20 height 14
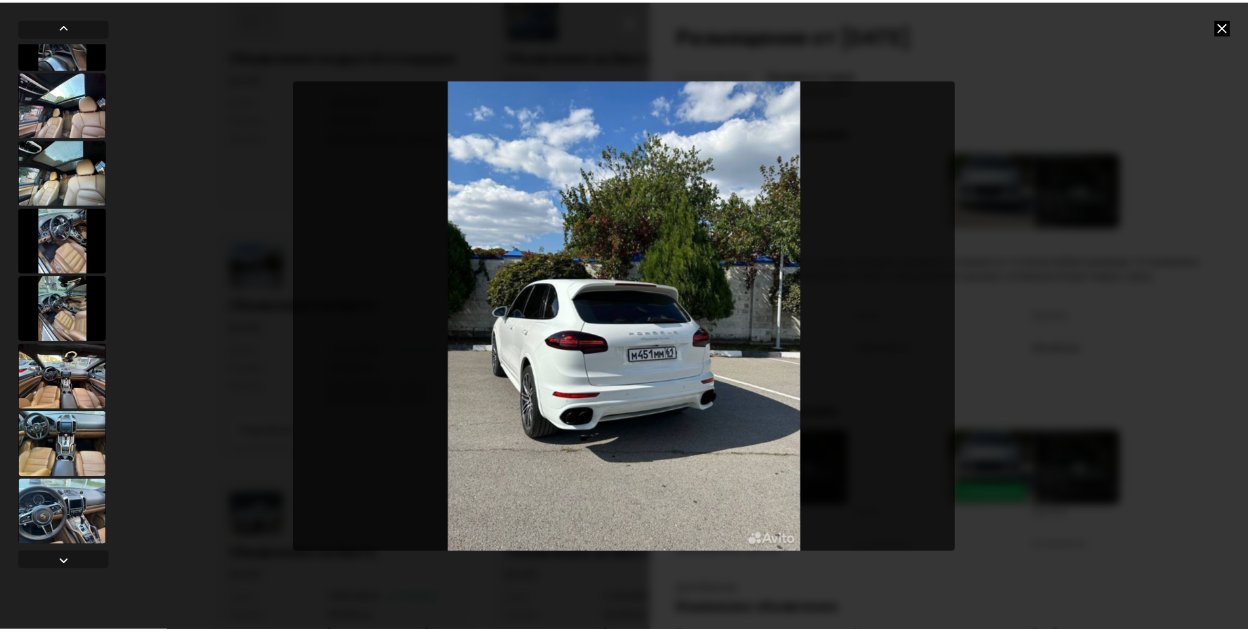
scroll to position [654, 0]
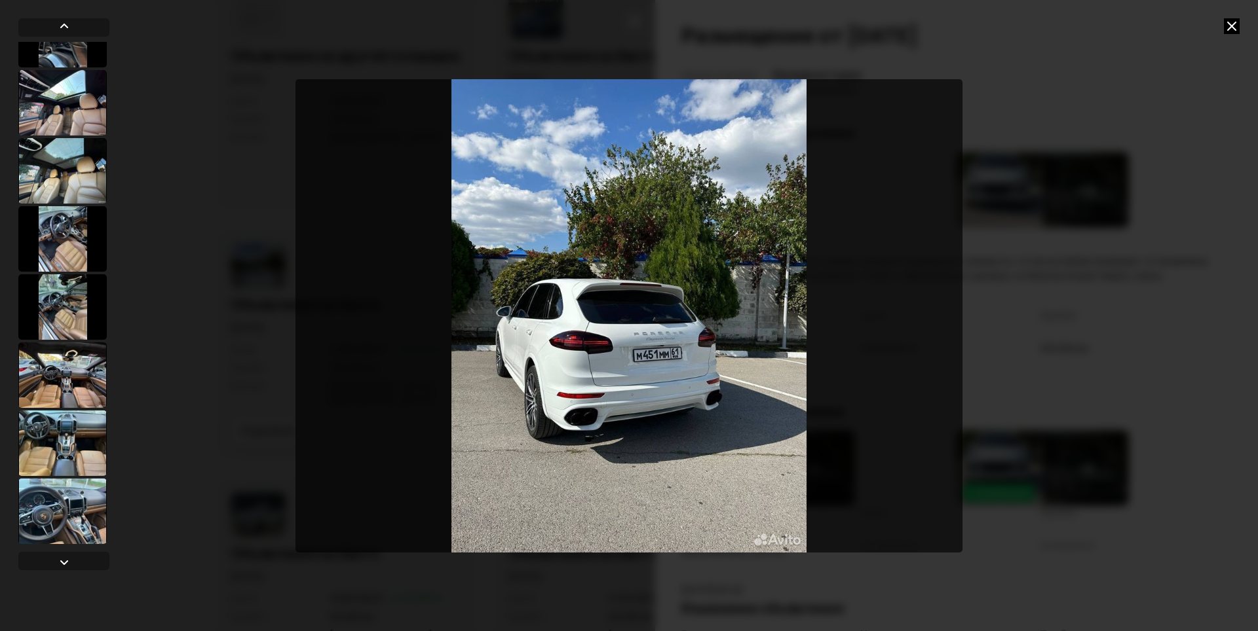
click at [1230, 32] on icon at bounding box center [1231, 26] width 16 height 16
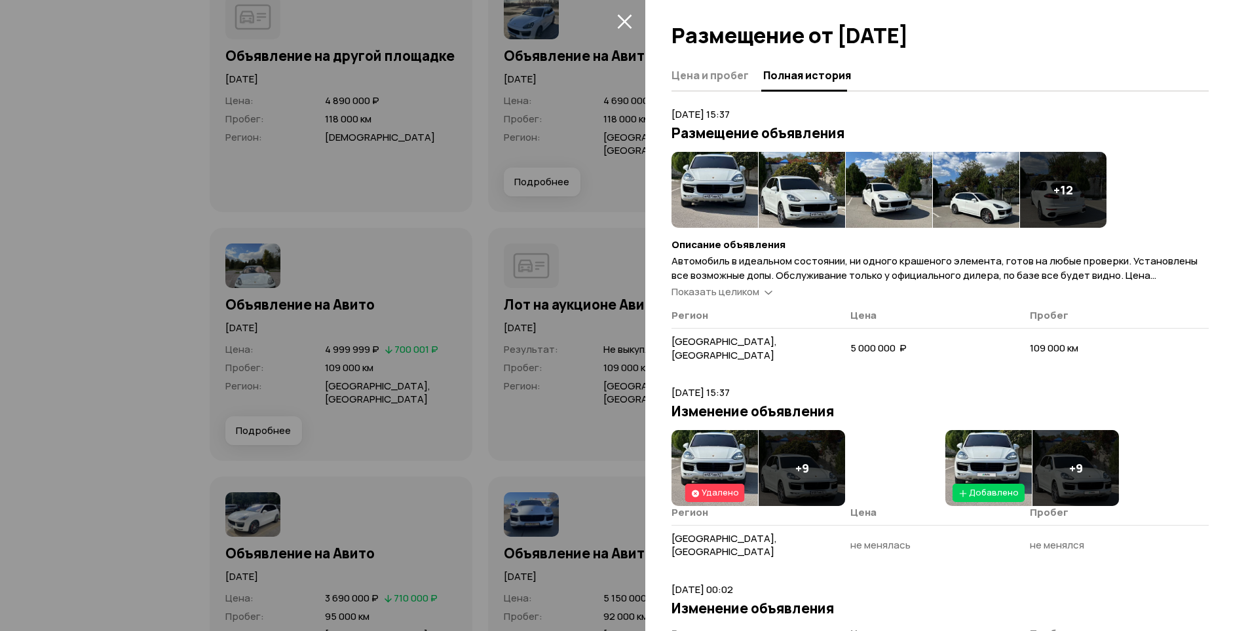
click at [631, 26] on icon "закрыть" at bounding box center [624, 21] width 15 height 15
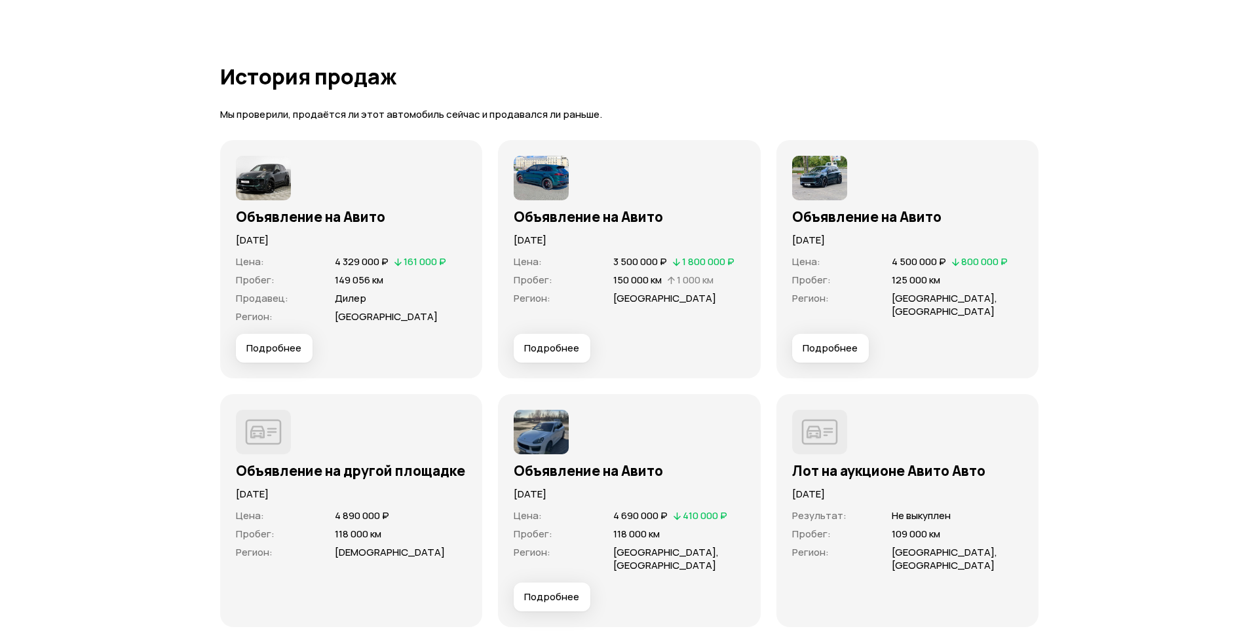
scroll to position [3947, 0]
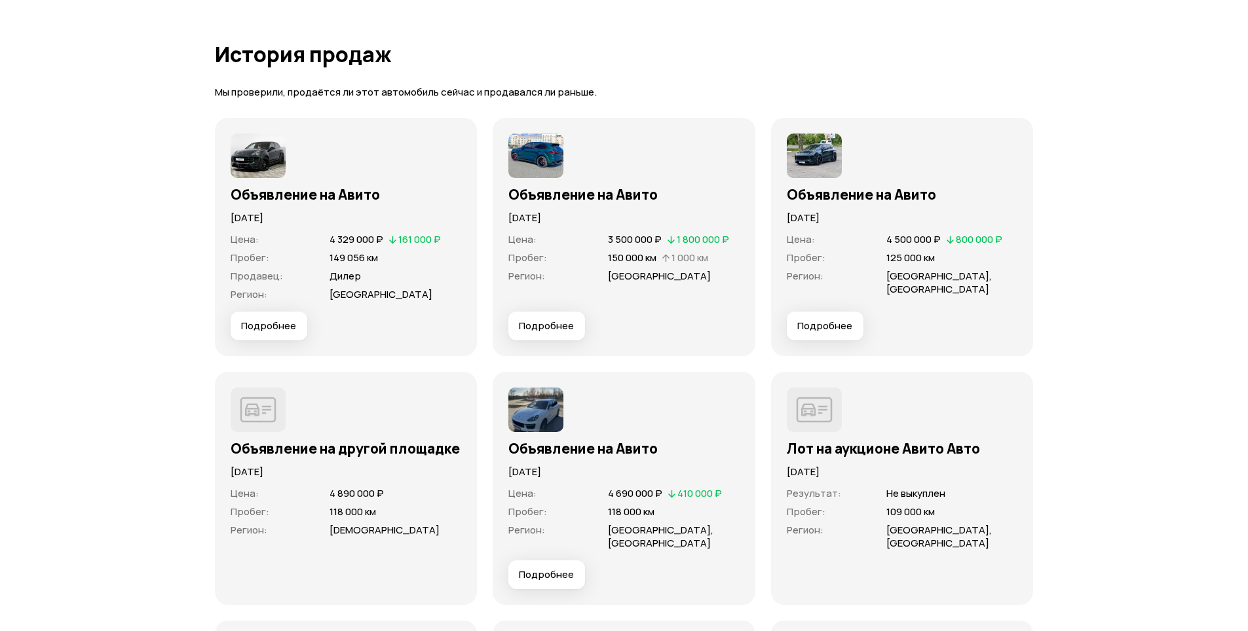
click at [544, 561] on button "Подробнее" at bounding box center [546, 575] width 77 height 29
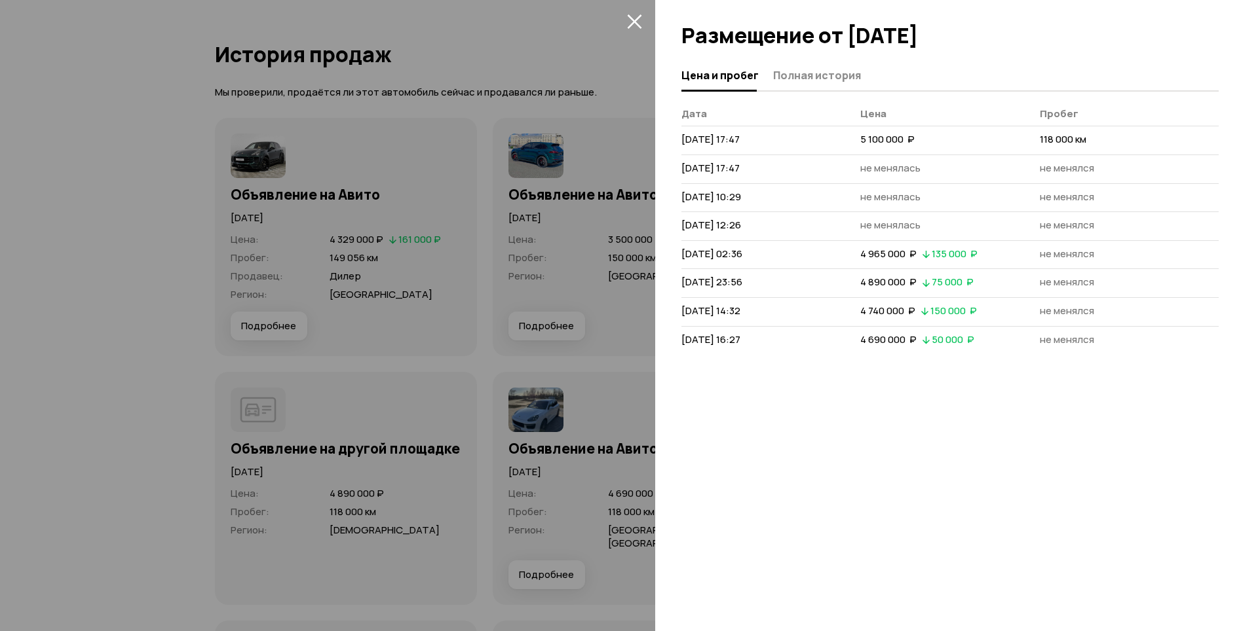
click at [789, 91] on div at bounding box center [949, 90] width 537 height 1
click at [800, 74] on span "Полная история" at bounding box center [817, 75] width 88 height 13
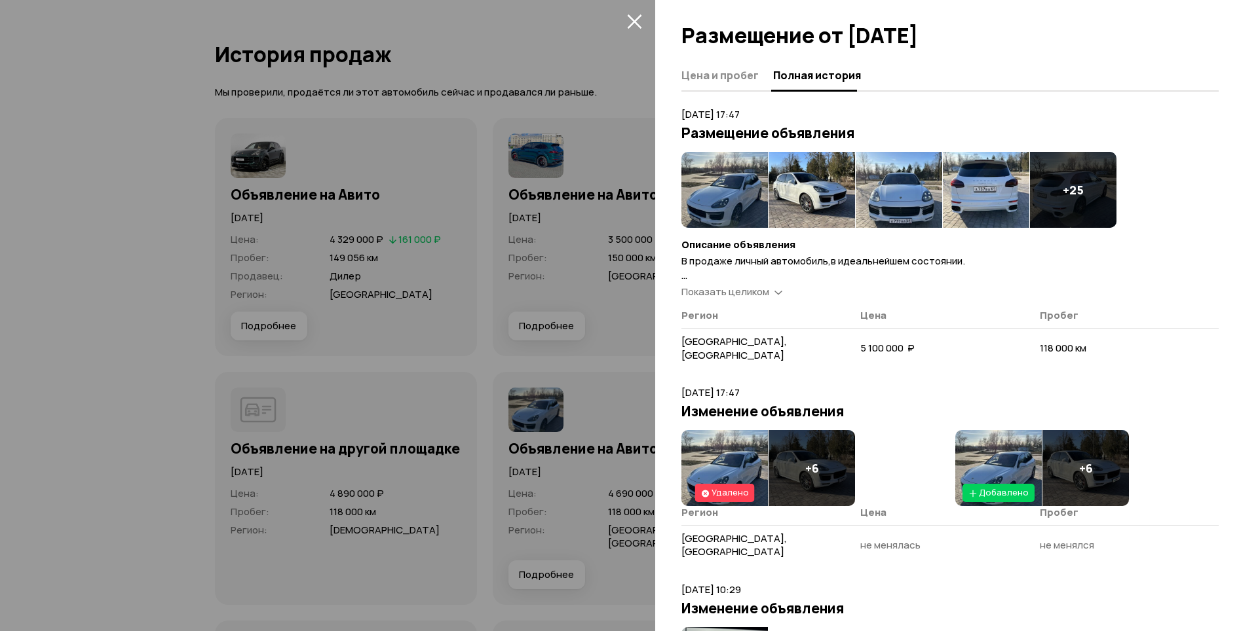
click at [736, 291] on span "Показать целиком" at bounding box center [725, 292] width 88 height 14
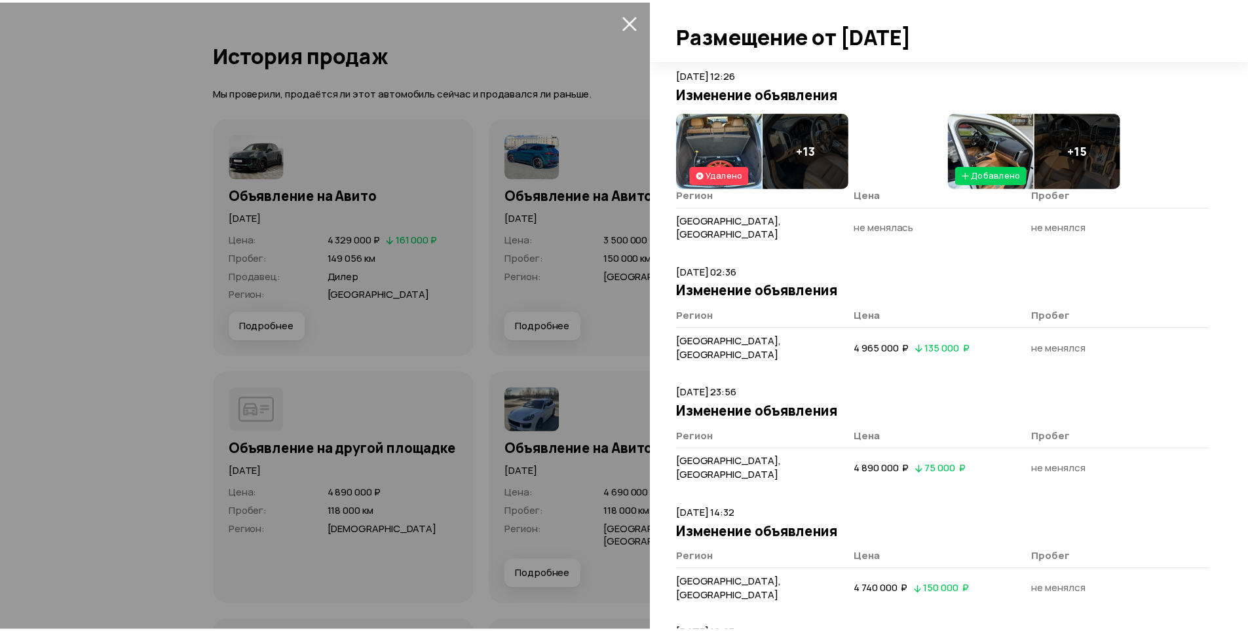
scroll to position [1525, 0]
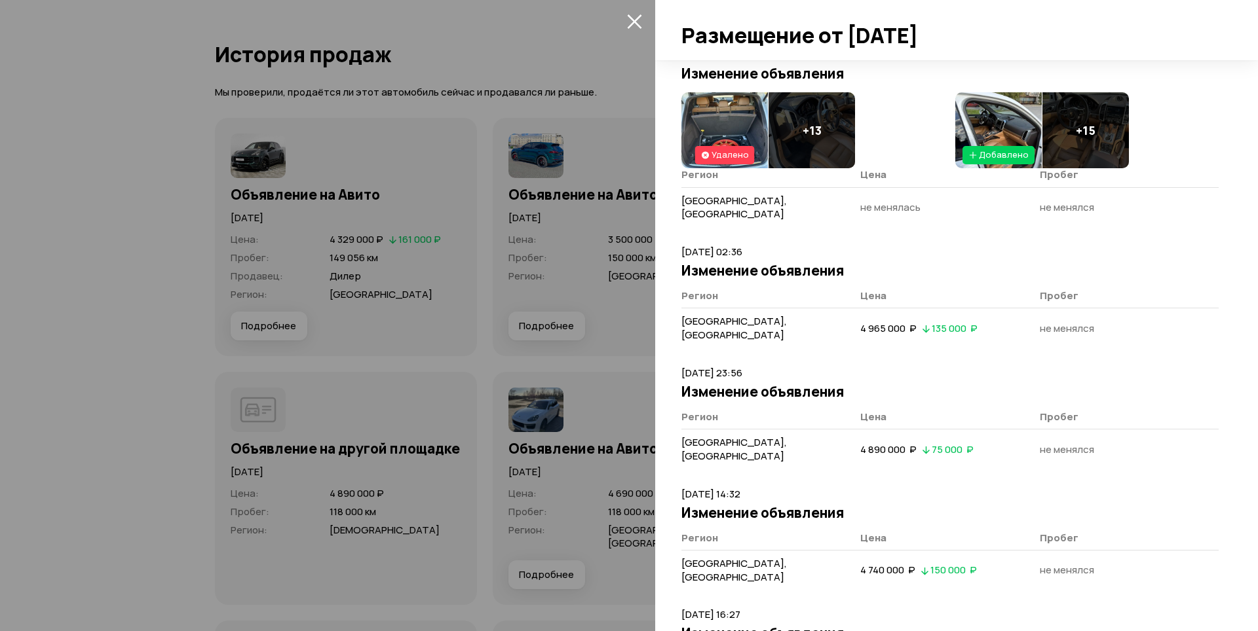
click at [633, 24] on icon "закрыть" at bounding box center [634, 21] width 15 height 15
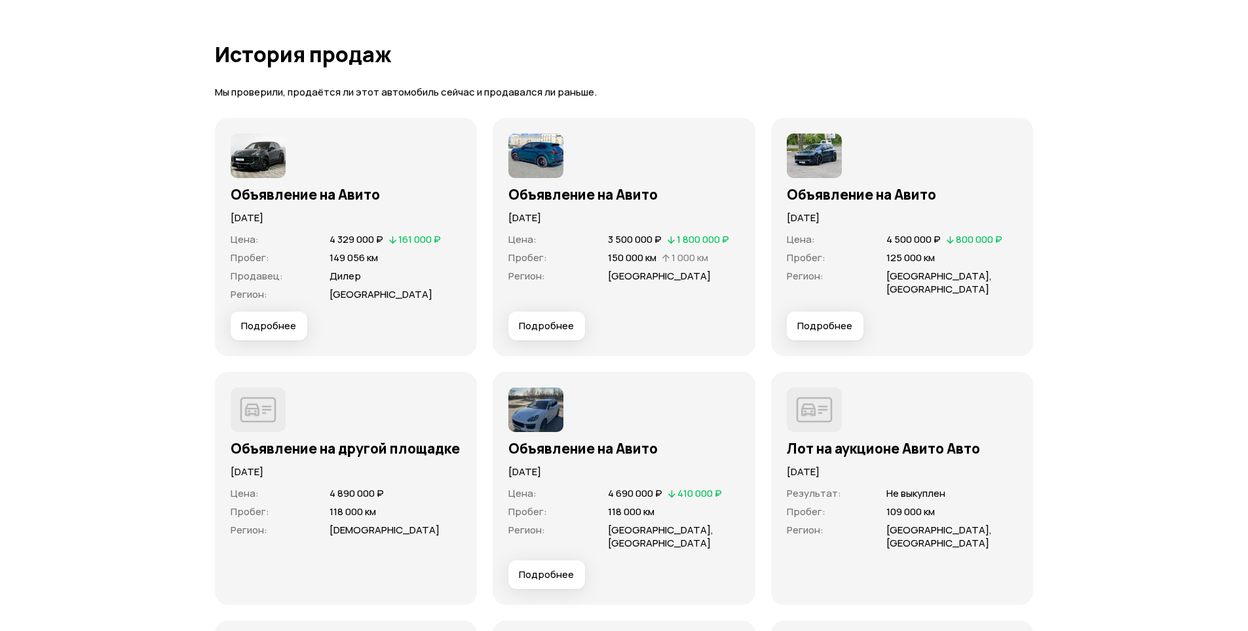
click at [832, 320] on span "Подробнее" at bounding box center [824, 326] width 55 height 13
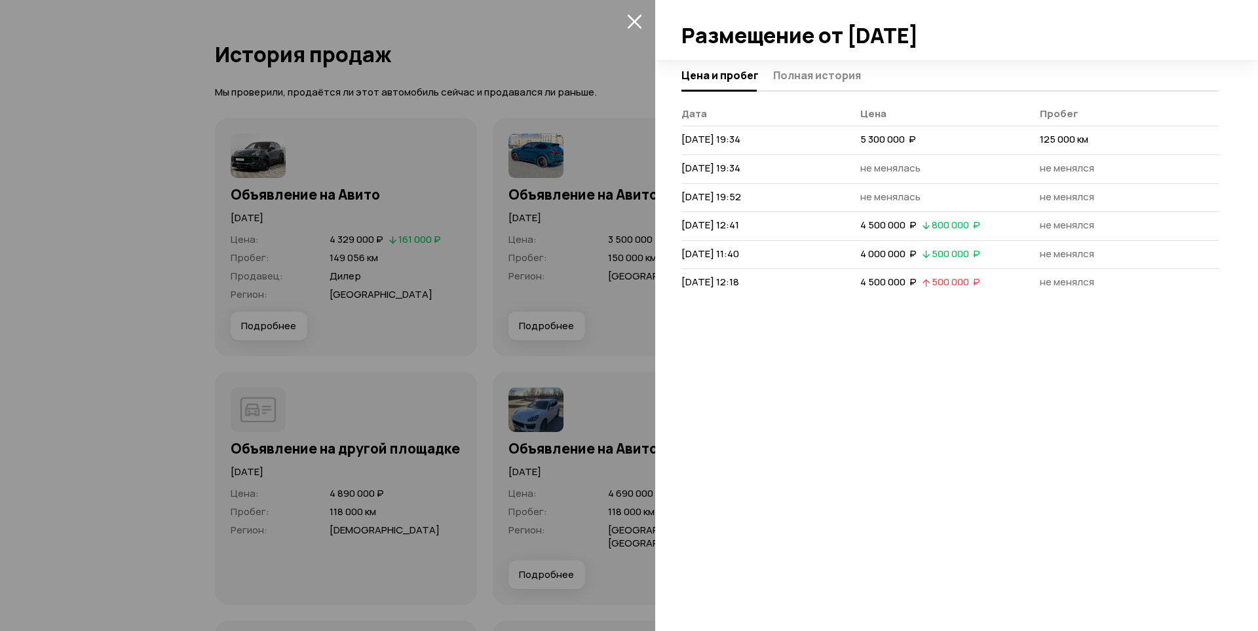
click at [528, 315] on div at bounding box center [629, 315] width 1258 height 631
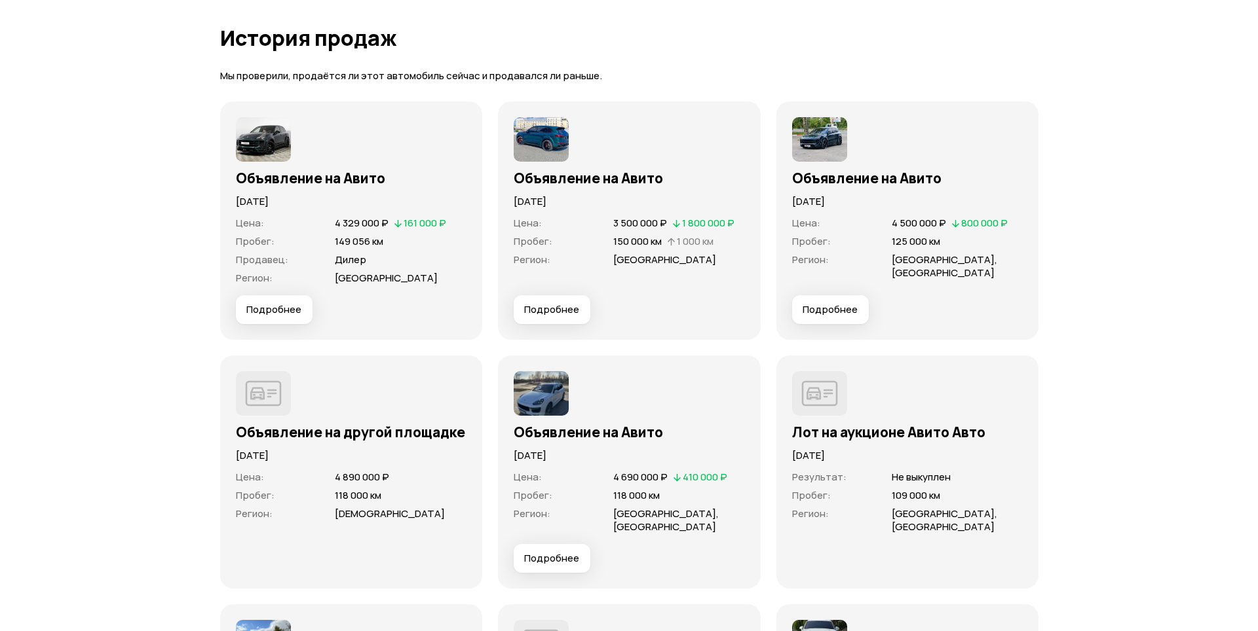
scroll to position [3947, 0]
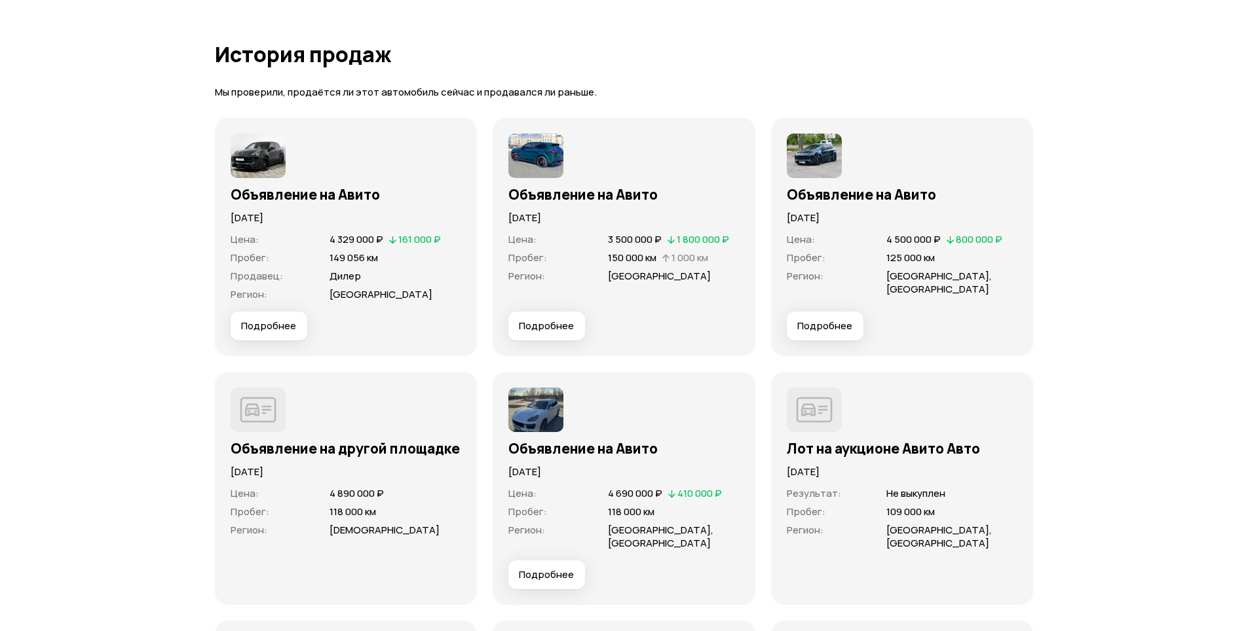
click at [822, 320] on span "Подробнее" at bounding box center [824, 326] width 55 height 13
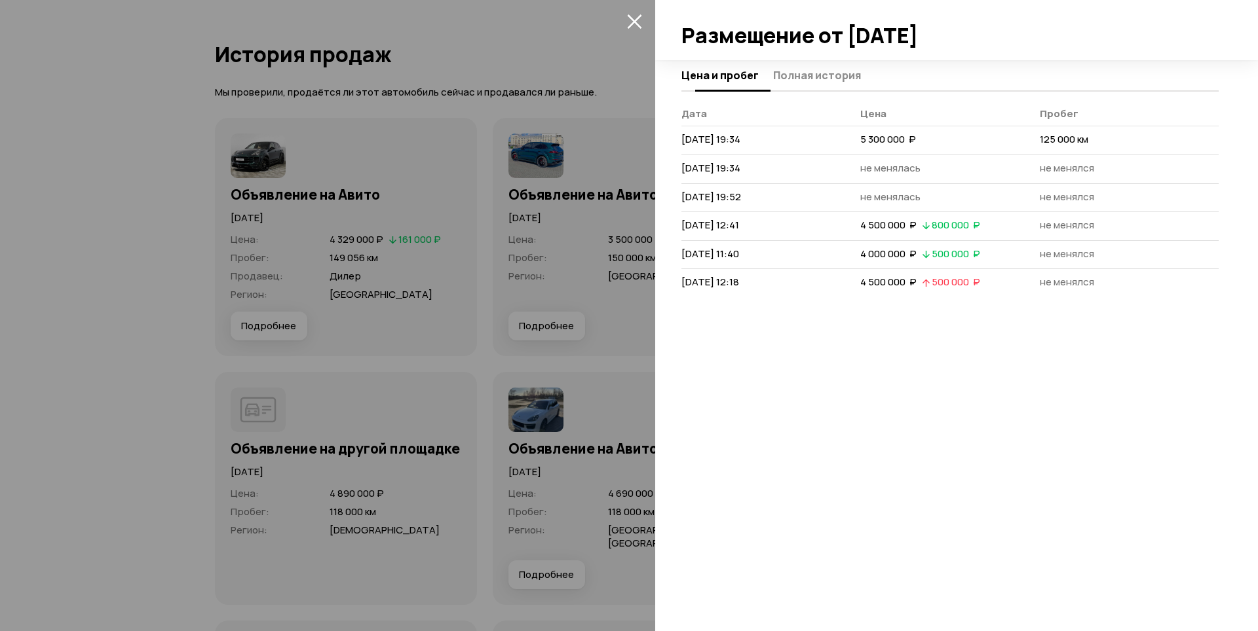
click at [829, 66] on button "Полная история" at bounding box center [815, 75] width 92 height 26
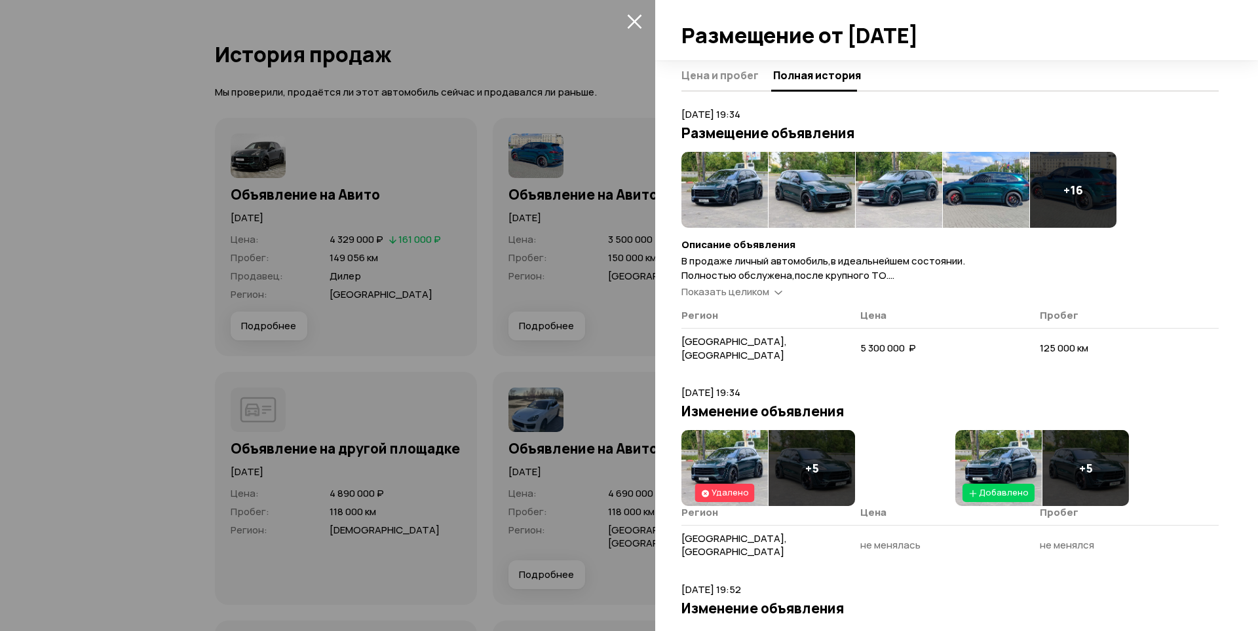
click at [731, 201] on img at bounding box center [724, 190] width 86 height 76
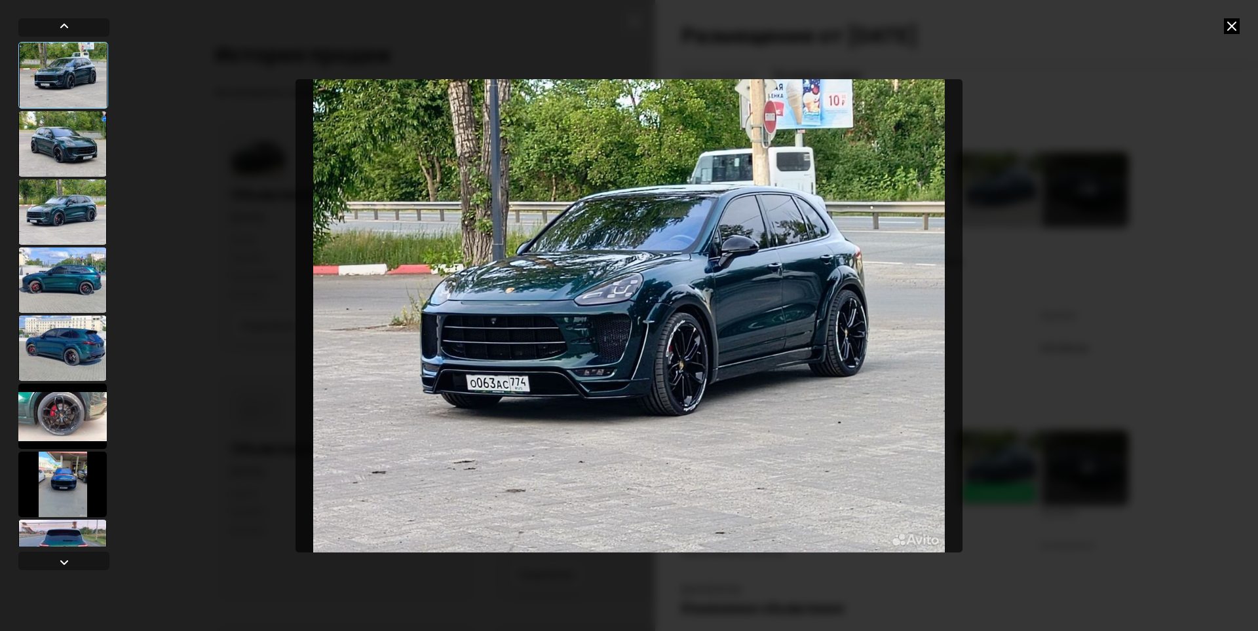
click at [100, 138] on div at bounding box center [62, 143] width 88 height 65
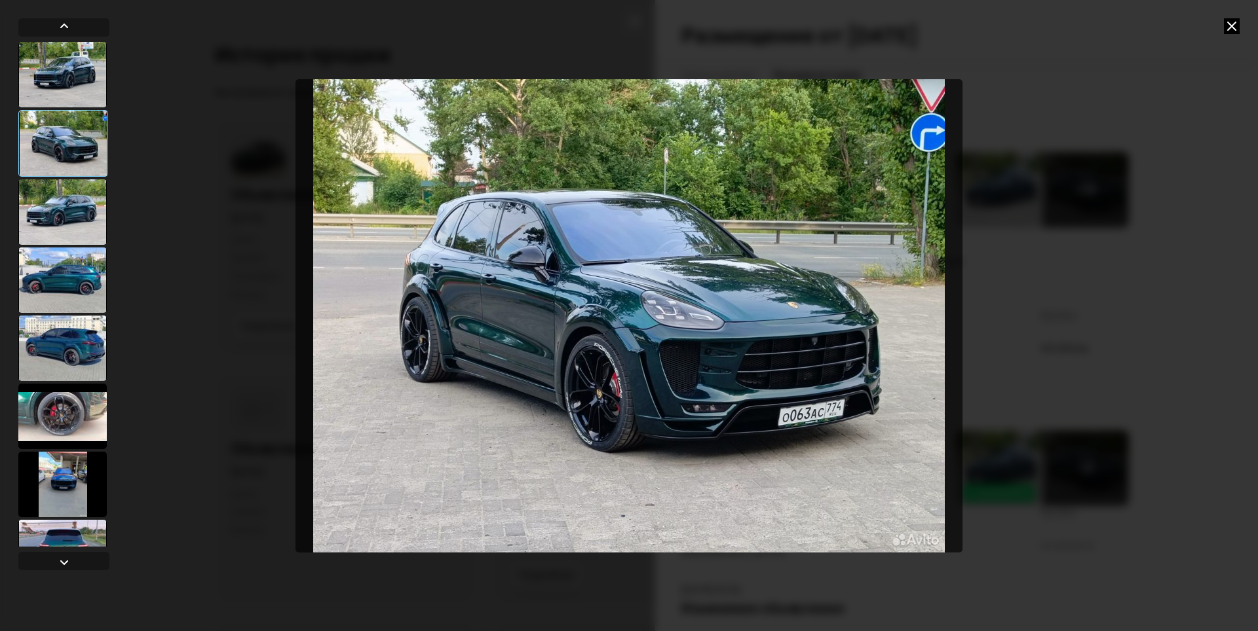
click at [82, 226] on div at bounding box center [62, 211] width 88 height 65
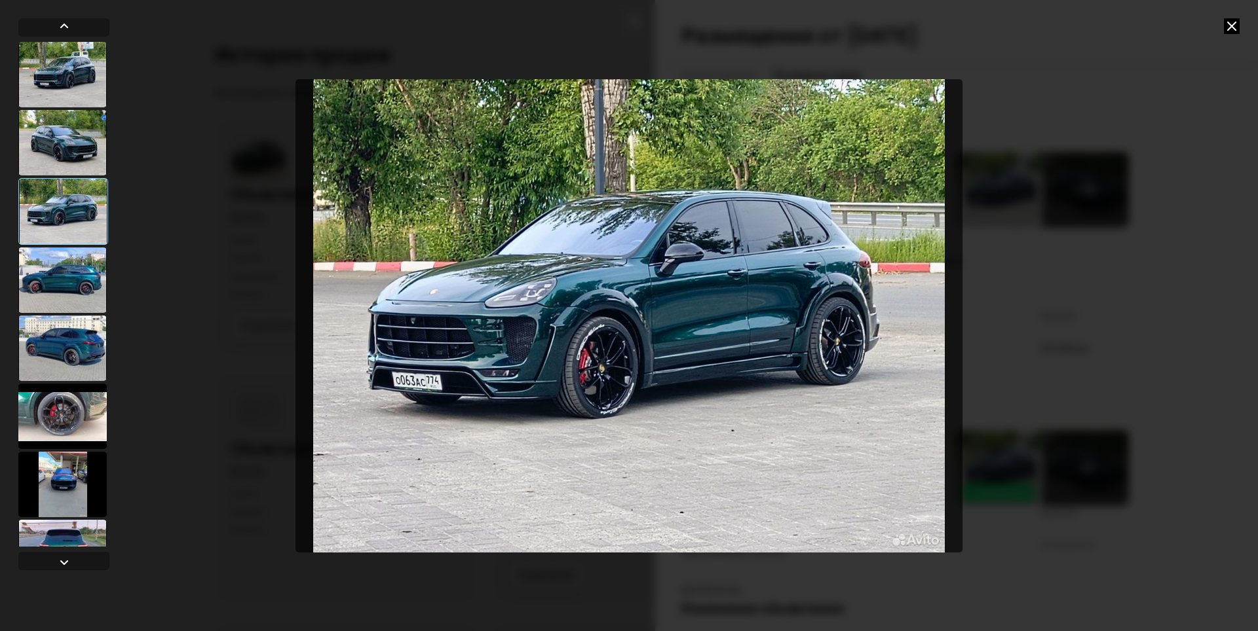
click at [79, 268] on div at bounding box center [62, 280] width 88 height 65
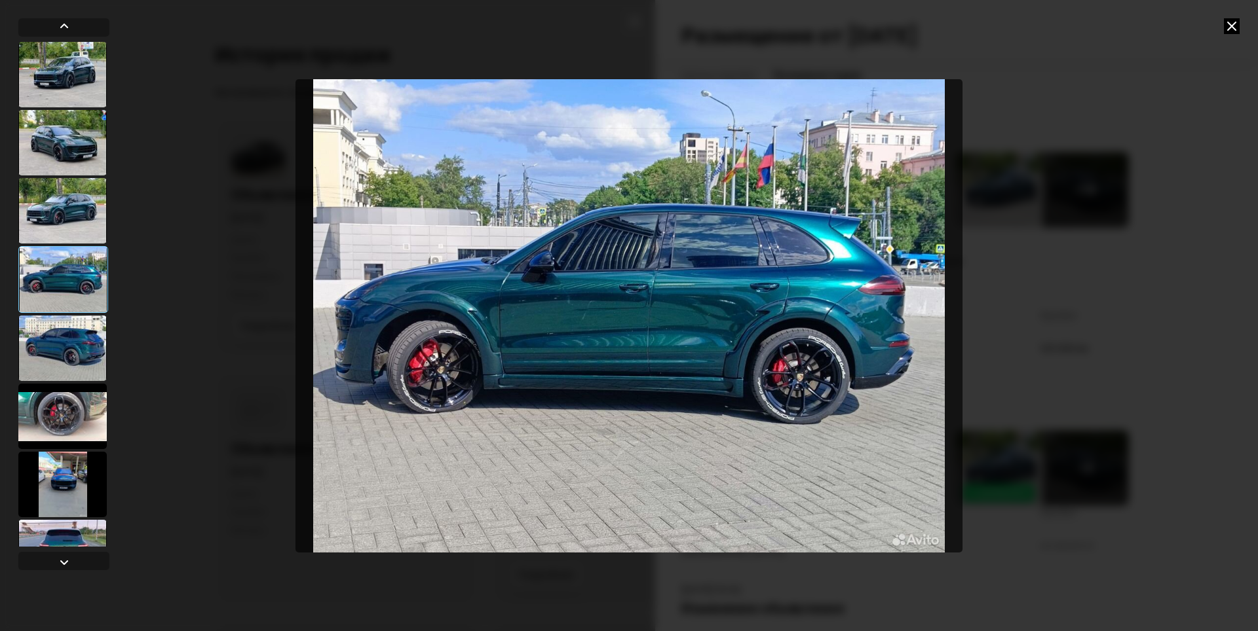
click at [100, 350] on div at bounding box center [62, 348] width 88 height 65
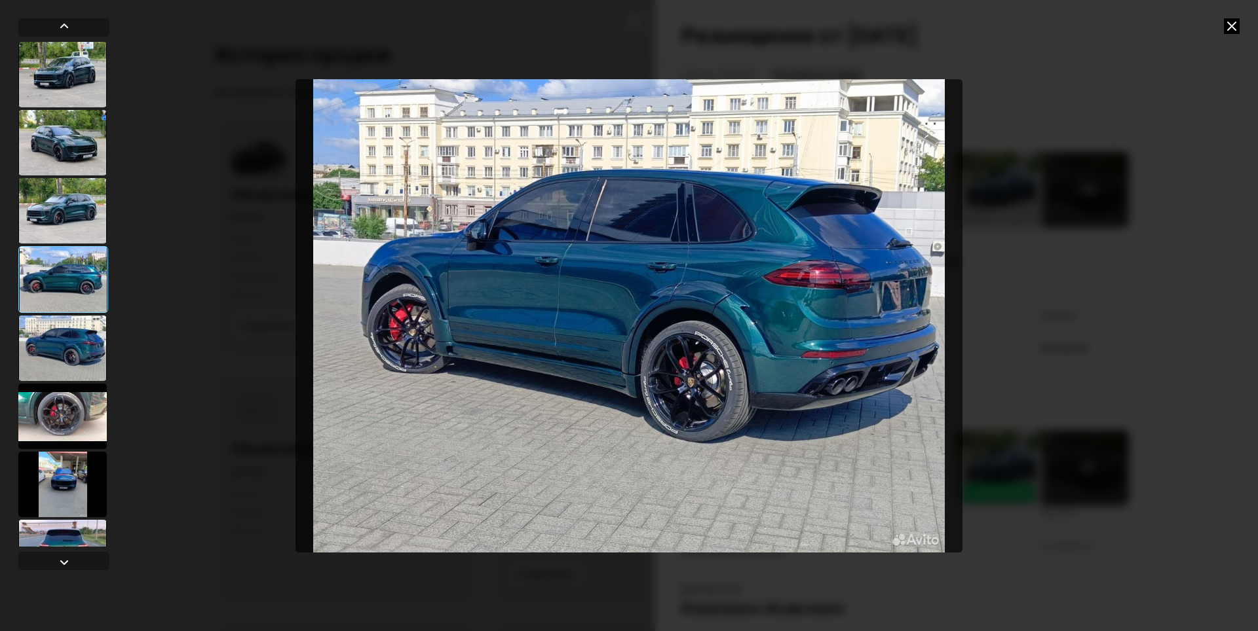
click at [98, 396] on div at bounding box center [62, 416] width 88 height 65
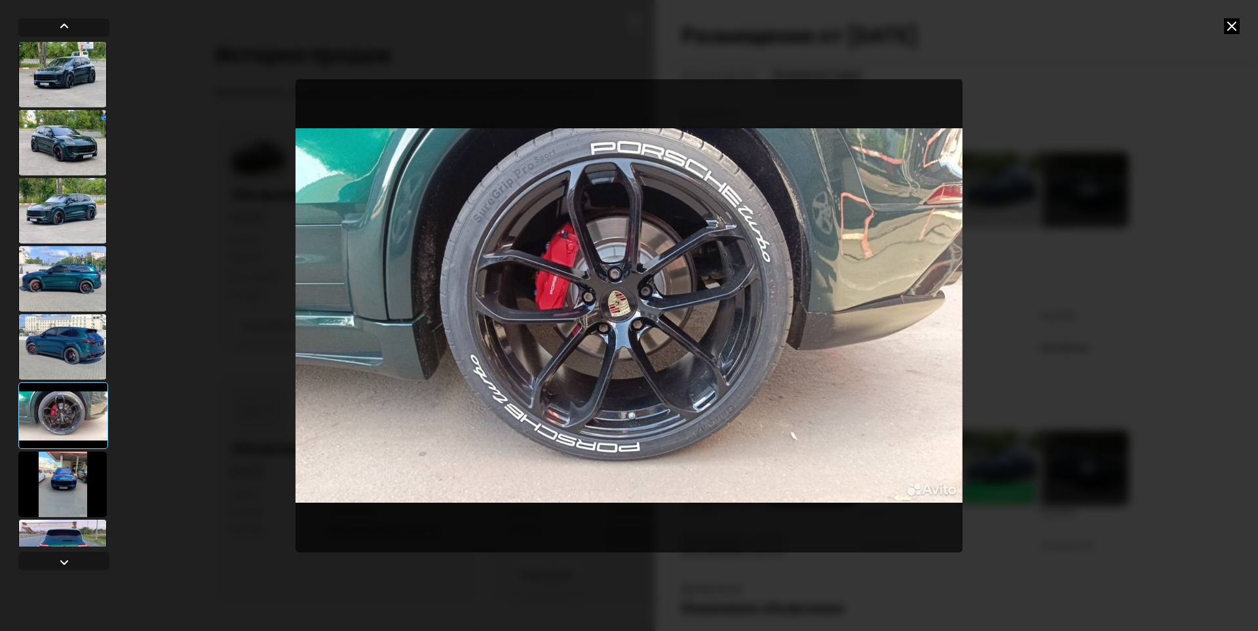
click at [87, 477] on div at bounding box center [62, 484] width 88 height 65
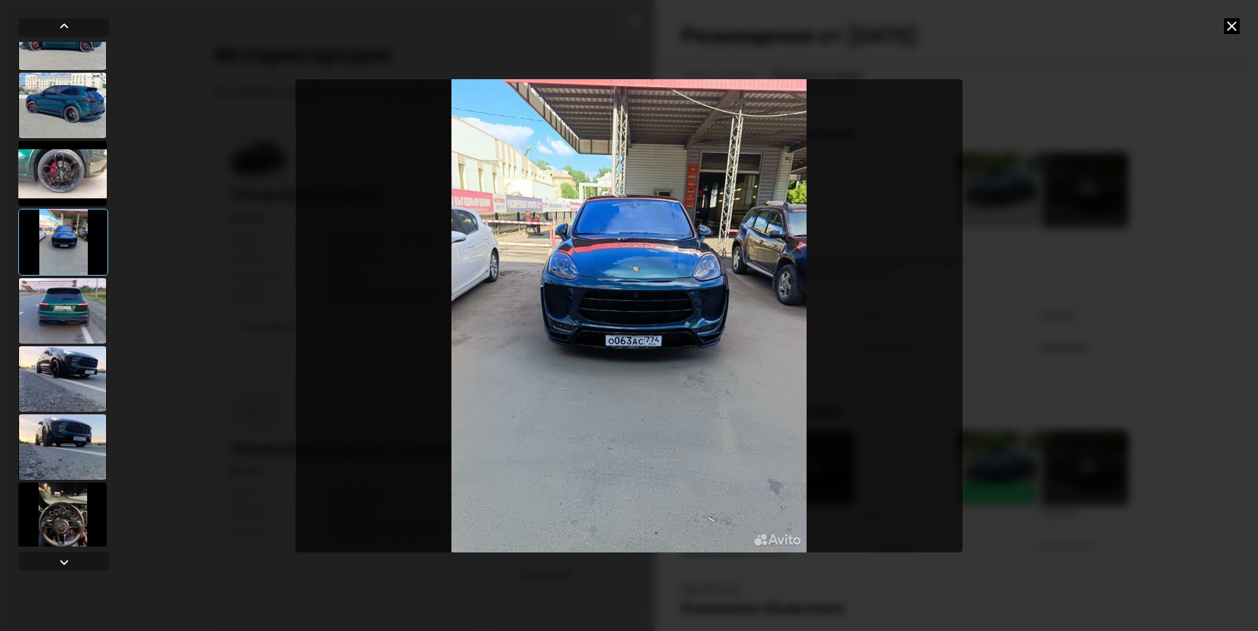
scroll to position [262, 0]
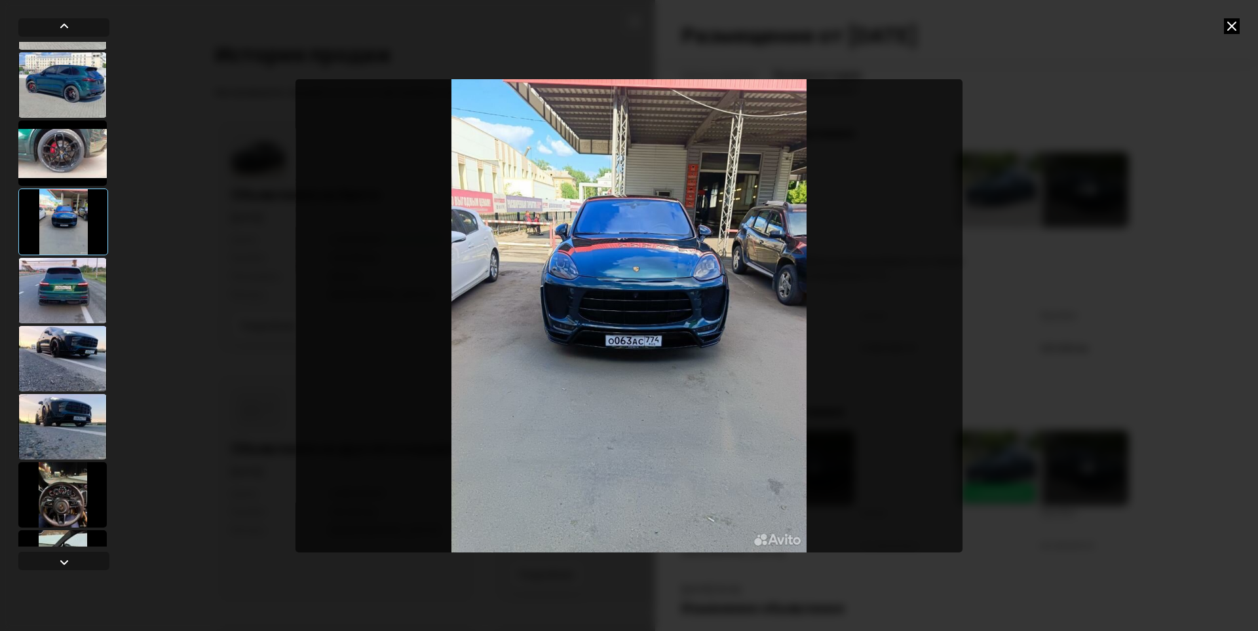
click at [65, 370] on div at bounding box center [62, 358] width 88 height 65
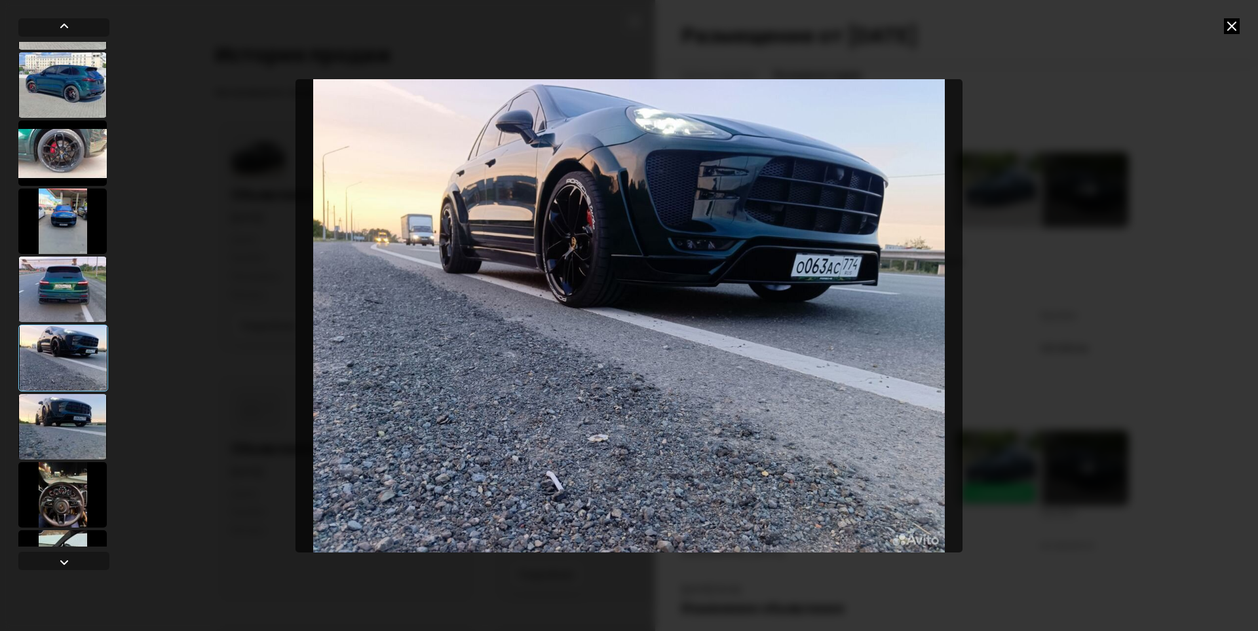
click at [79, 419] on div at bounding box center [62, 426] width 88 height 65
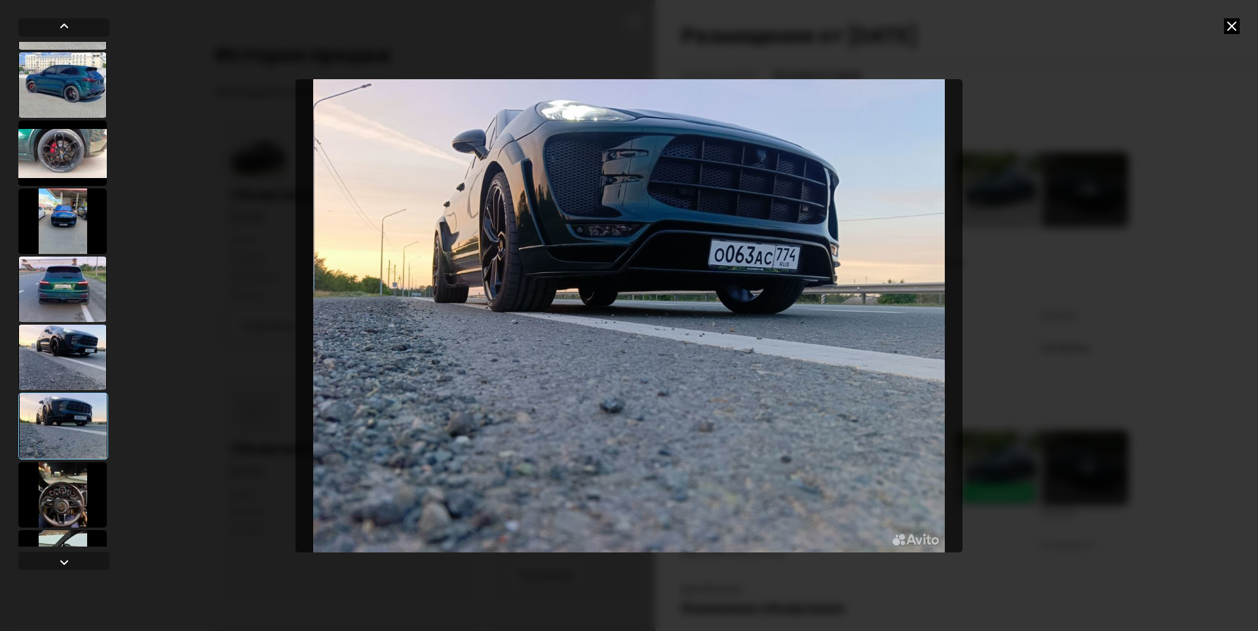
click at [90, 491] on div at bounding box center [62, 494] width 88 height 65
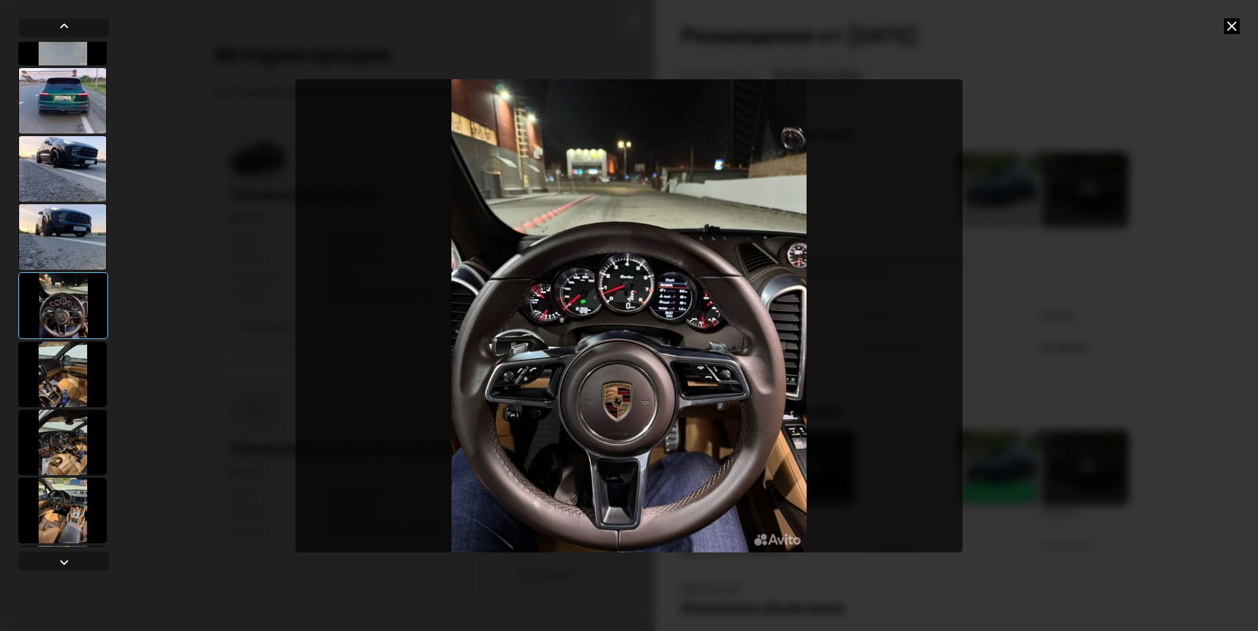
scroll to position [458, 0]
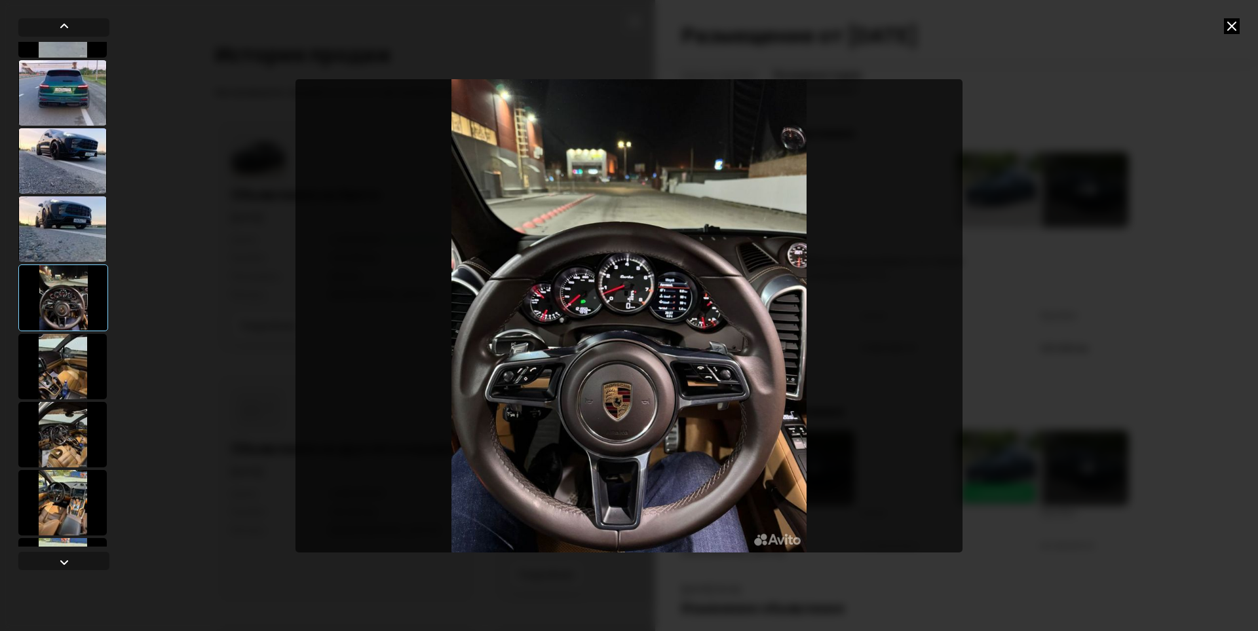
click at [77, 348] on div at bounding box center [62, 366] width 88 height 65
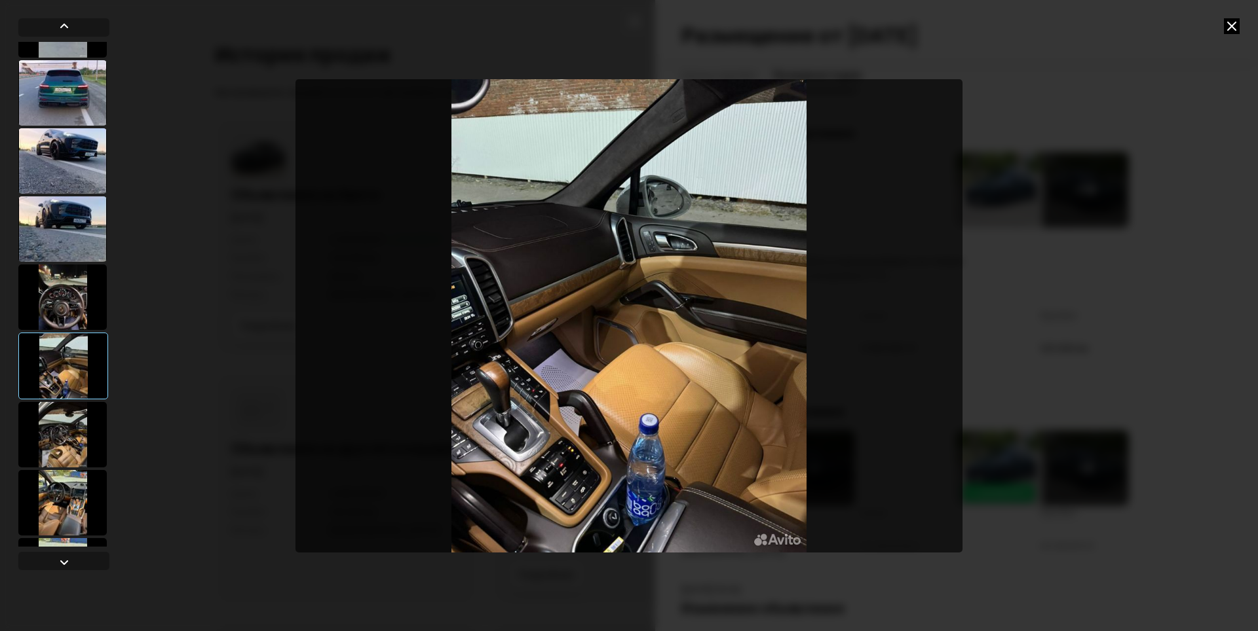
click at [75, 421] on div at bounding box center [62, 434] width 88 height 65
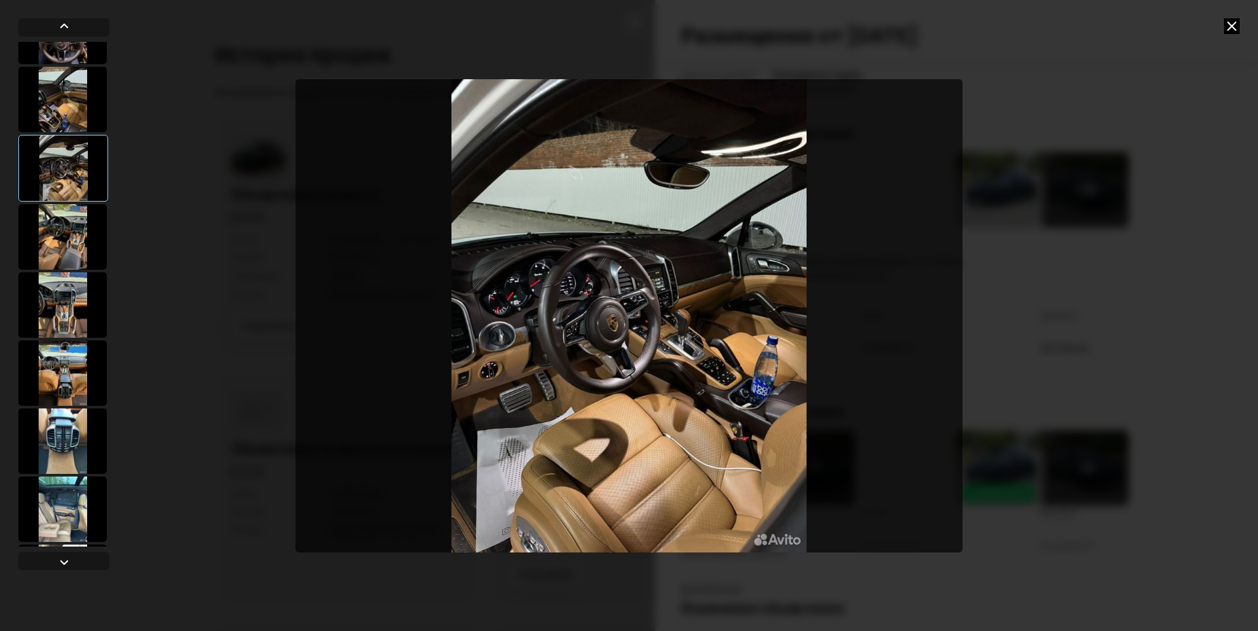
scroll to position [786, 0]
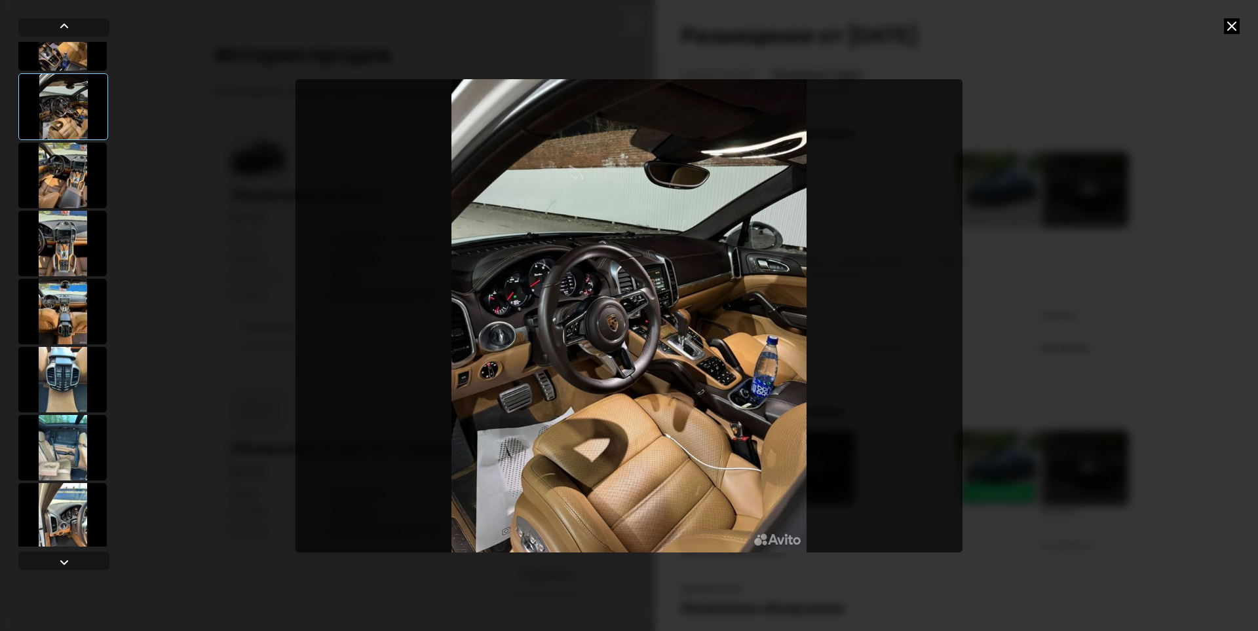
click at [69, 392] on div at bounding box center [62, 379] width 88 height 65
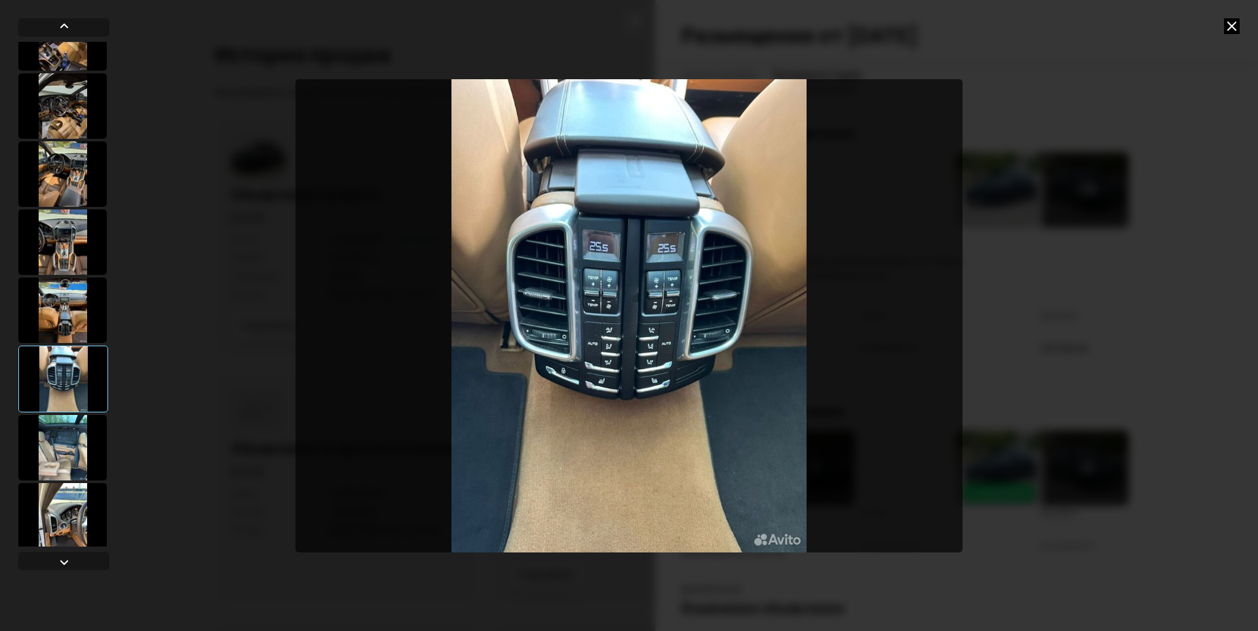
click at [68, 413] on div at bounding box center [63, 294] width 91 height 505
click at [76, 428] on div at bounding box center [62, 447] width 88 height 65
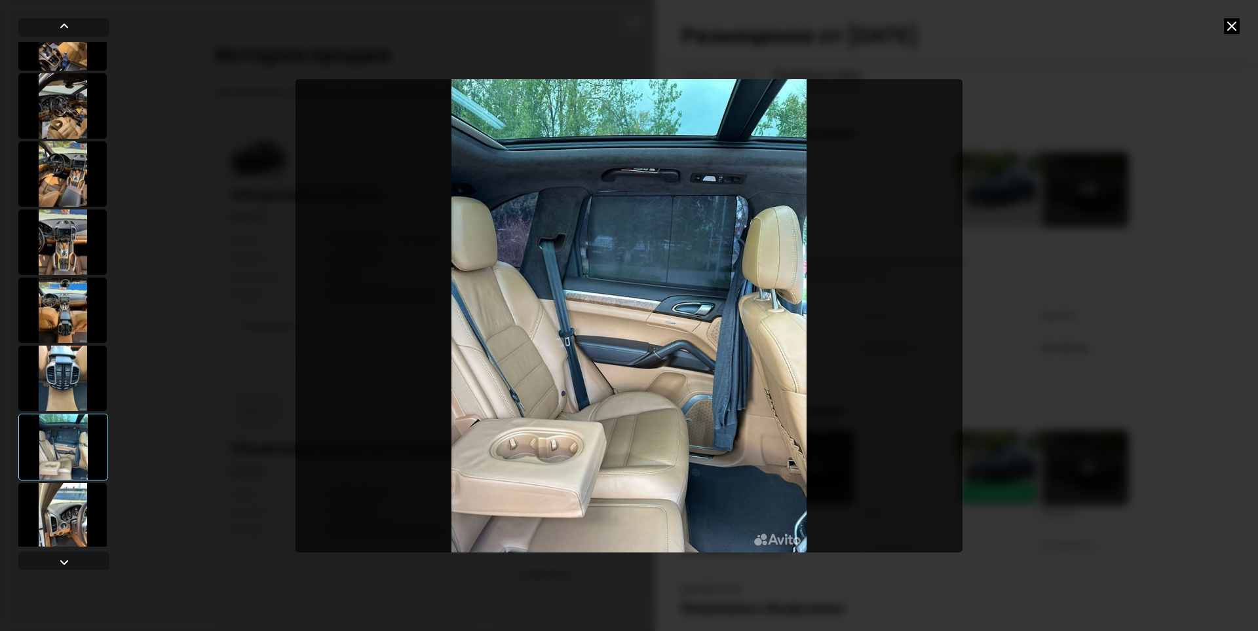
click at [81, 494] on div at bounding box center [62, 515] width 88 height 65
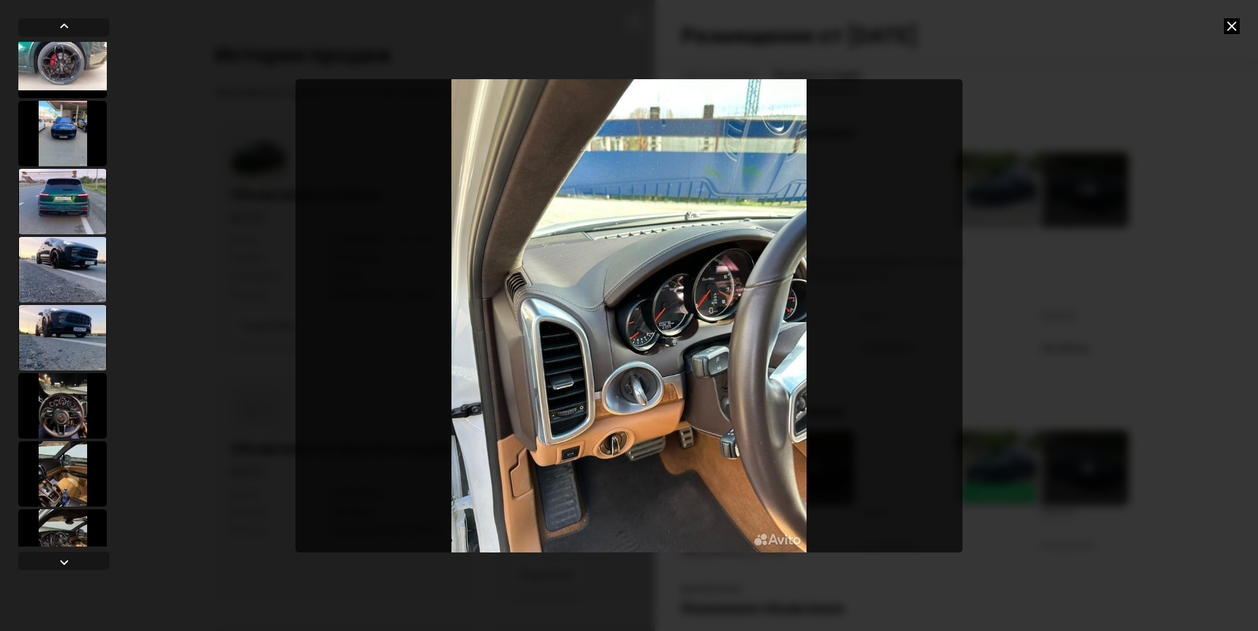
scroll to position [262, 0]
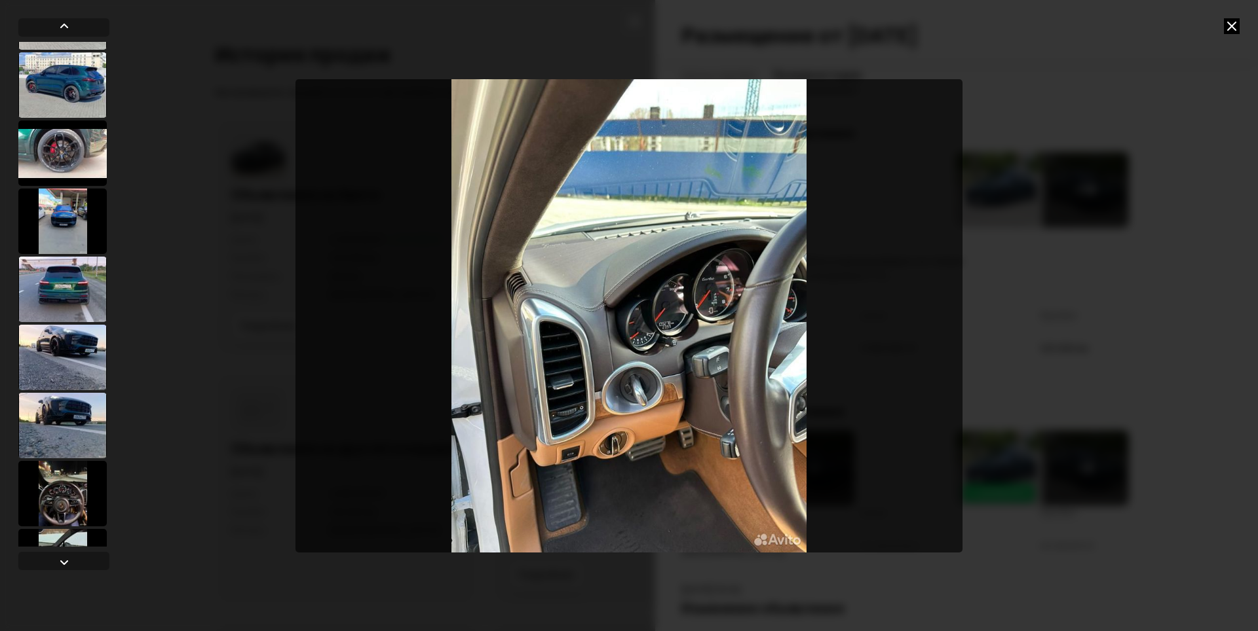
click at [70, 195] on div at bounding box center [62, 221] width 88 height 65
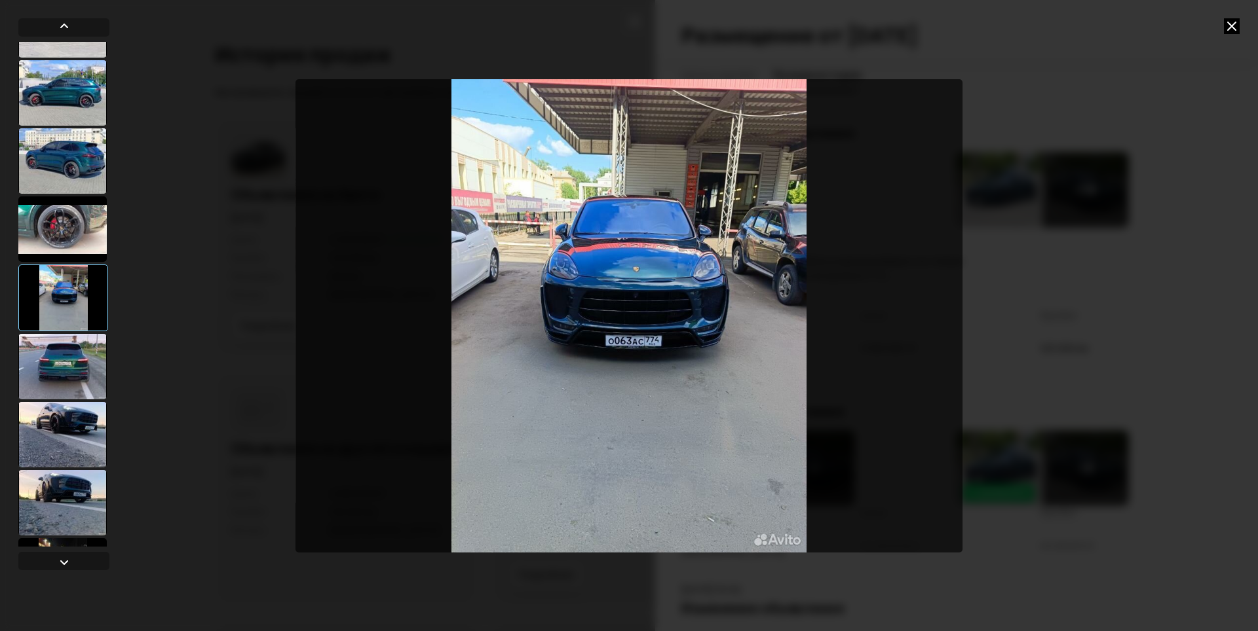
scroll to position [65, 0]
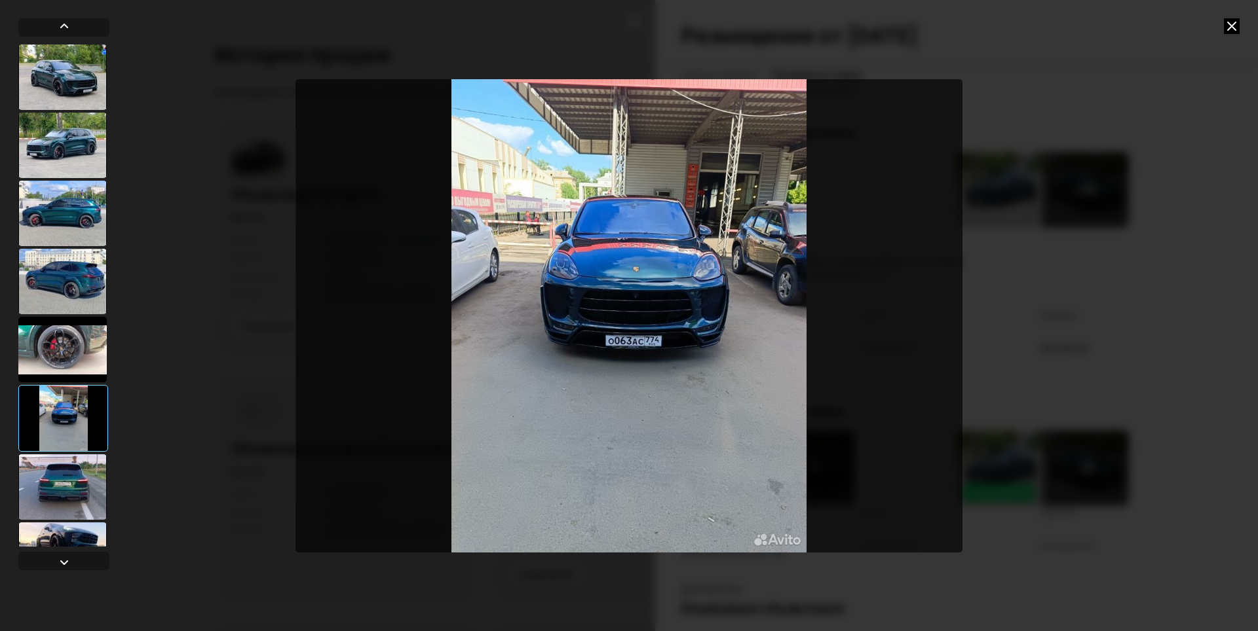
click at [69, 195] on div at bounding box center [62, 213] width 88 height 65
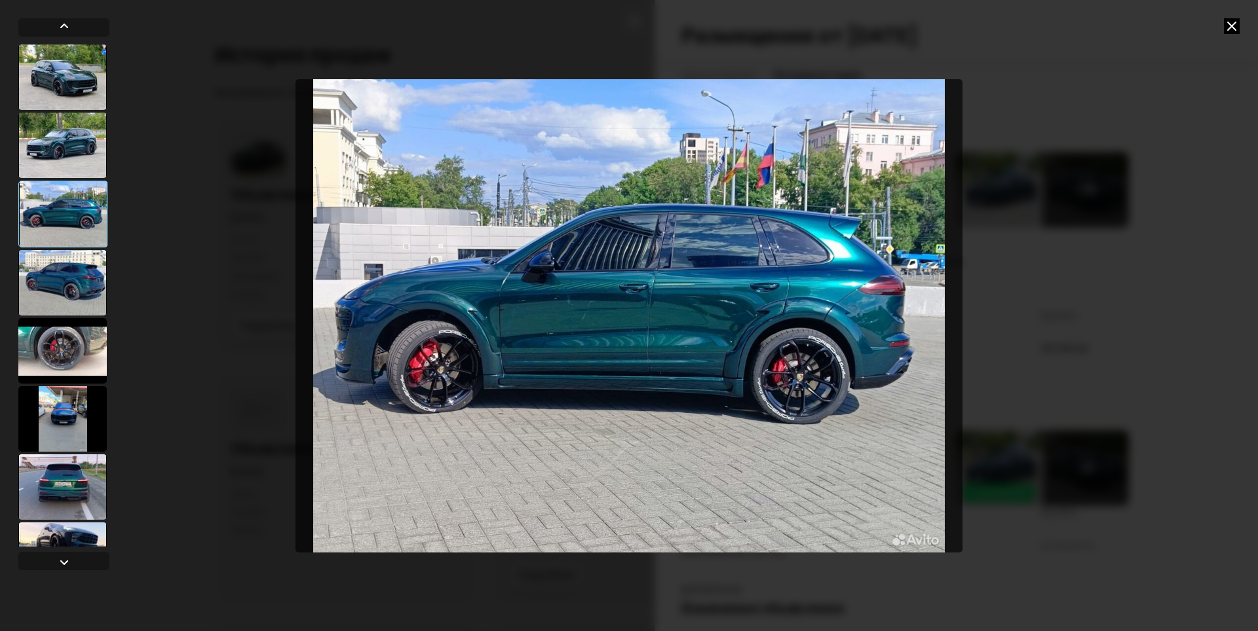
click at [56, 122] on div at bounding box center [62, 145] width 88 height 65
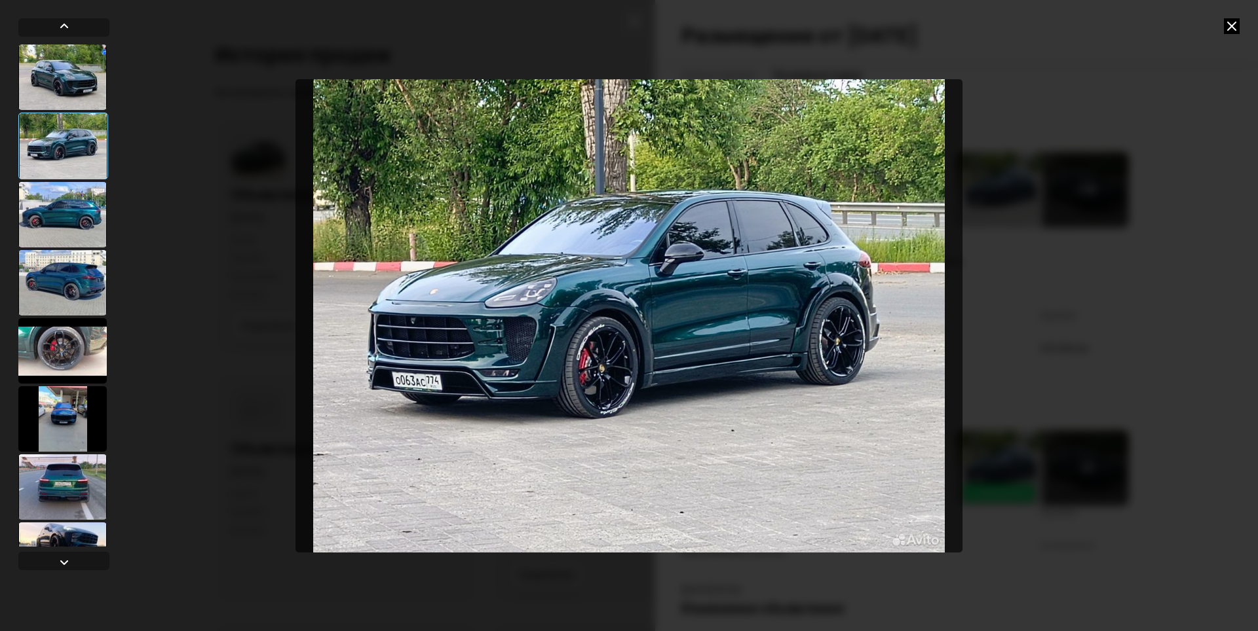
click at [78, 85] on div at bounding box center [62, 77] width 88 height 65
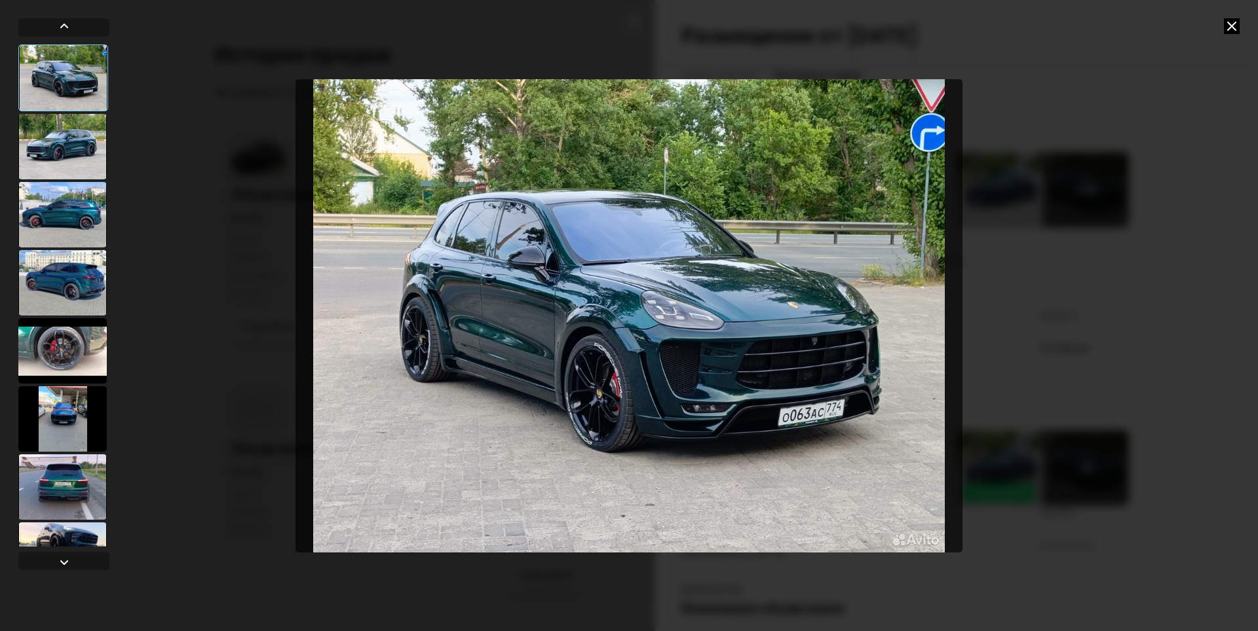
click at [28, 487] on div at bounding box center [62, 487] width 88 height 65
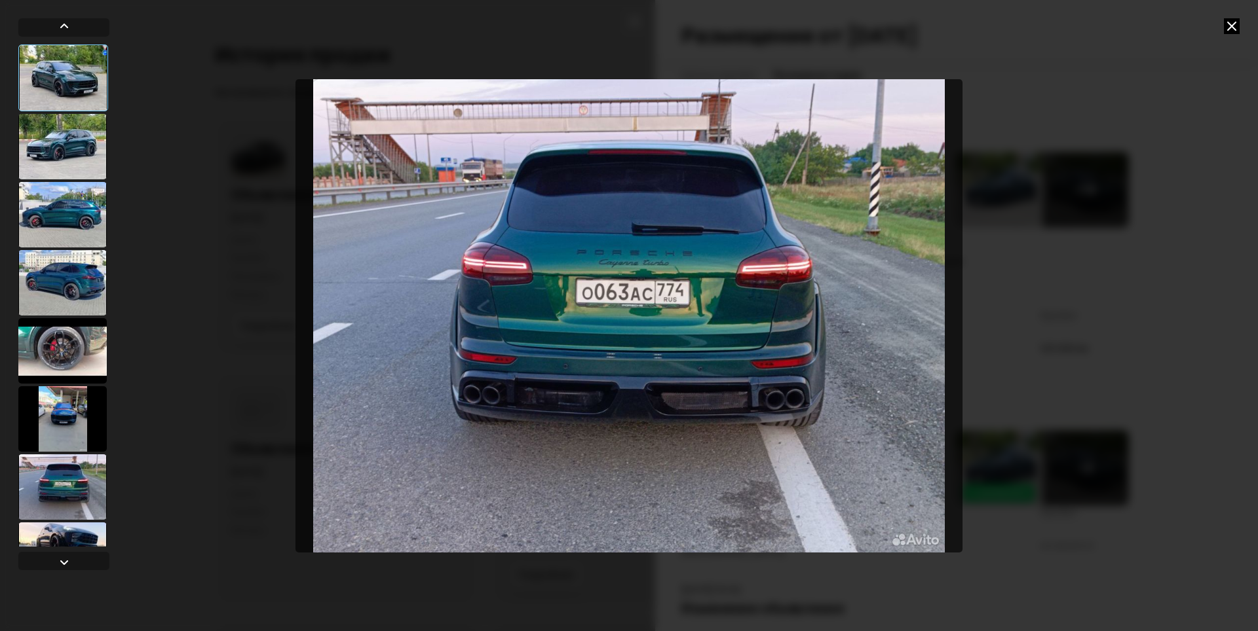
click at [28, 487] on div at bounding box center [62, 487] width 88 height 65
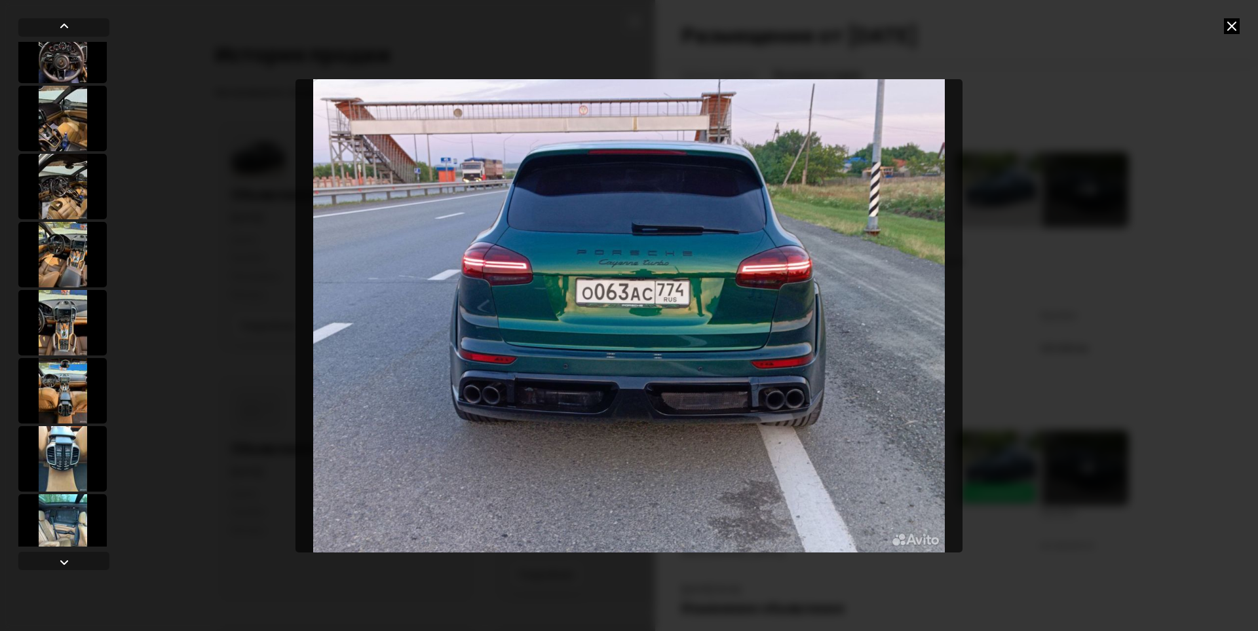
scroll to position [720, 0]
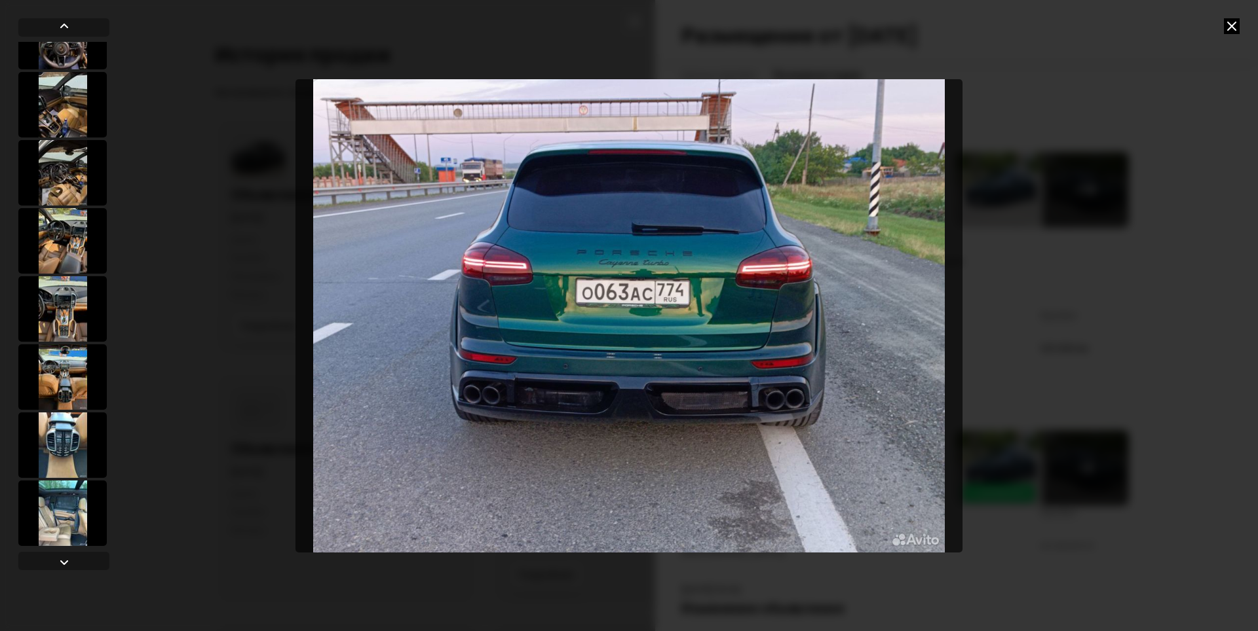
click at [77, 346] on div at bounding box center [62, 377] width 88 height 65
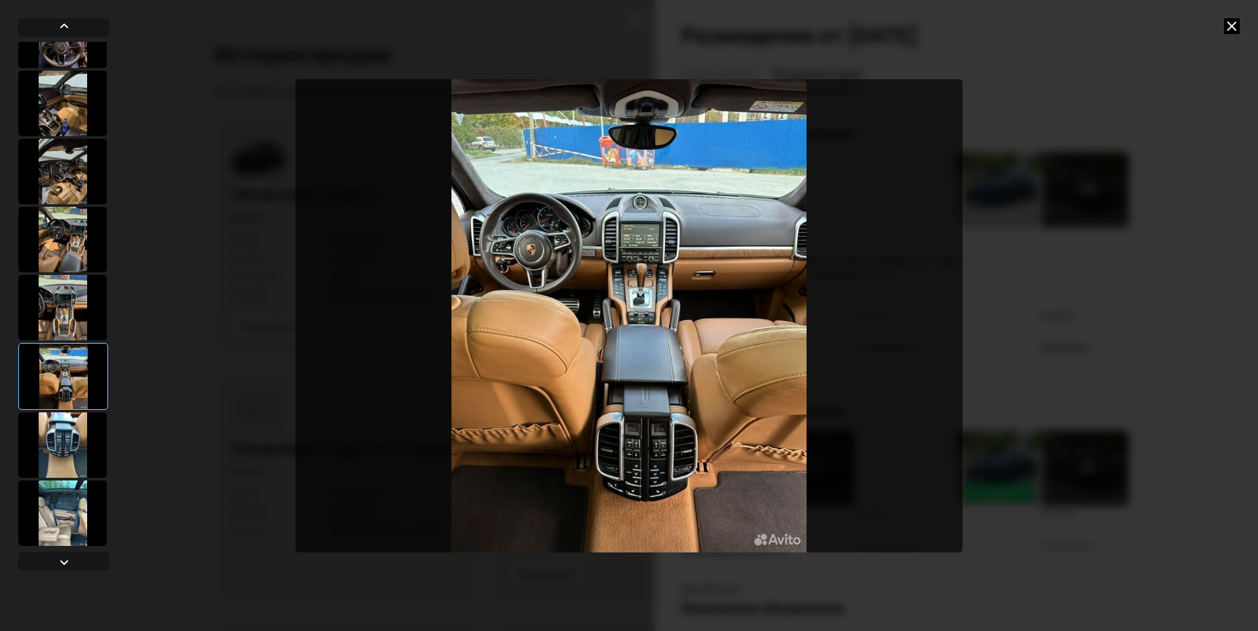
scroll to position [719, 0]
click at [583, 312] on img "Go to Slide 16" at bounding box center [628, 316] width 667 height 474
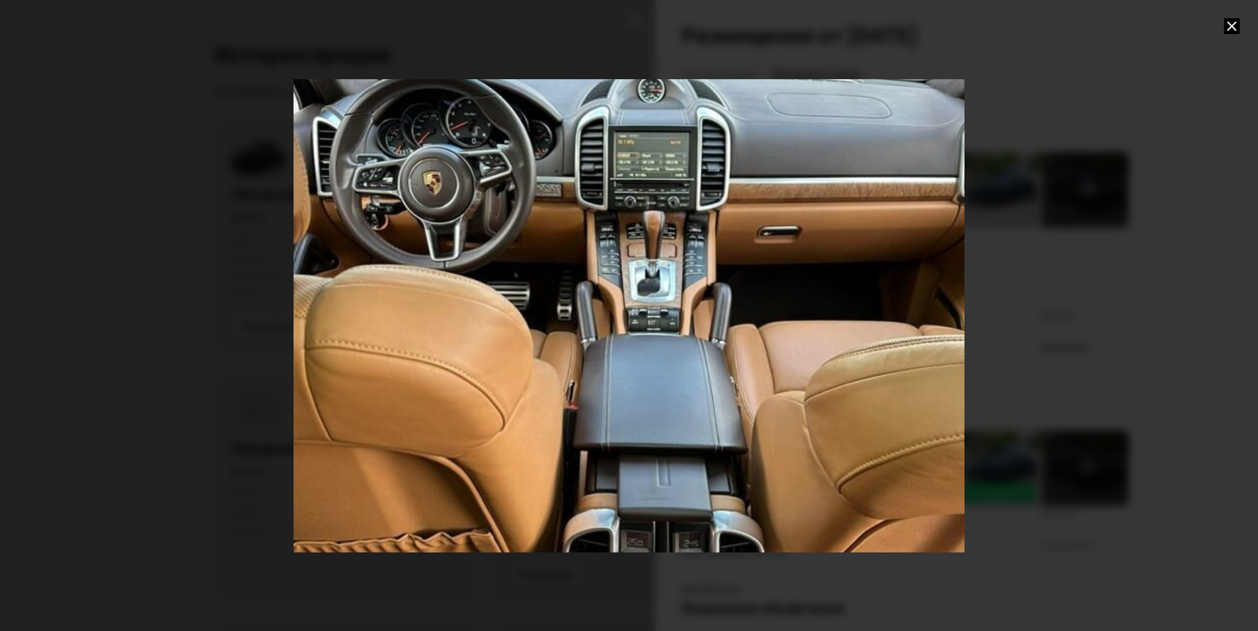
click at [698, 320] on div "Go to Slide 16" at bounding box center [628, 315] width 1341 height 947
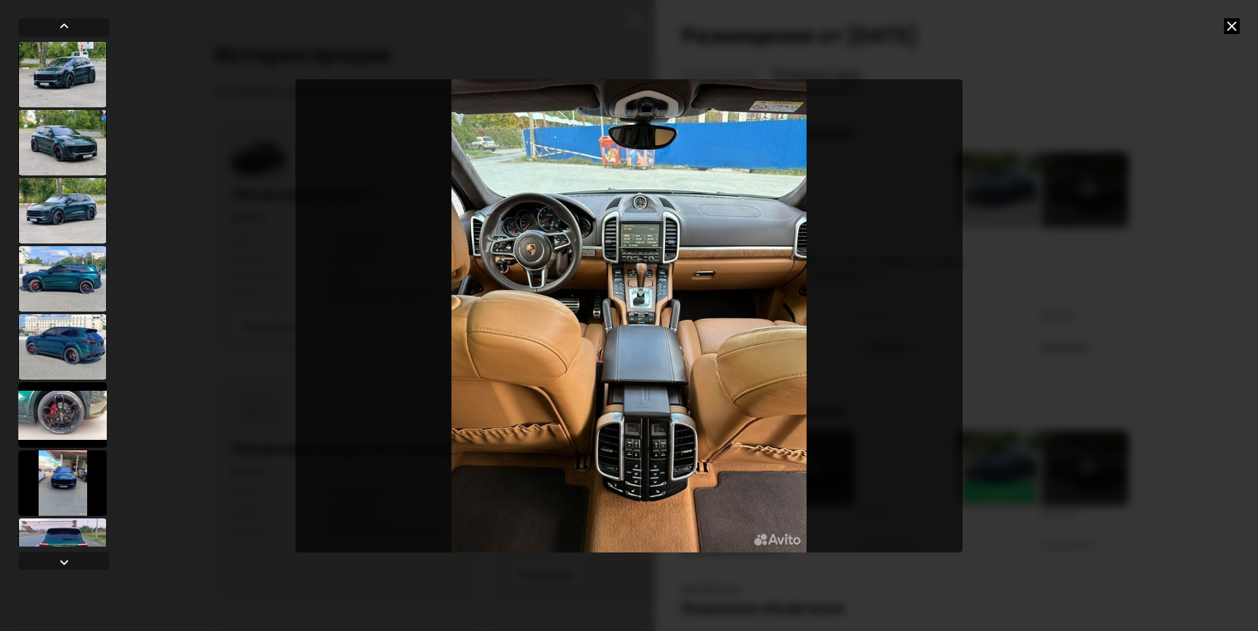
click at [1, 424] on div at bounding box center [629, 315] width 1258 height 631
click at [1257, 214] on div at bounding box center [629, 315] width 1258 height 631
